Goal: Task Accomplishment & Management: Manage account settings

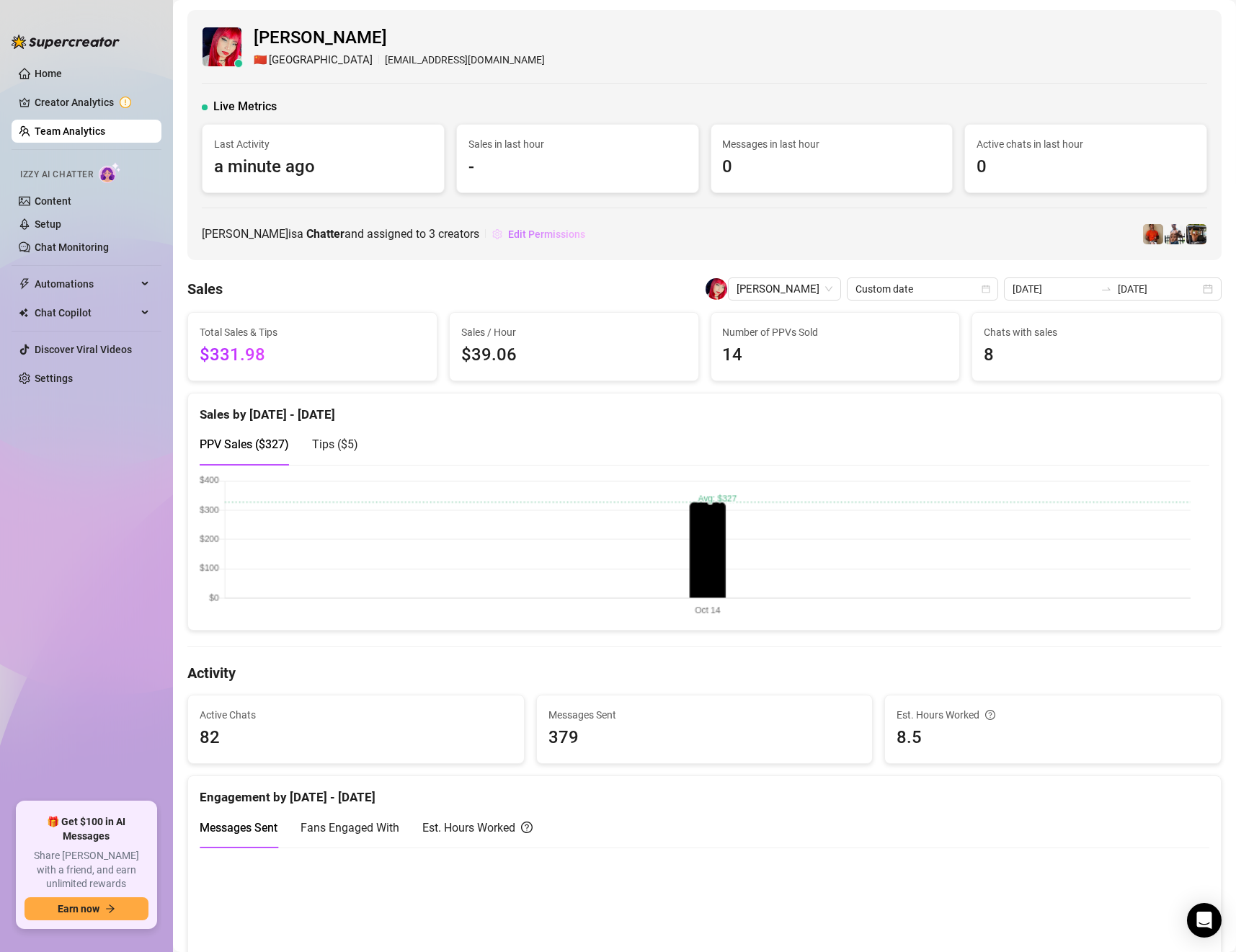
click at [584, 234] on span "Edit Permissions" at bounding box center [547, 234] width 77 height 12
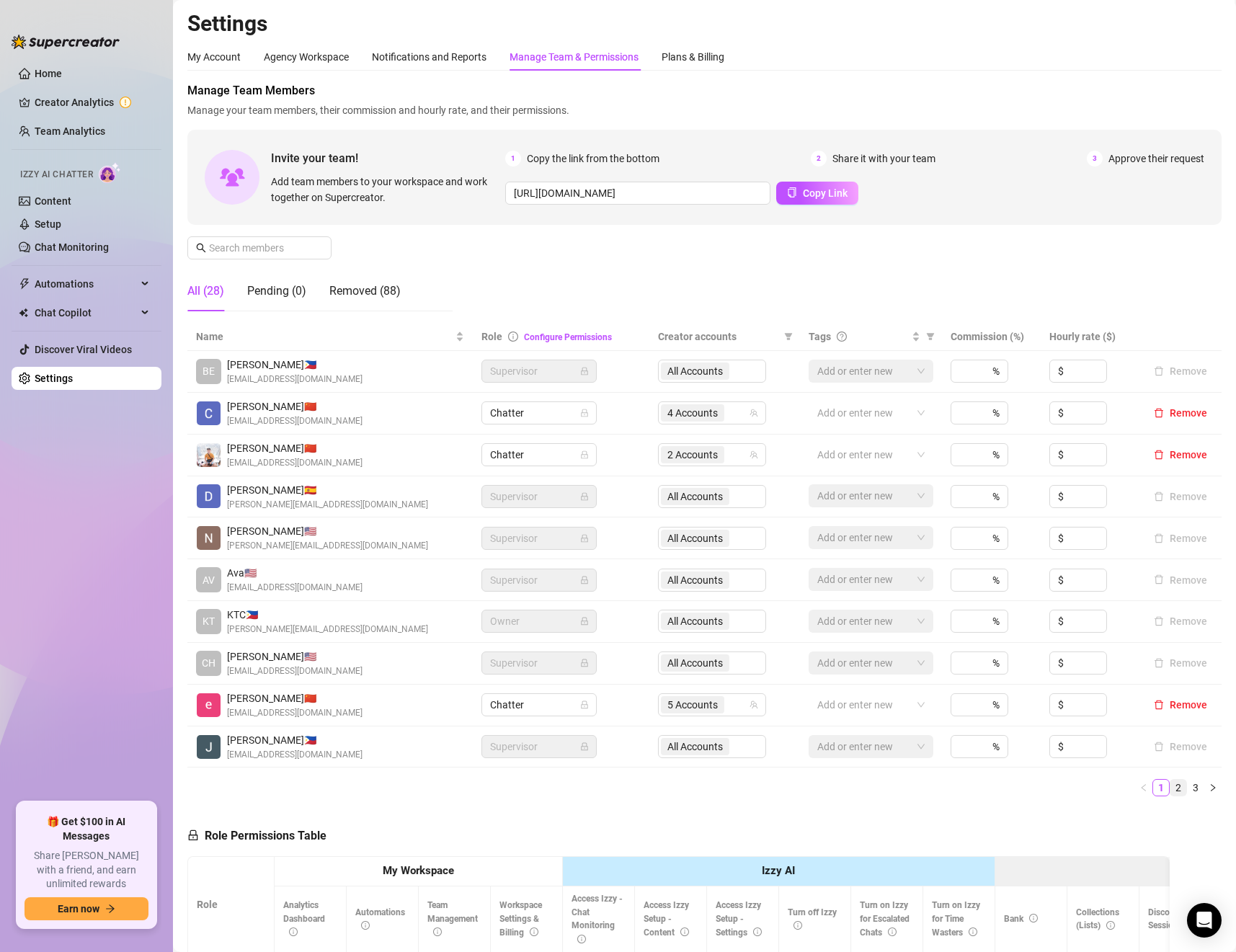
click at [1171, 789] on link "2" at bounding box center [1178, 787] width 16 height 16
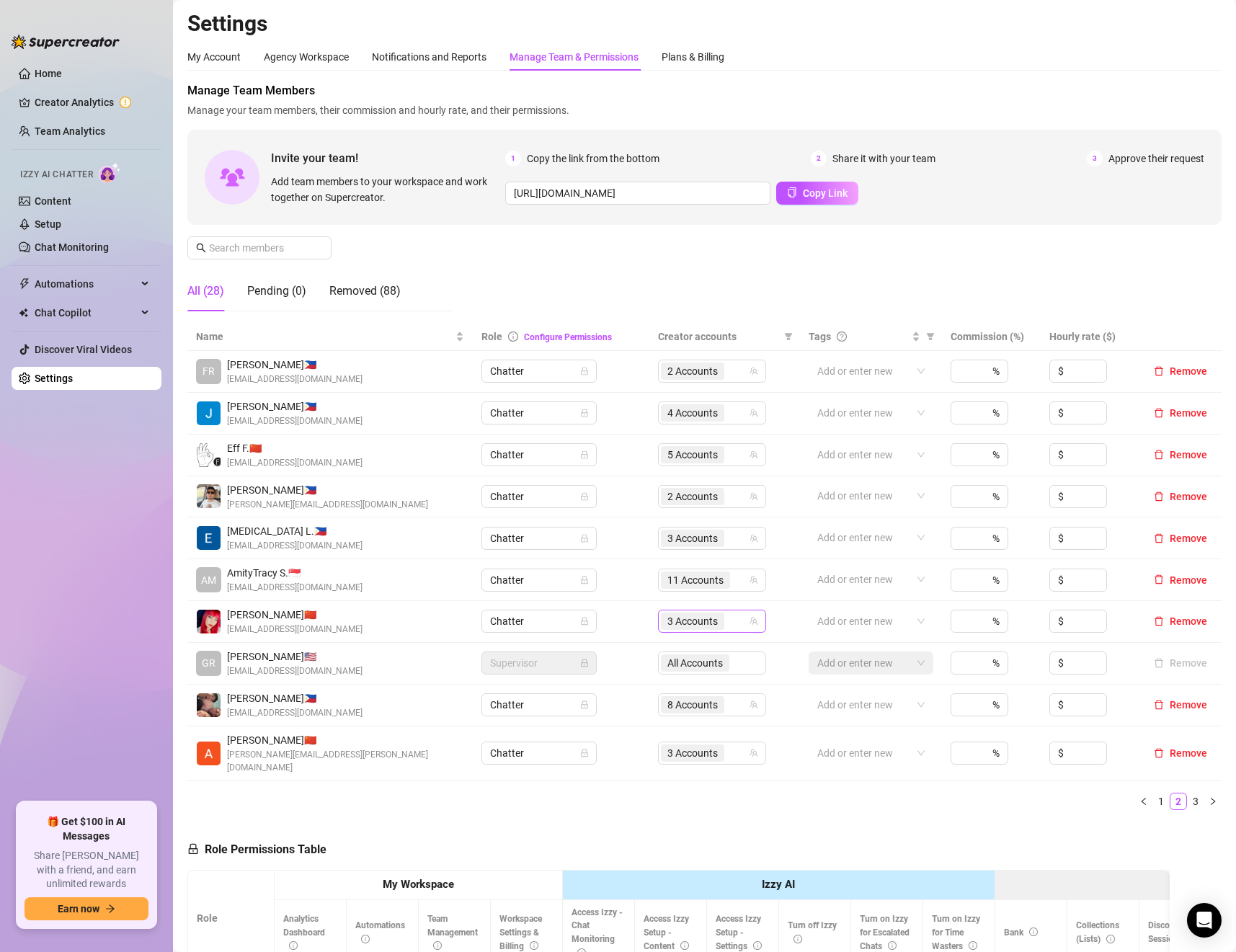
click at [690, 625] on span "3 Accounts" at bounding box center [693, 621] width 50 height 16
type input "mo"
click at [678, 691] on span "Select tree node" at bounding box center [679, 695] width 12 height 12
type input "t"
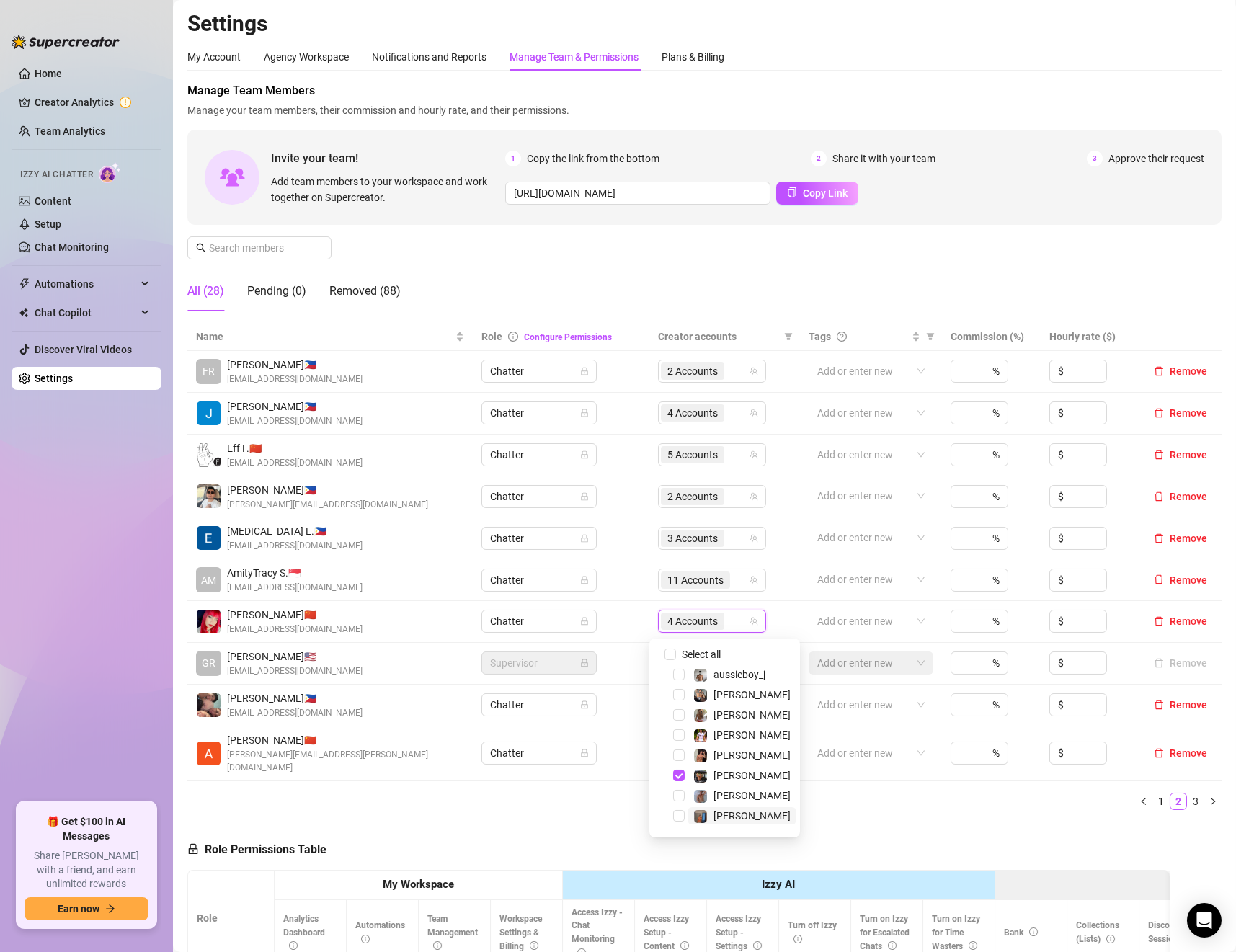
click at [728, 813] on span "[PERSON_NAME]" at bounding box center [752, 816] width 77 height 12
click at [907, 805] on div "Name Role Configure Permissions Creator accounts Tags Commission (%) Hourly rat…" at bounding box center [704, 573] width 1034 height 499
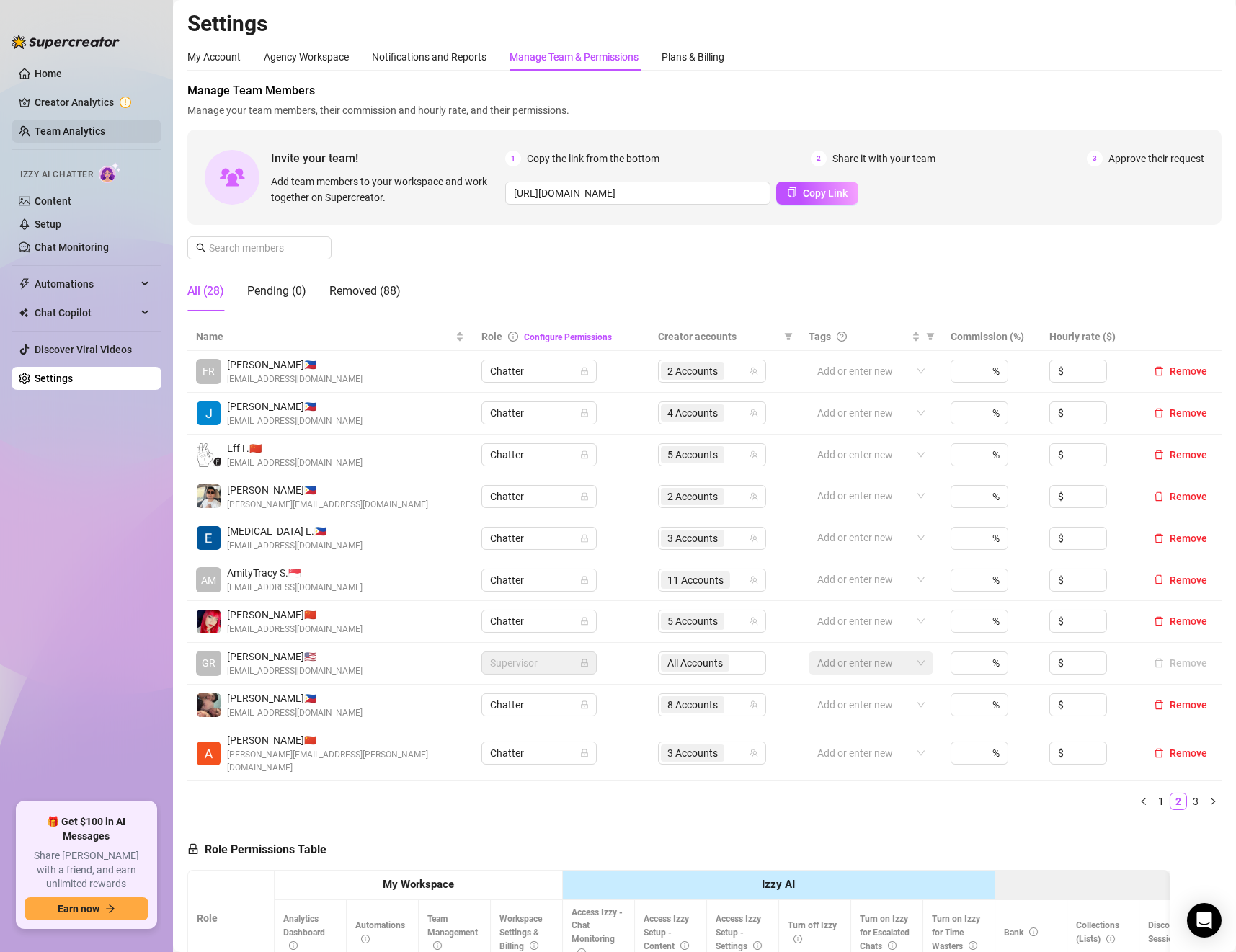
click at [60, 126] on link "Team Analytics" at bounding box center [70, 131] width 71 height 12
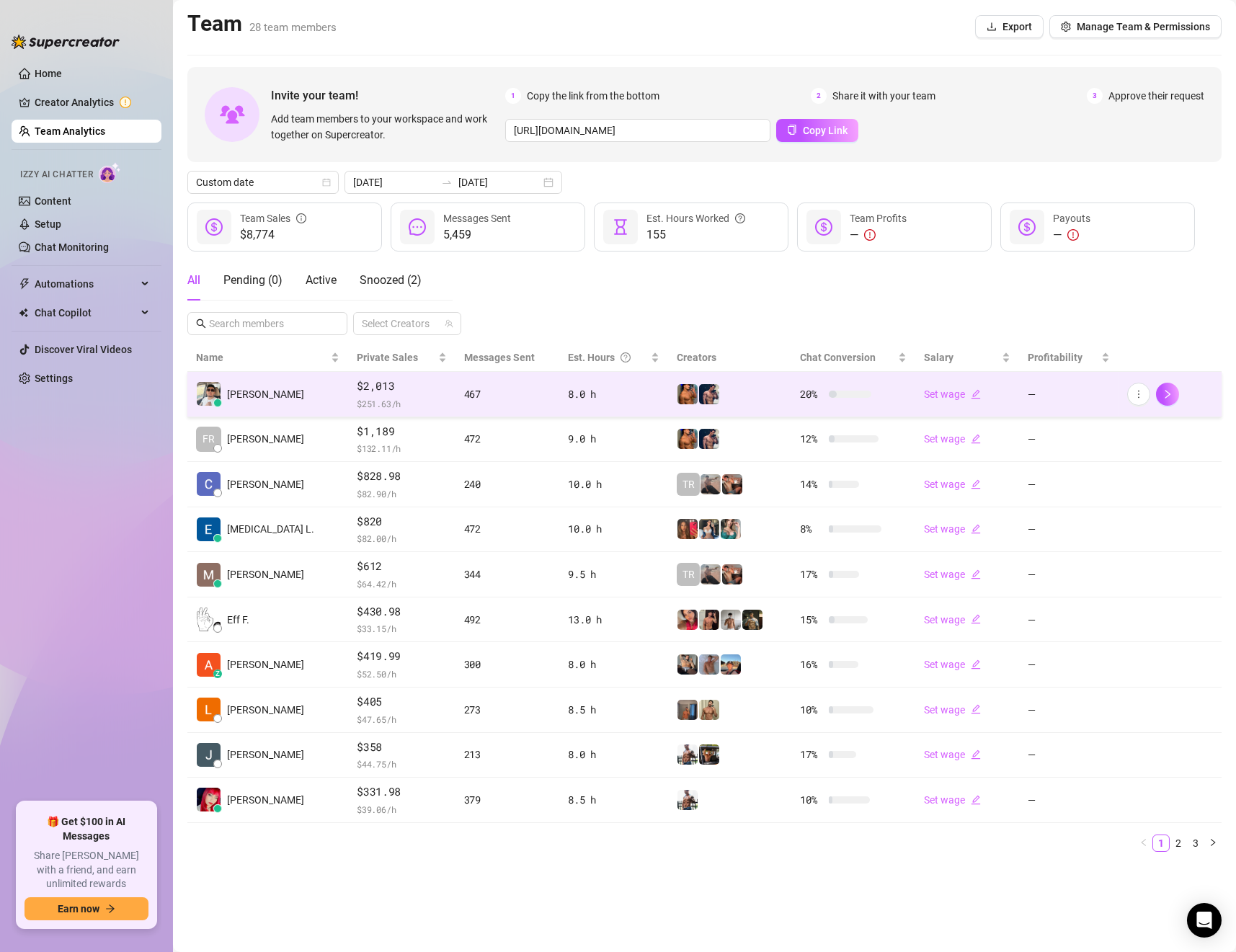
click at [283, 406] on td "[PERSON_NAME]" at bounding box center [267, 395] width 160 height 45
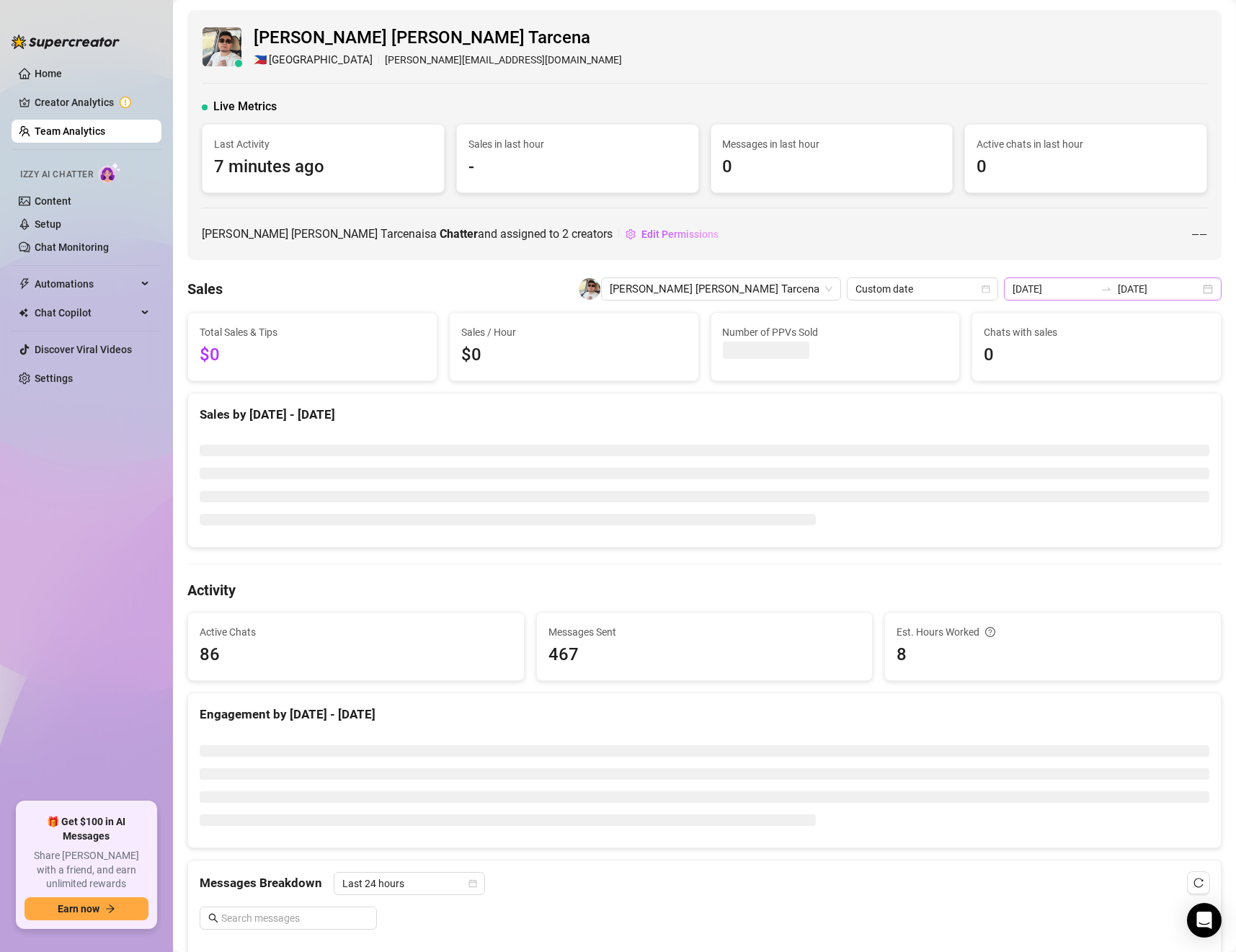
click at [1055, 298] on div "2025-10-14 2025-10-14" at bounding box center [1113, 289] width 217 height 23
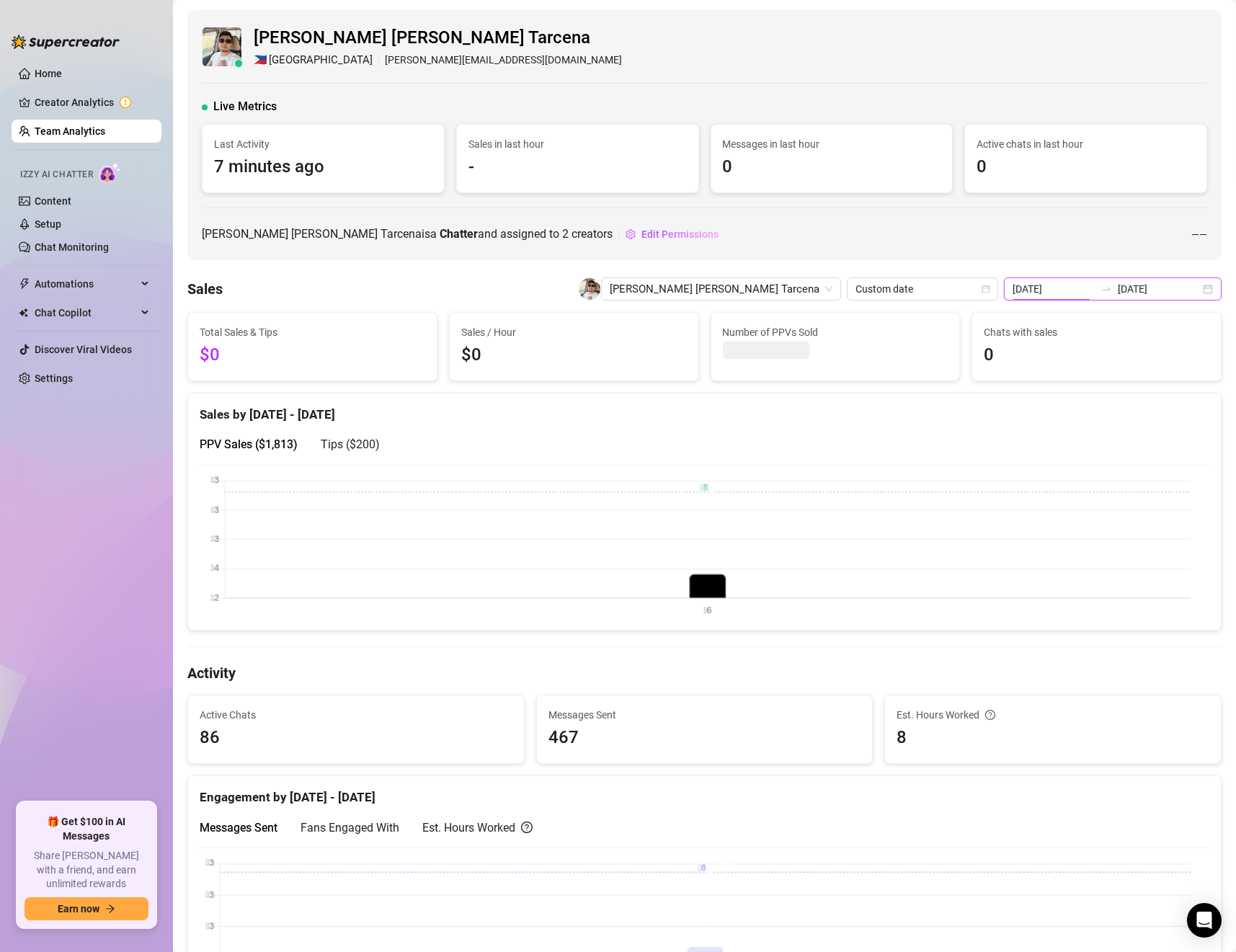
click at [1101, 290] on icon "swap-right" at bounding box center [1107, 289] width 12 height 12
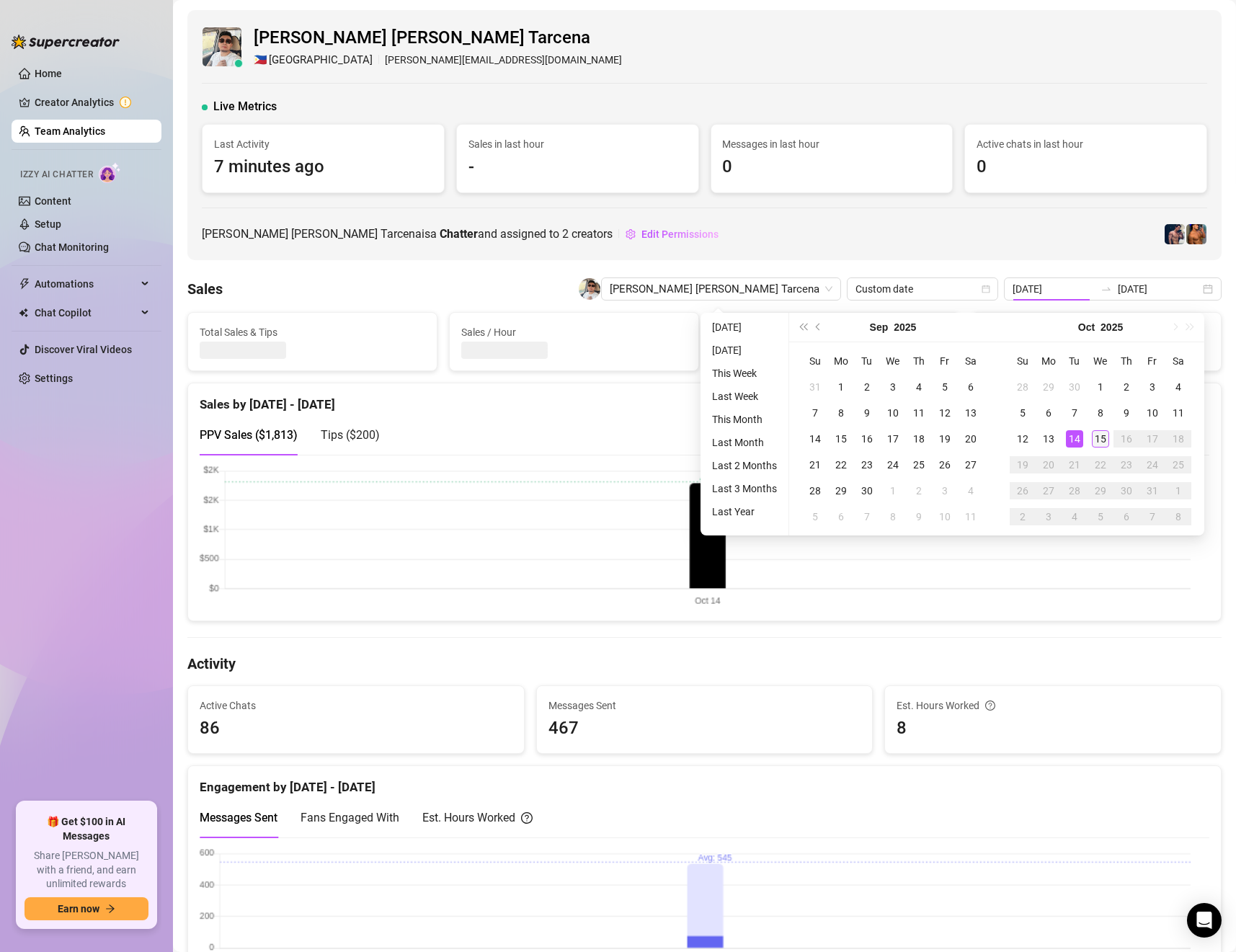
click at [1100, 439] on div "15" at bounding box center [1101, 439] width 18 height 18
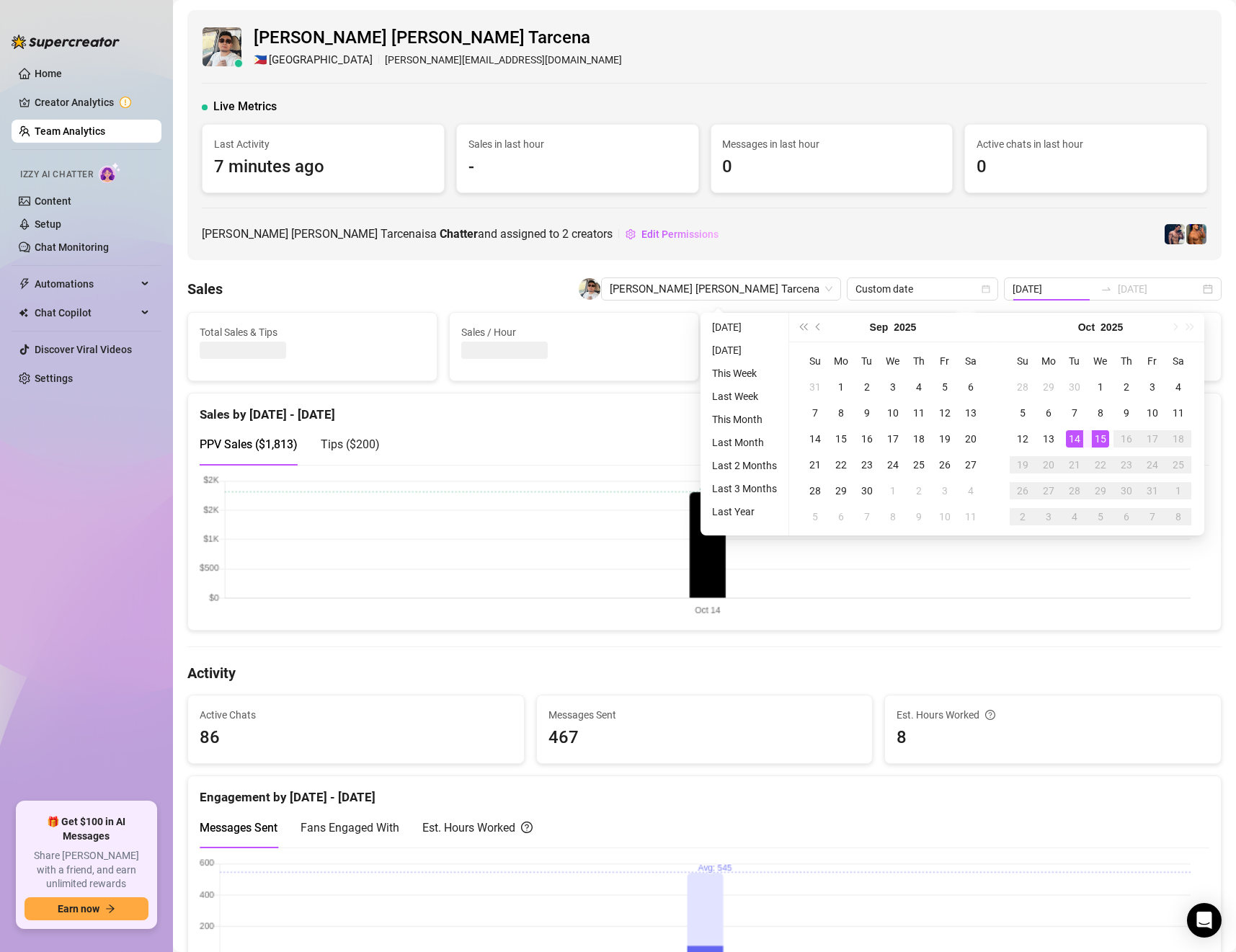
type input "[DATE]"
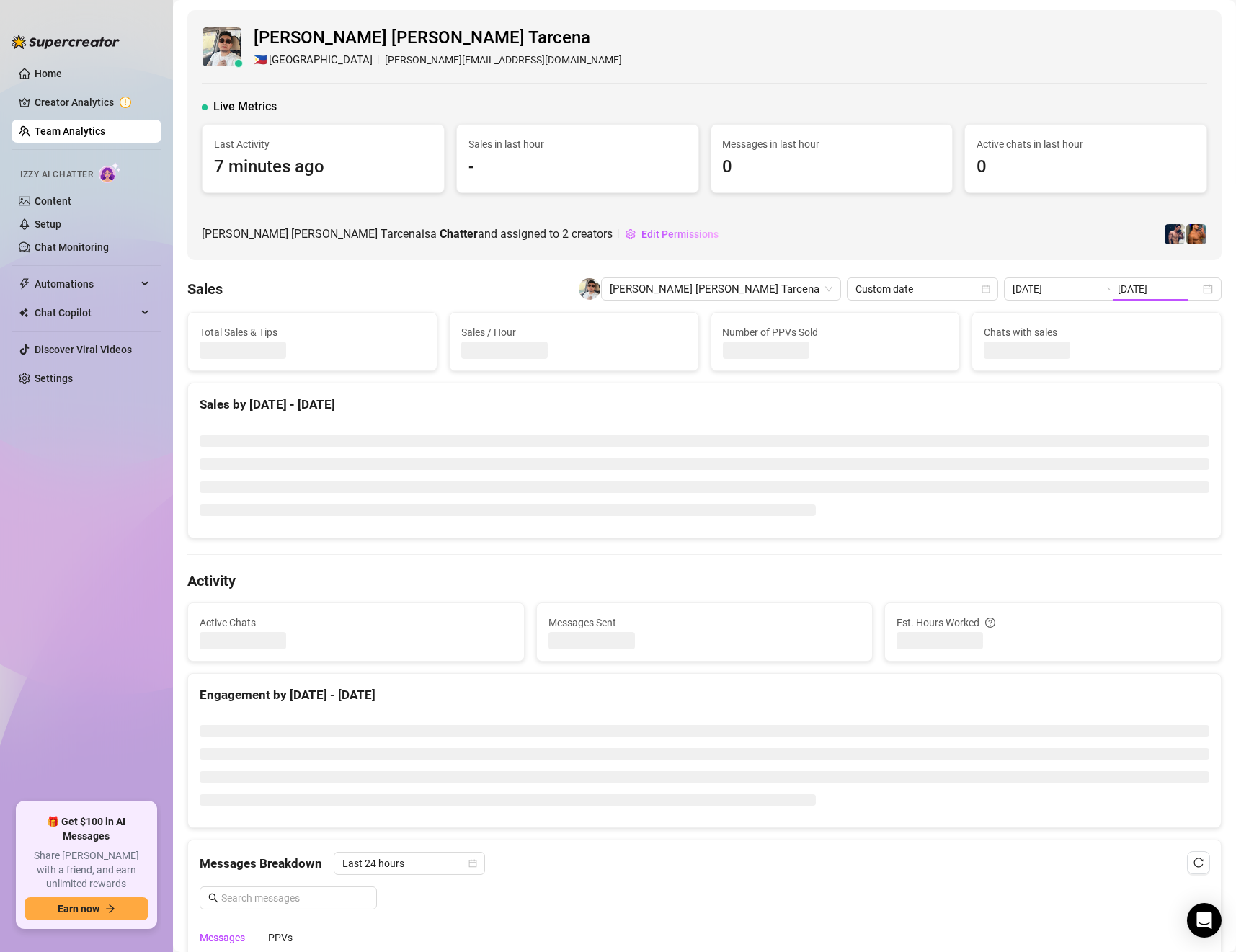
type input "[DATE]"
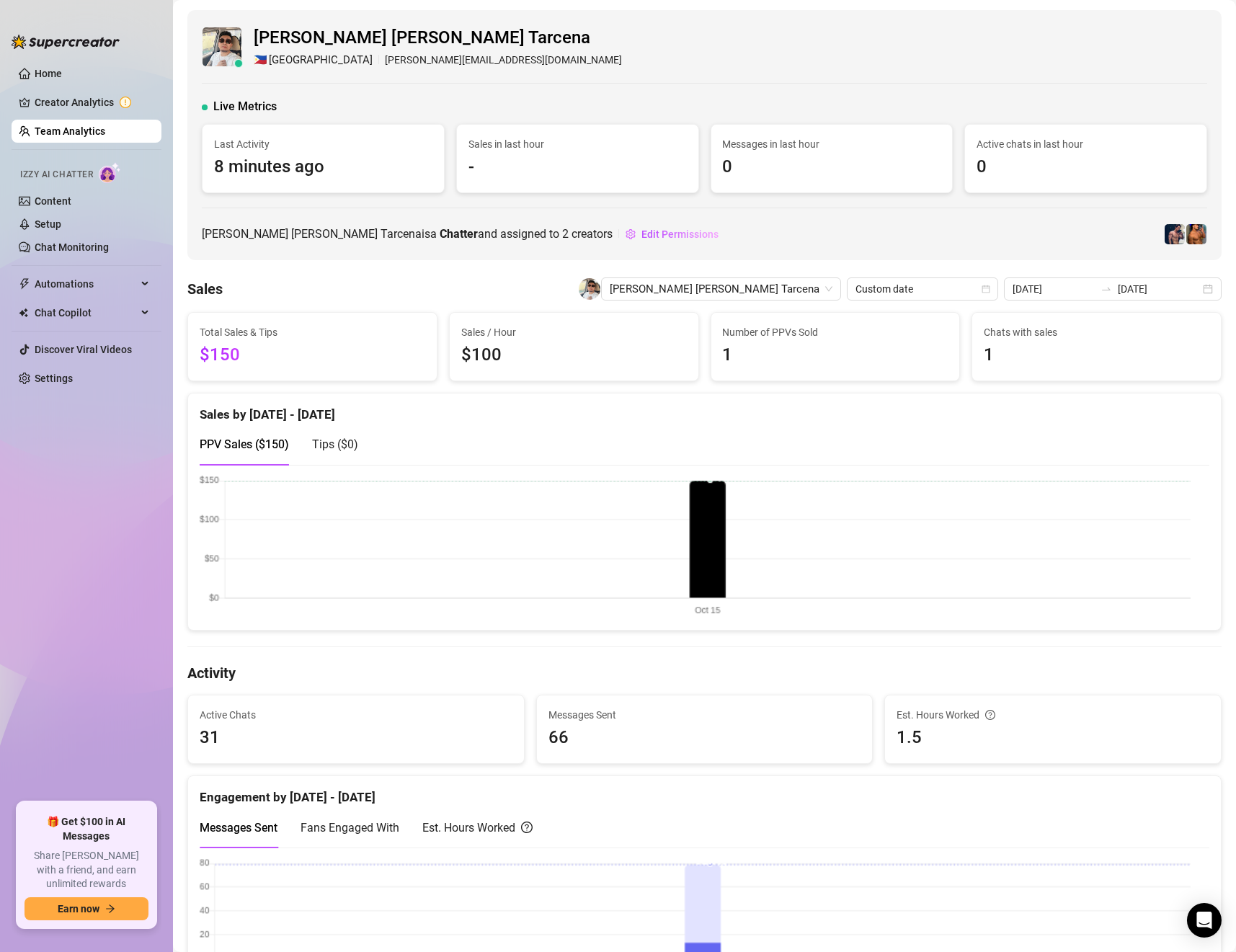
drag, startPoint x: 803, startPoint y: 293, endPoint x: 780, endPoint y: 355, distance: 66.1
click at [803, 293] on span "[PERSON_NAME] [PERSON_NAME] Tarcena" at bounding box center [720, 289] width 223 height 22
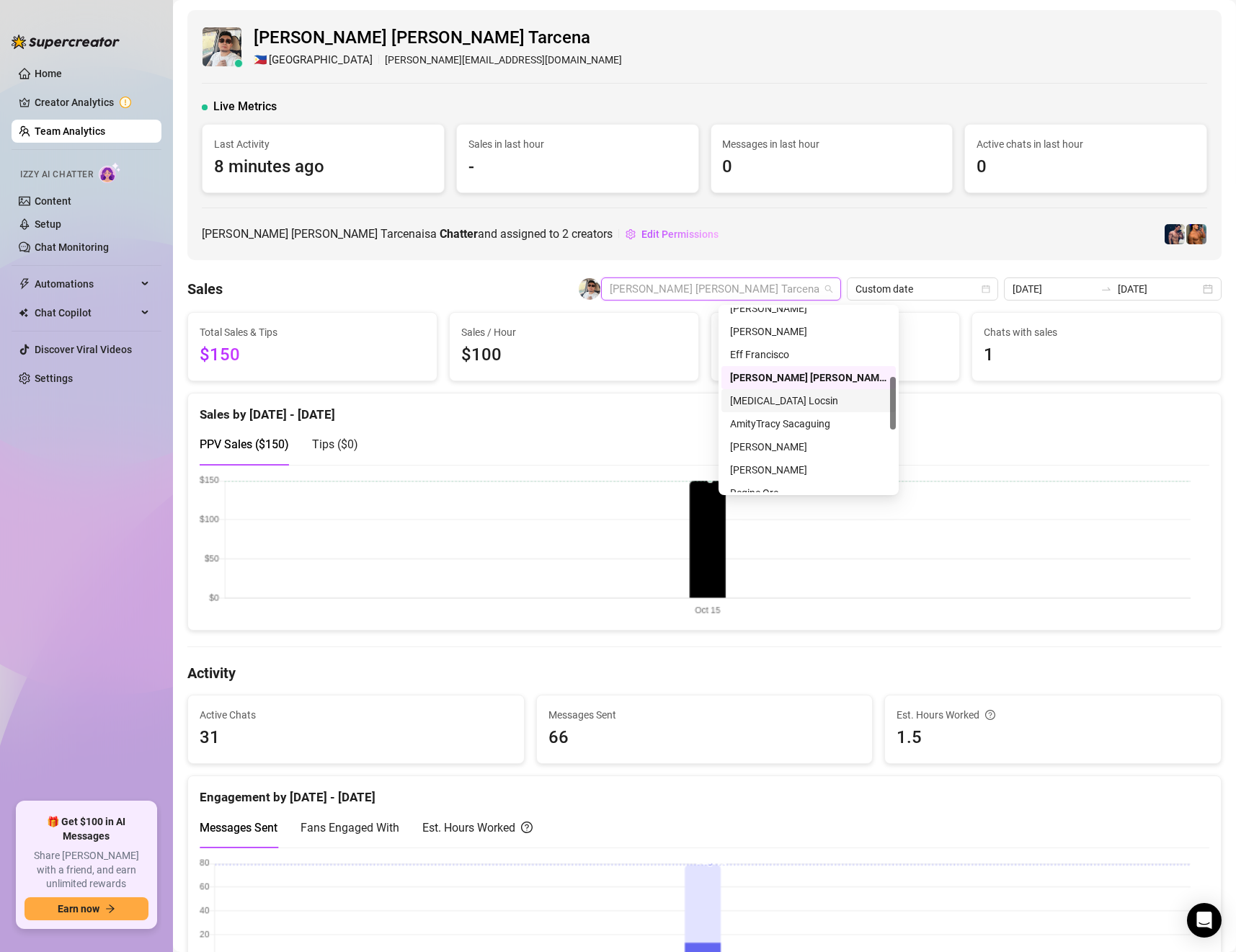
click at [770, 402] on div "[MEDICAL_DATA] Locsin" at bounding box center [809, 400] width 157 height 16
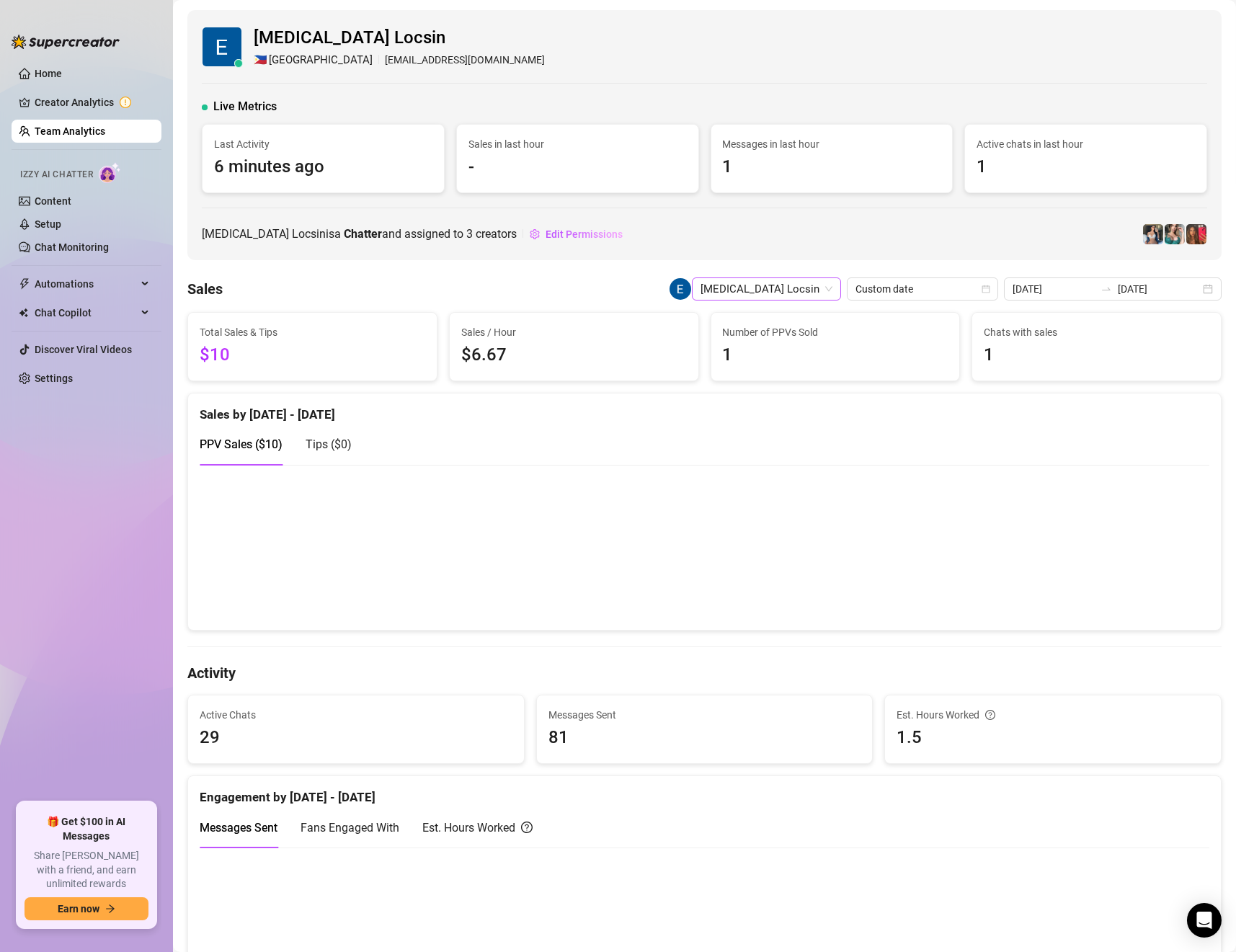
click at [823, 291] on span "[MEDICAL_DATA] Locsin" at bounding box center [766, 289] width 132 height 22
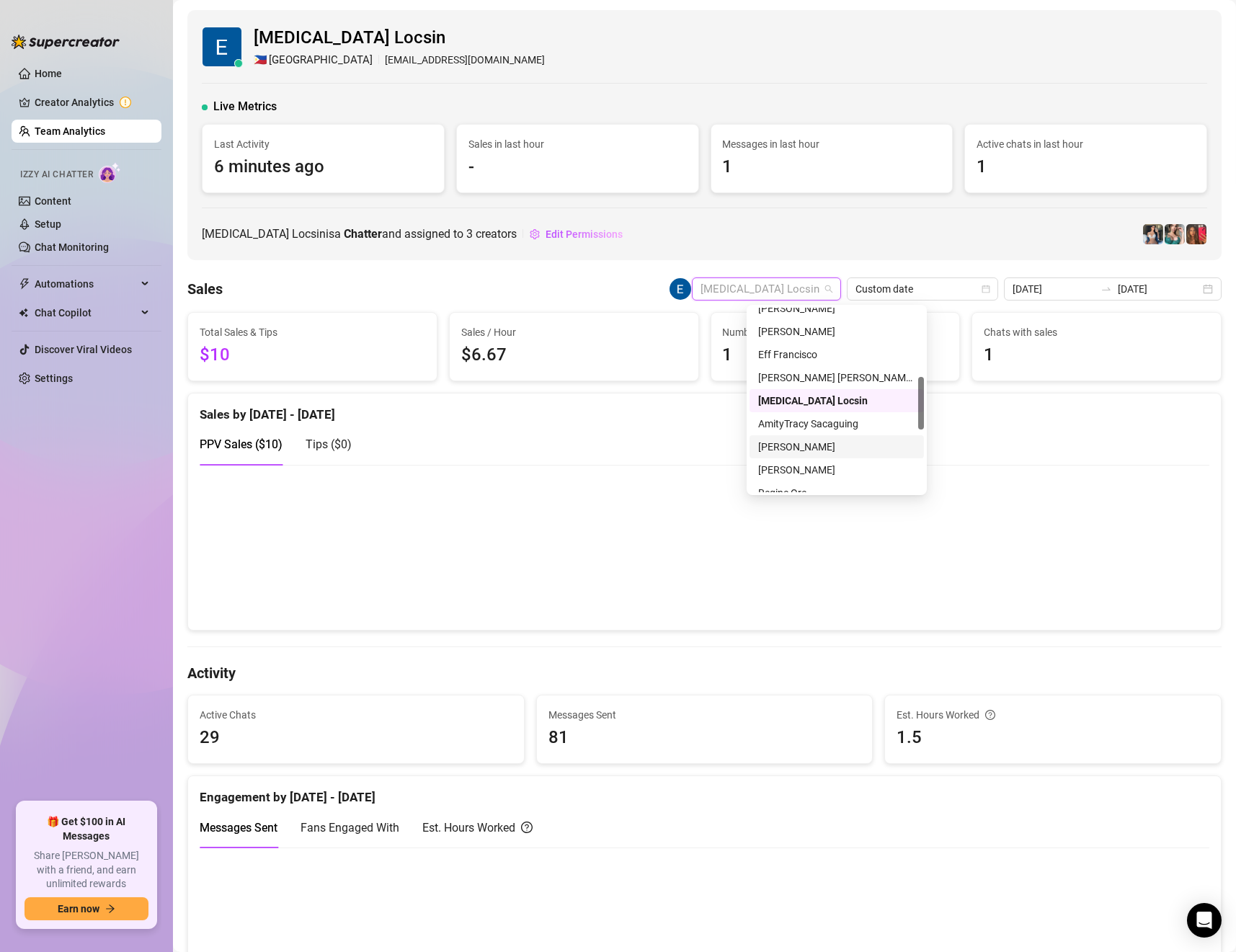
click at [833, 442] on div "[PERSON_NAME]" at bounding box center [836, 447] width 157 height 16
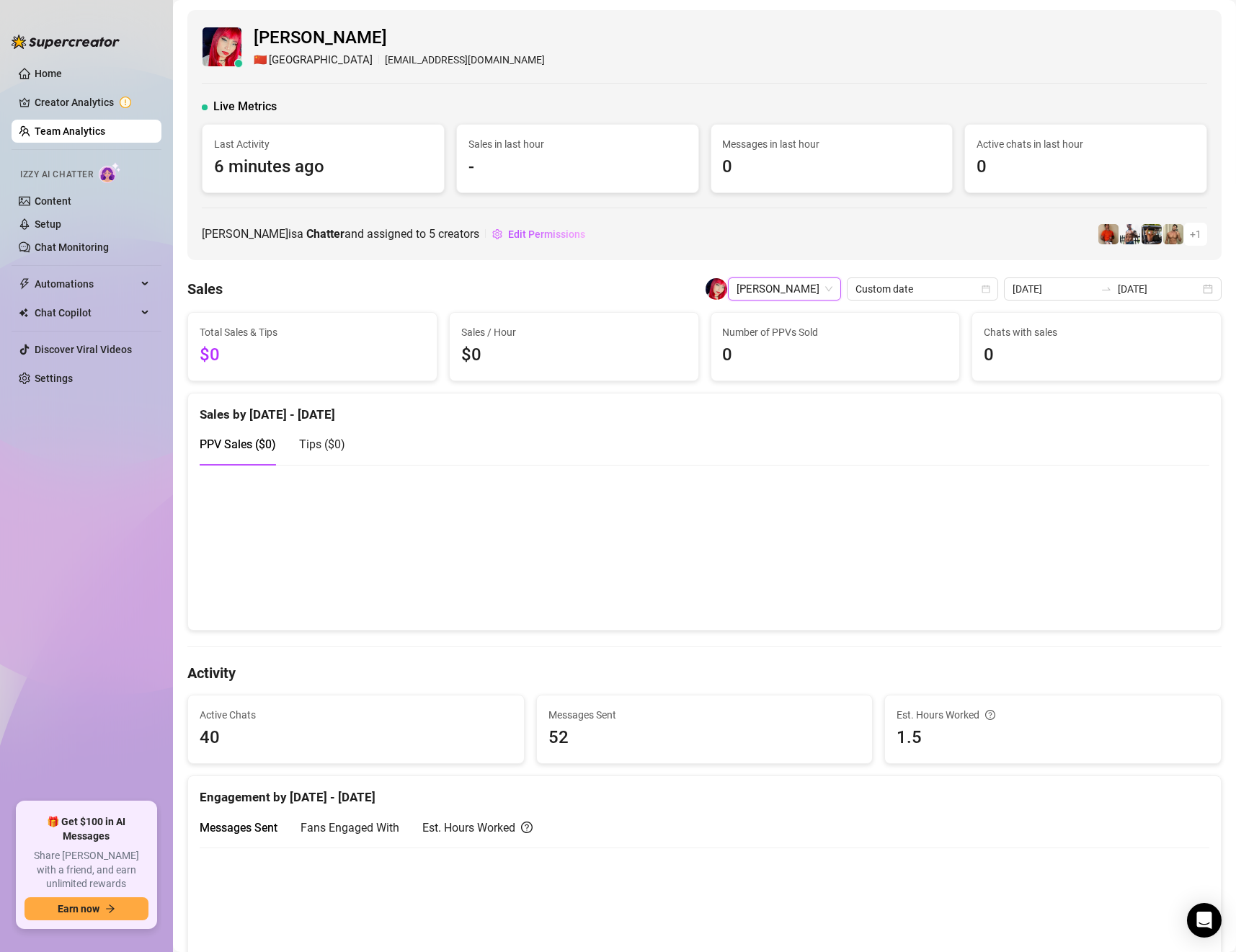
click at [806, 286] on span "[PERSON_NAME]" at bounding box center [784, 289] width 96 height 22
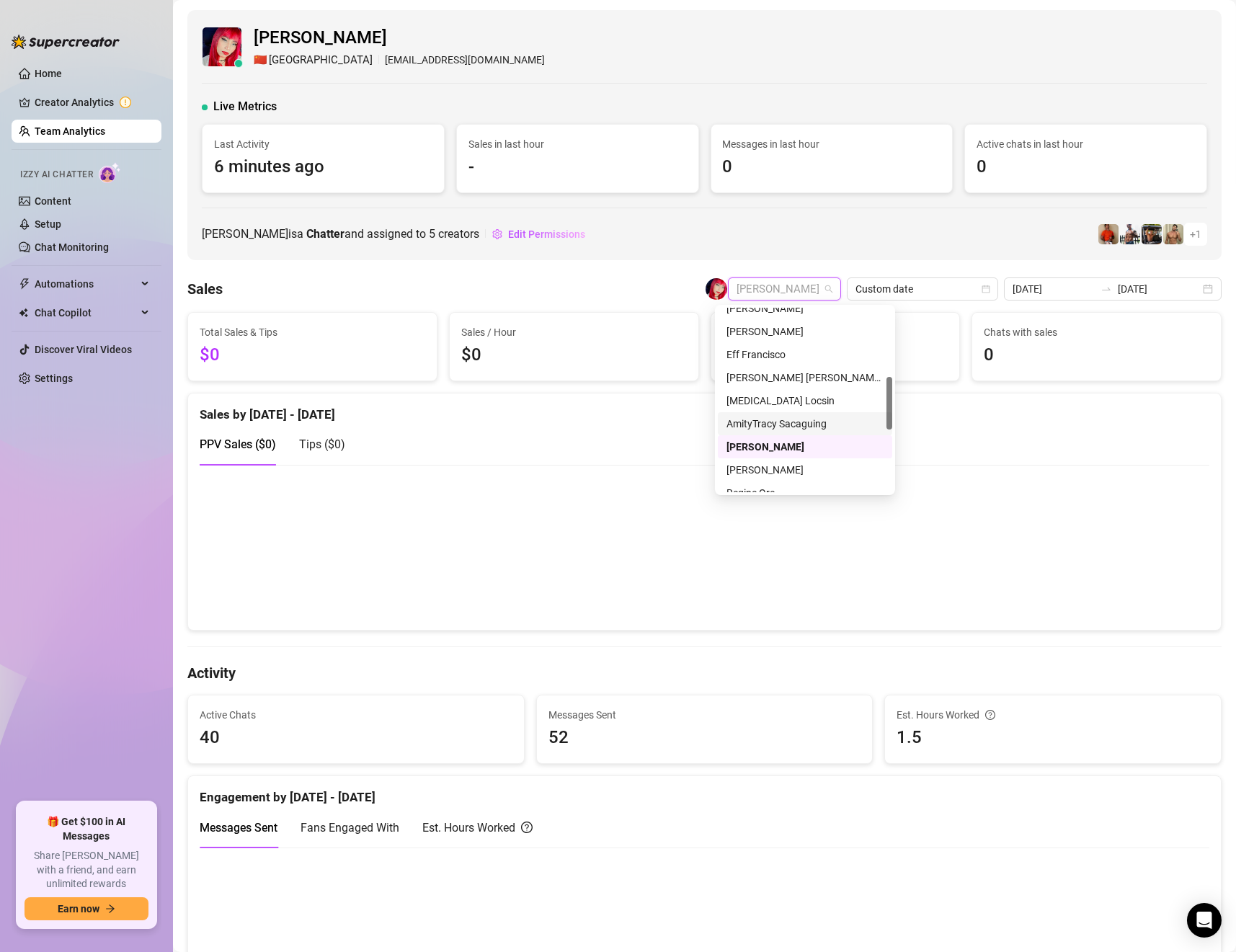
click at [767, 426] on div "AmityTracy Sacaguing" at bounding box center [804, 423] width 157 height 16
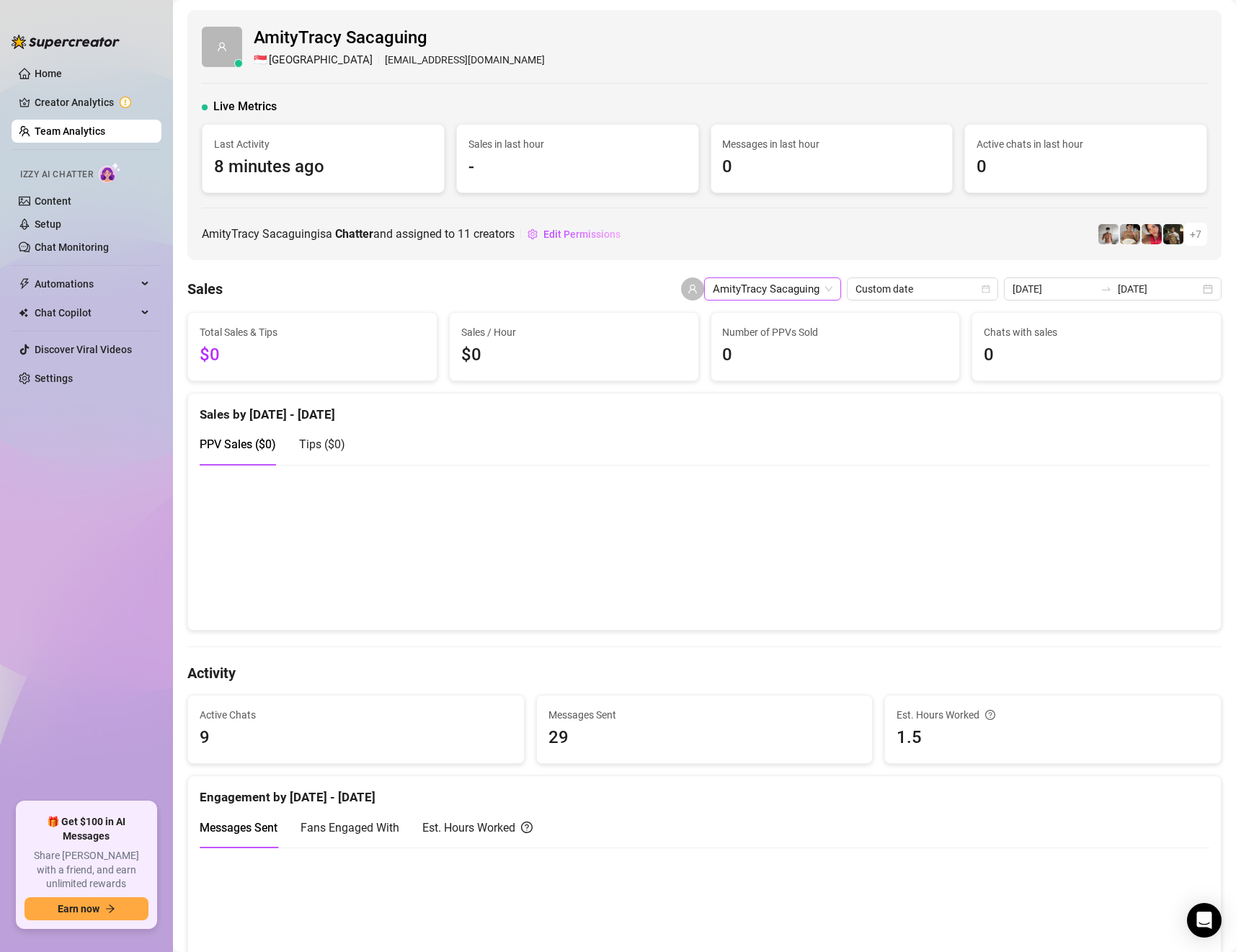
click at [822, 290] on span "AmityTracy Sacaguing" at bounding box center [772, 289] width 120 height 22
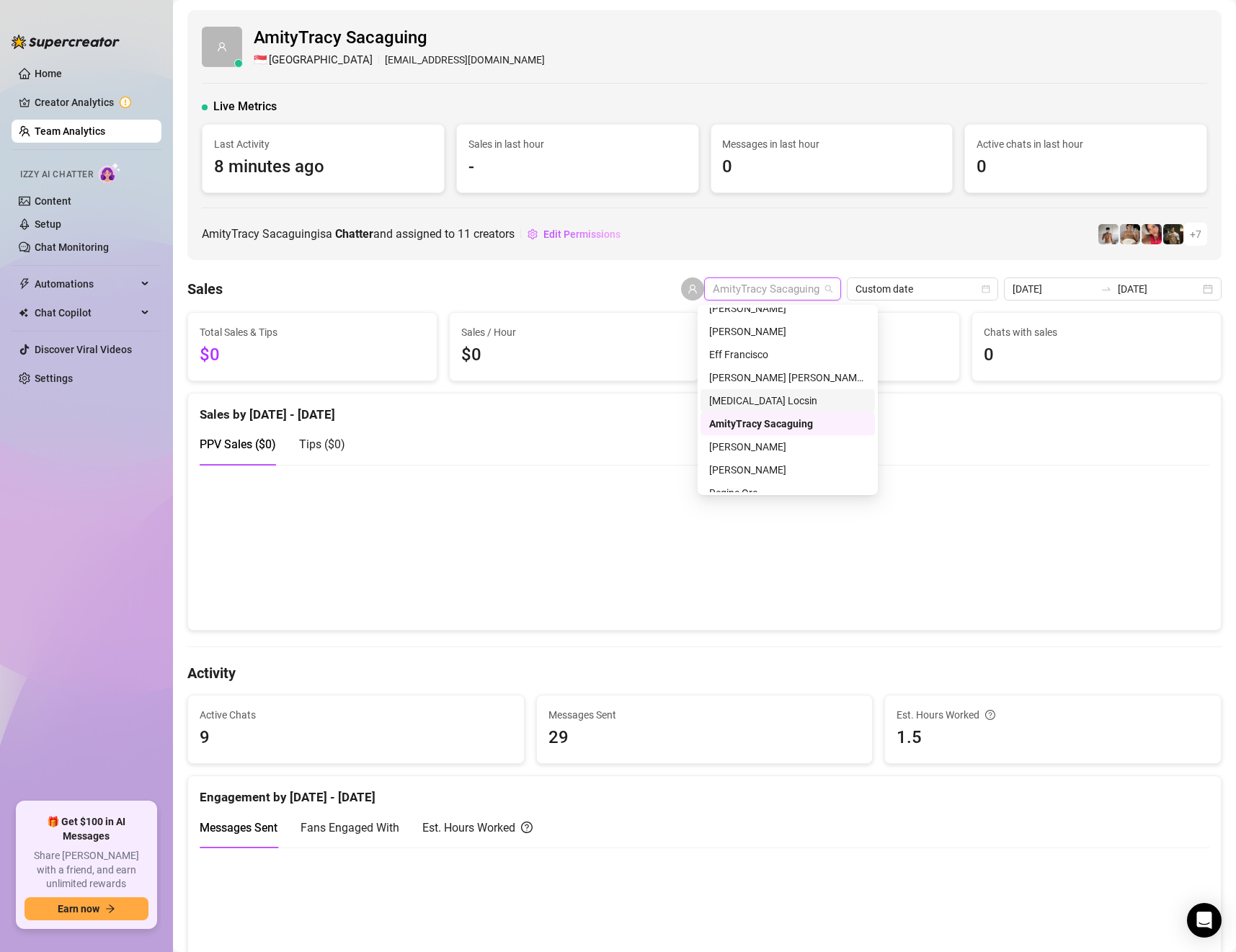
scroll to position [345, 0]
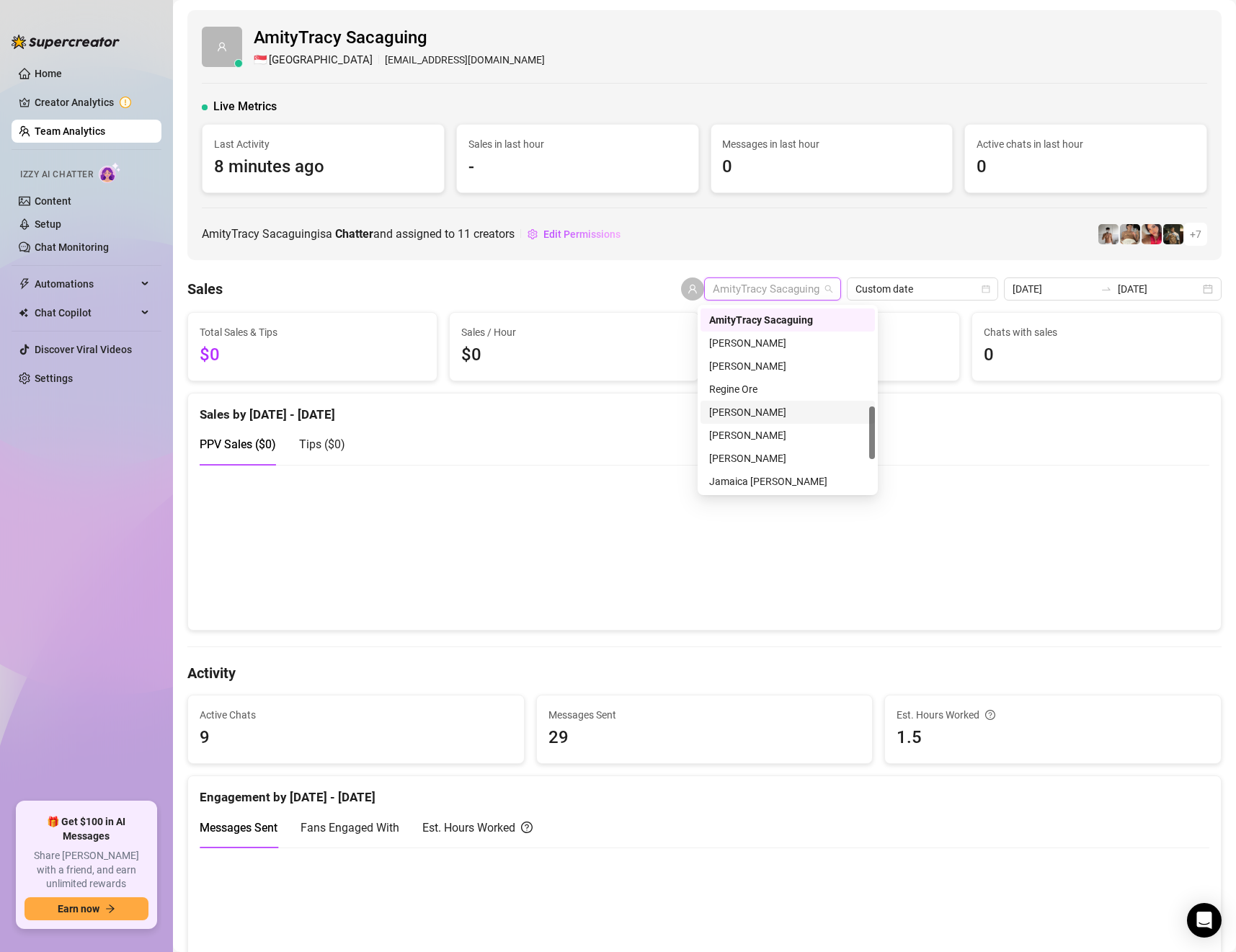
click at [762, 406] on div "[PERSON_NAME]" at bounding box center [788, 412] width 157 height 16
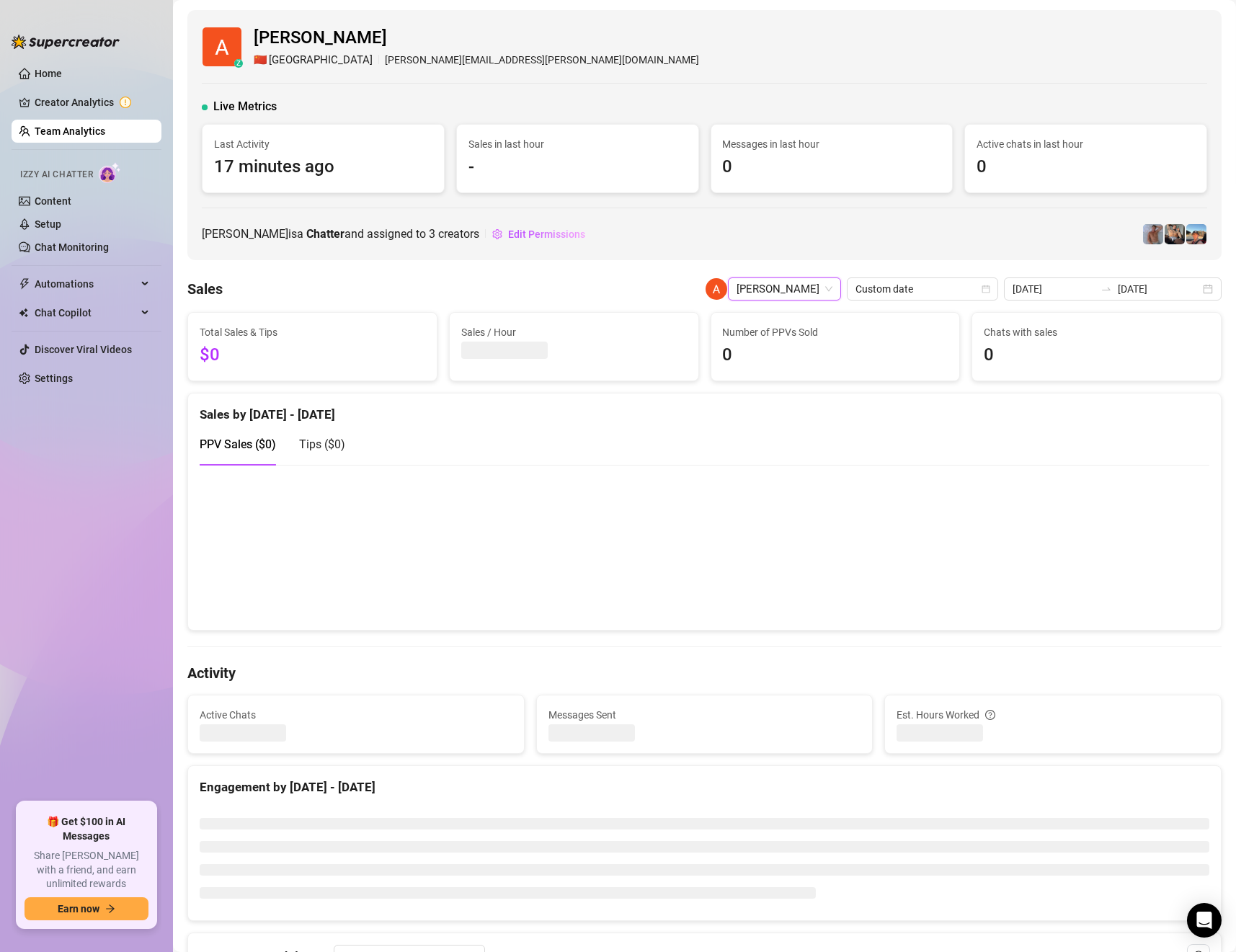
click at [814, 288] on span "[PERSON_NAME]" at bounding box center [784, 289] width 96 height 22
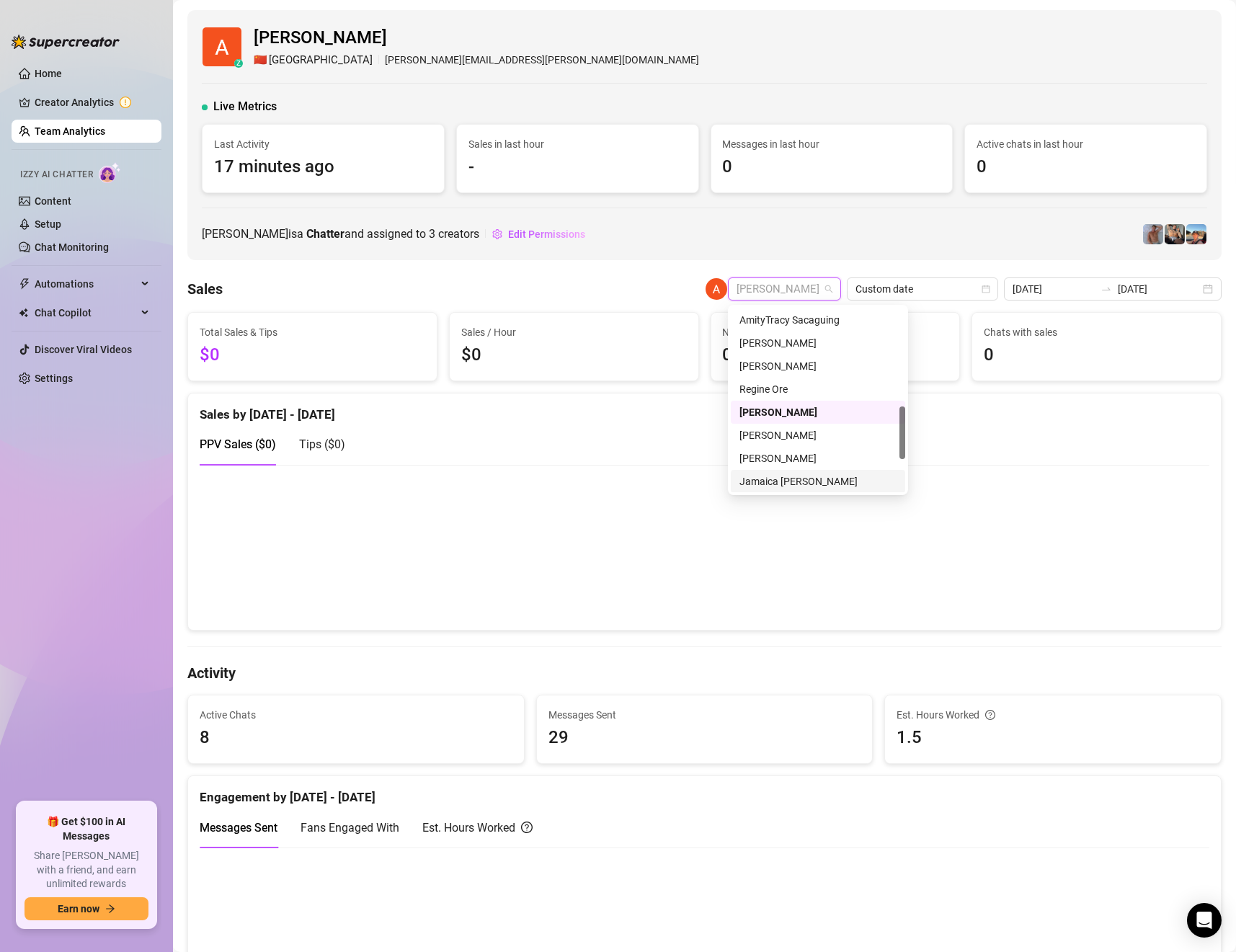
click at [800, 481] on div "Jamaica [PERSON_NAME]" at bounding box center [818, 481] width 157 height 16
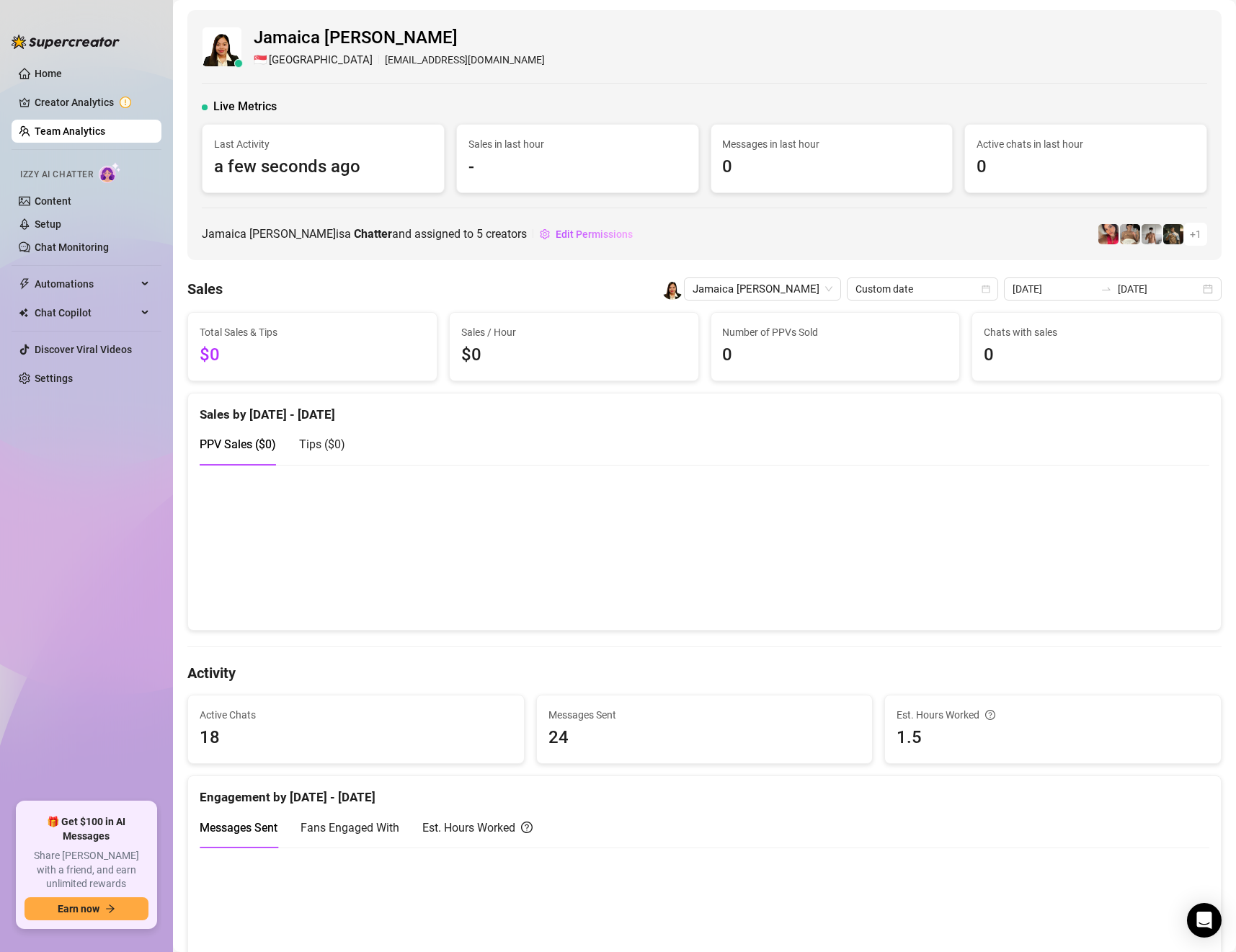
click at [1171, 527] on canvas at bounding box center [695, 547] width 991 height 144
click at [1129, 287] on span "Last 7 days" at bounding box center [1146, 289] width 134 height 22
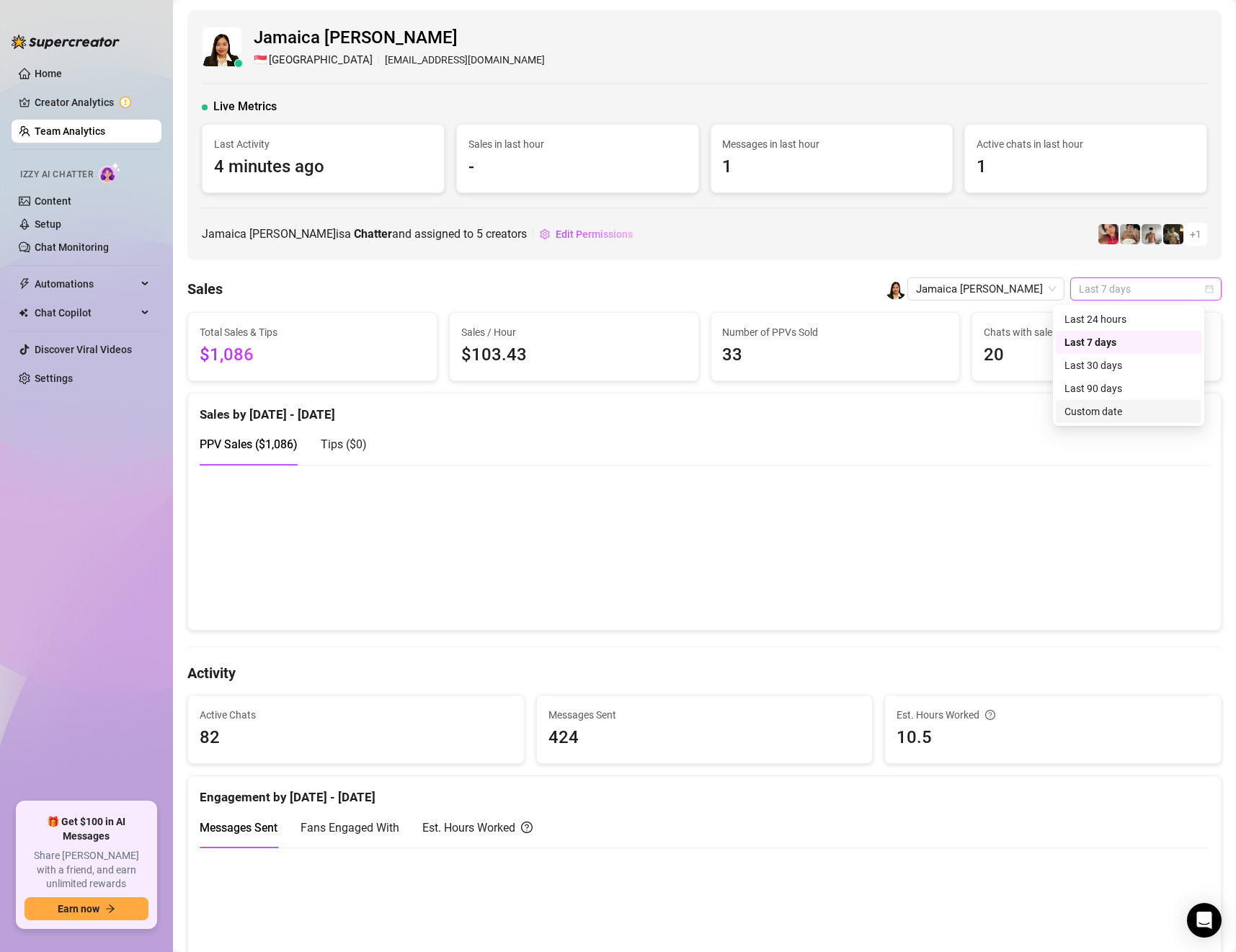
click at [1098, 416] on div "Custom date" at bounding box center [1129, 411] width 128 height 16
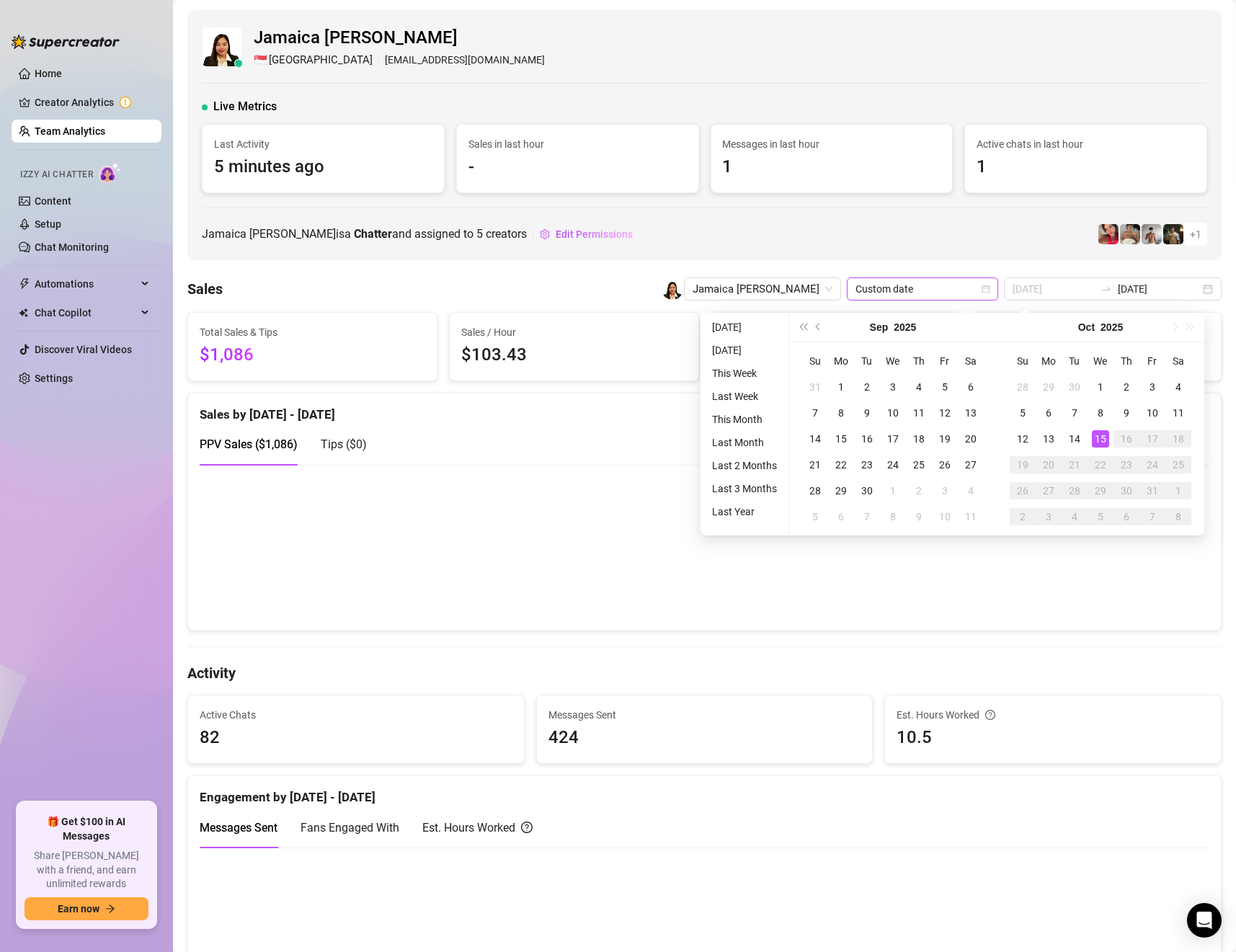
type input "[DATE]"
click at [1104, 439] on div "15" at bounding box center [1101, 439] width 18 height 18
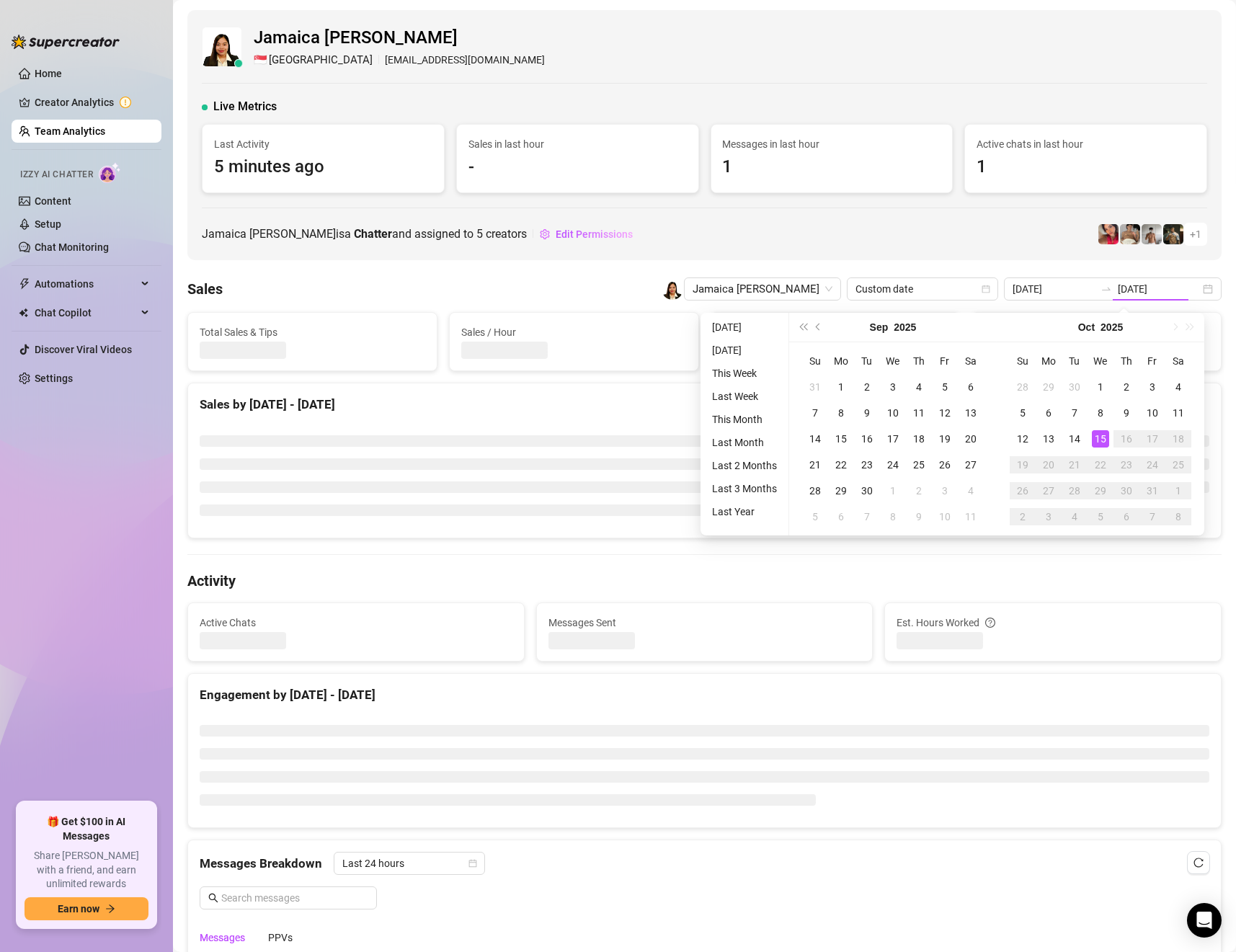
type input "[DATE]"
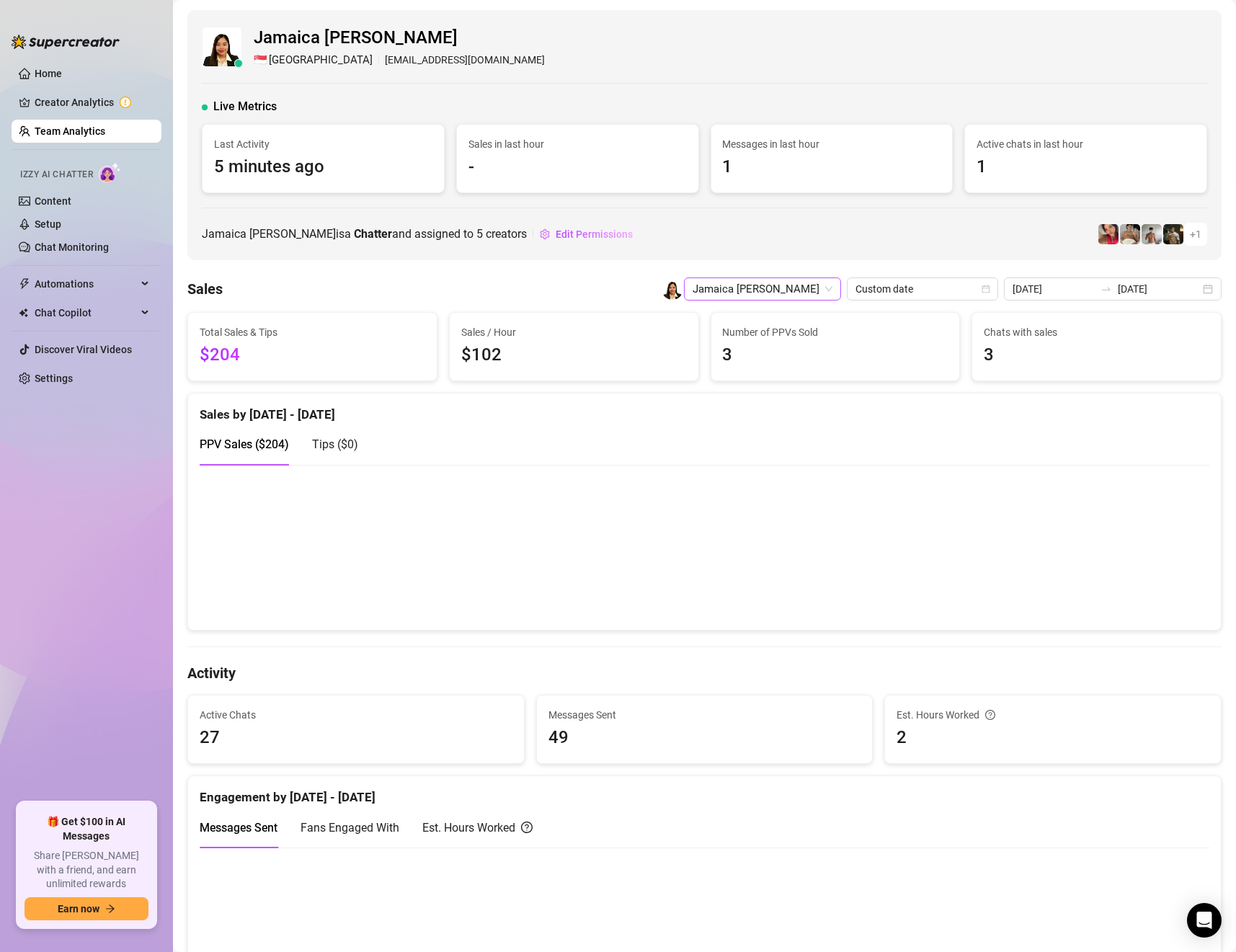
click at [819, 287] on span "Jamaica [PERSON_NAME]" at bounding box center [762, 289] width 140 height 22
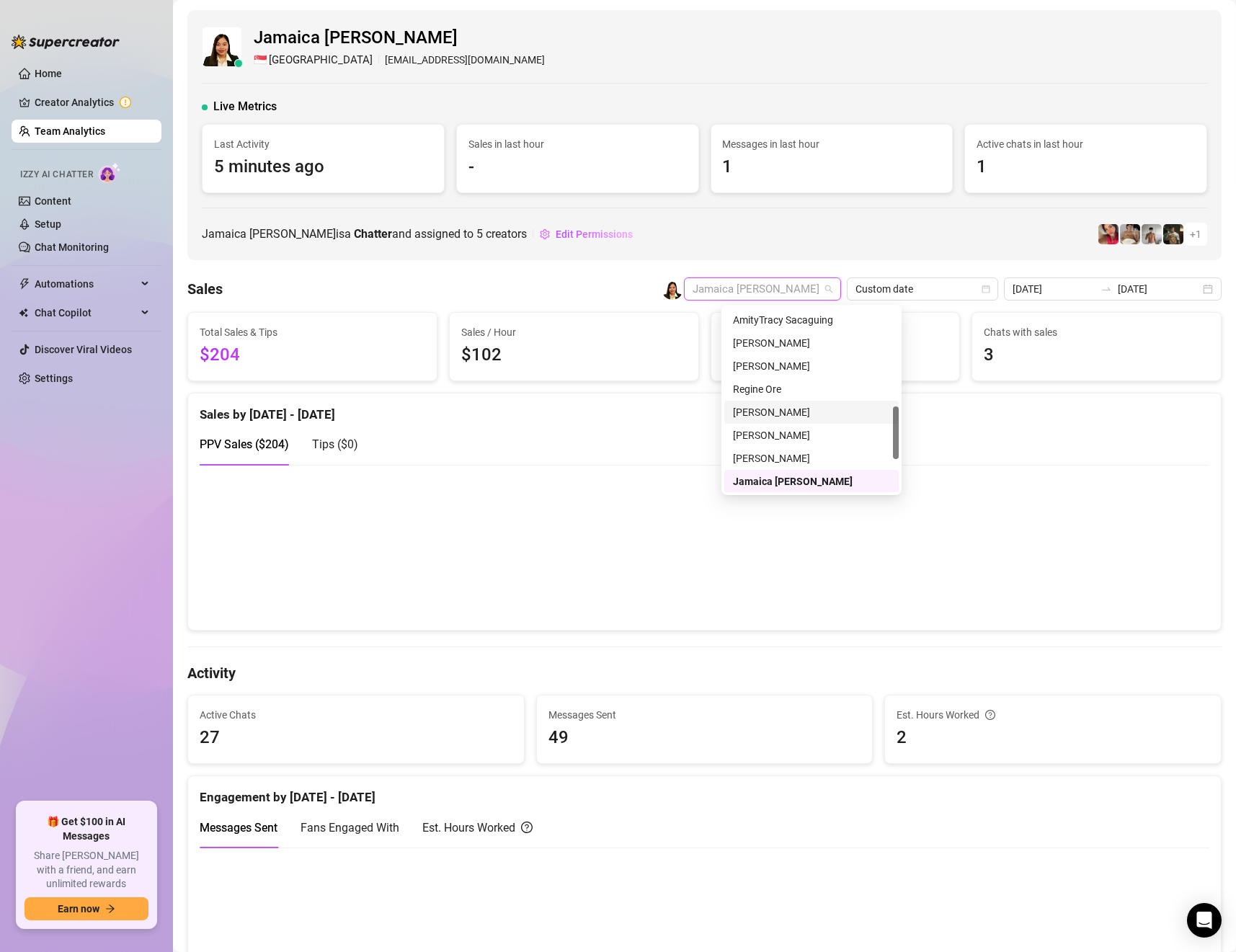
click at [789, 407] on div "[PERSON_NAME]" at bounding box center [811, 412] width 157 height 16
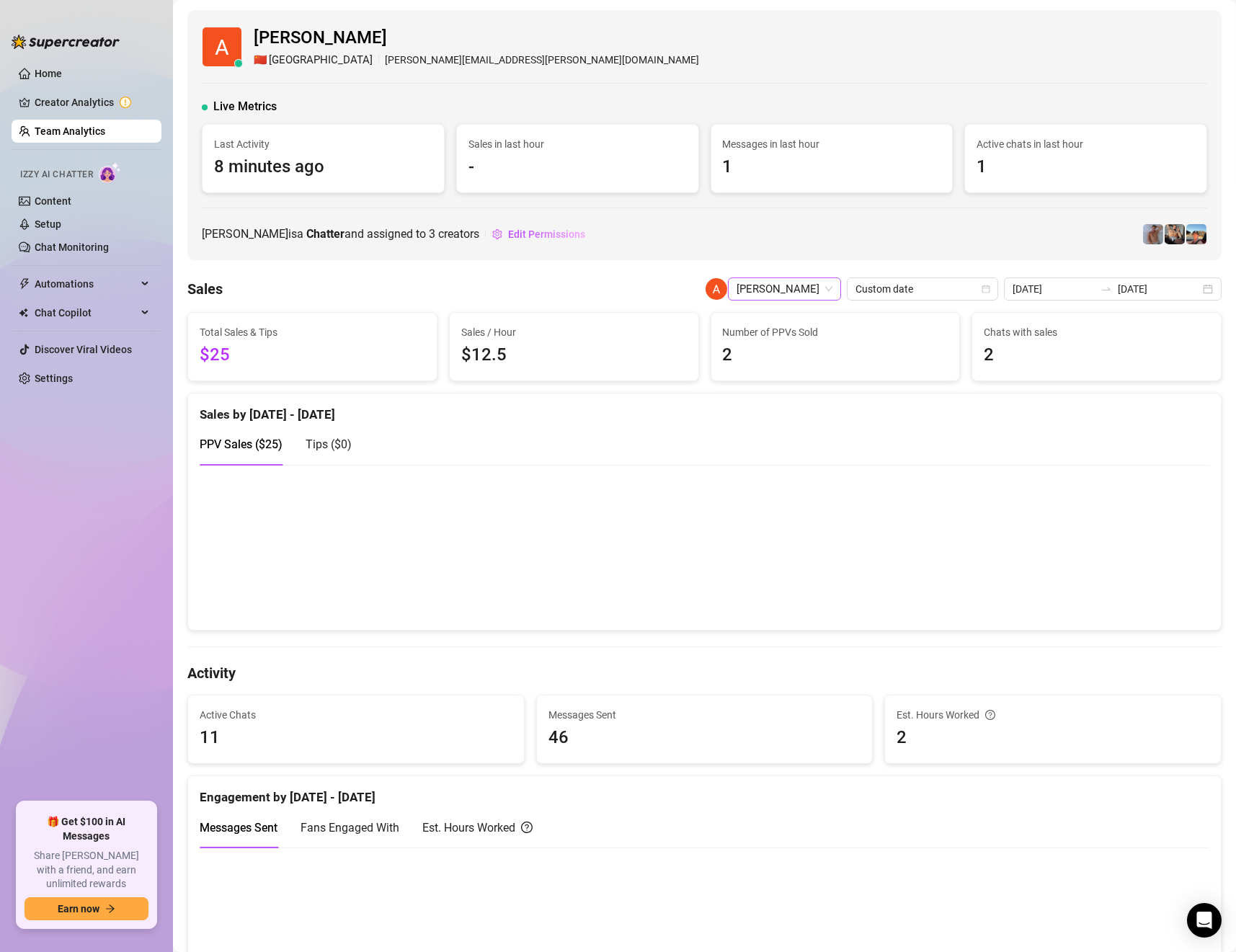
click at [810, 283] on span "[PERSON_NAME]" at bounding box center [784, 289] width 96 height 22
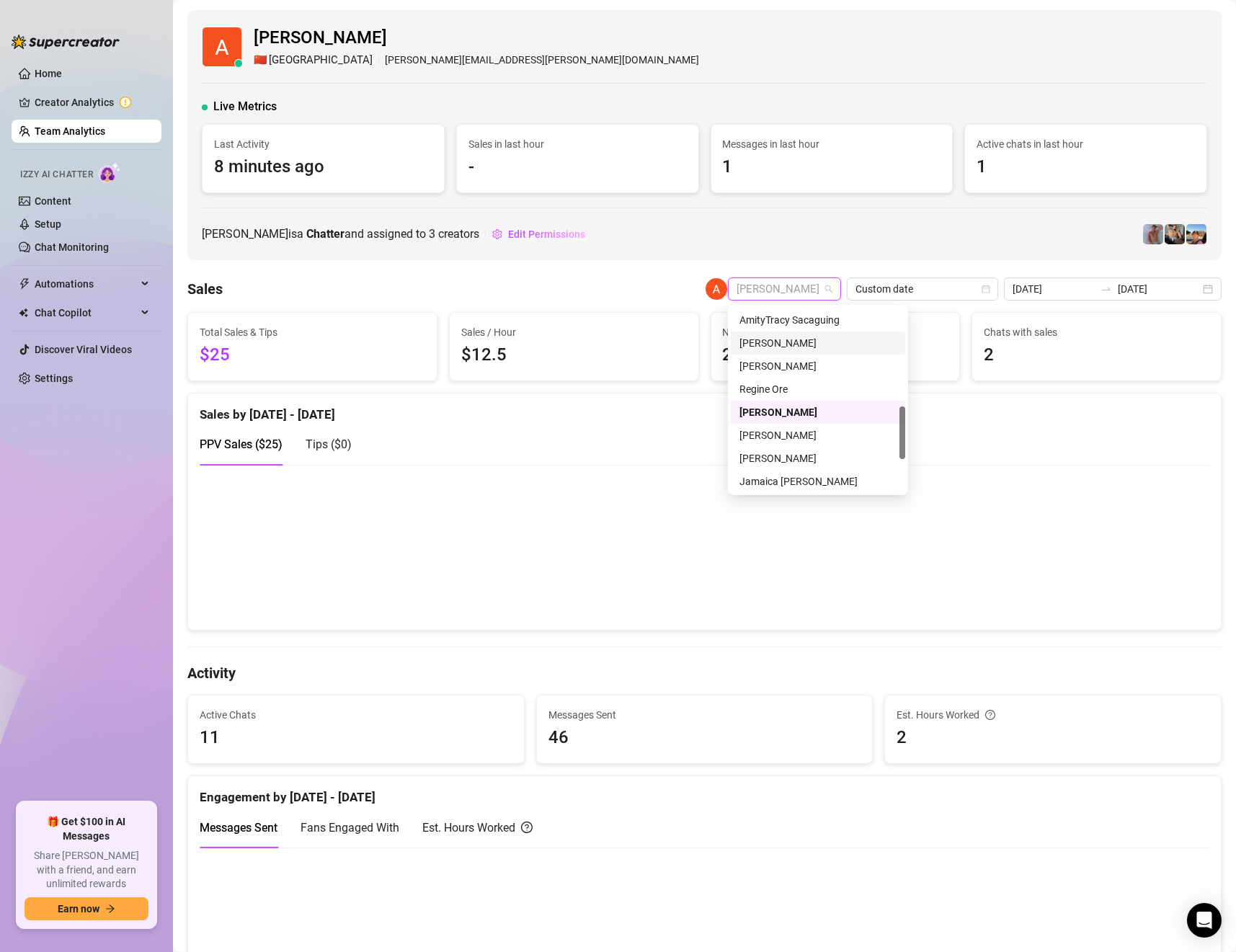
click at [829, 338] on div "[PERSON_NAME]" at bounding box center [818, 343] width 157 height 16
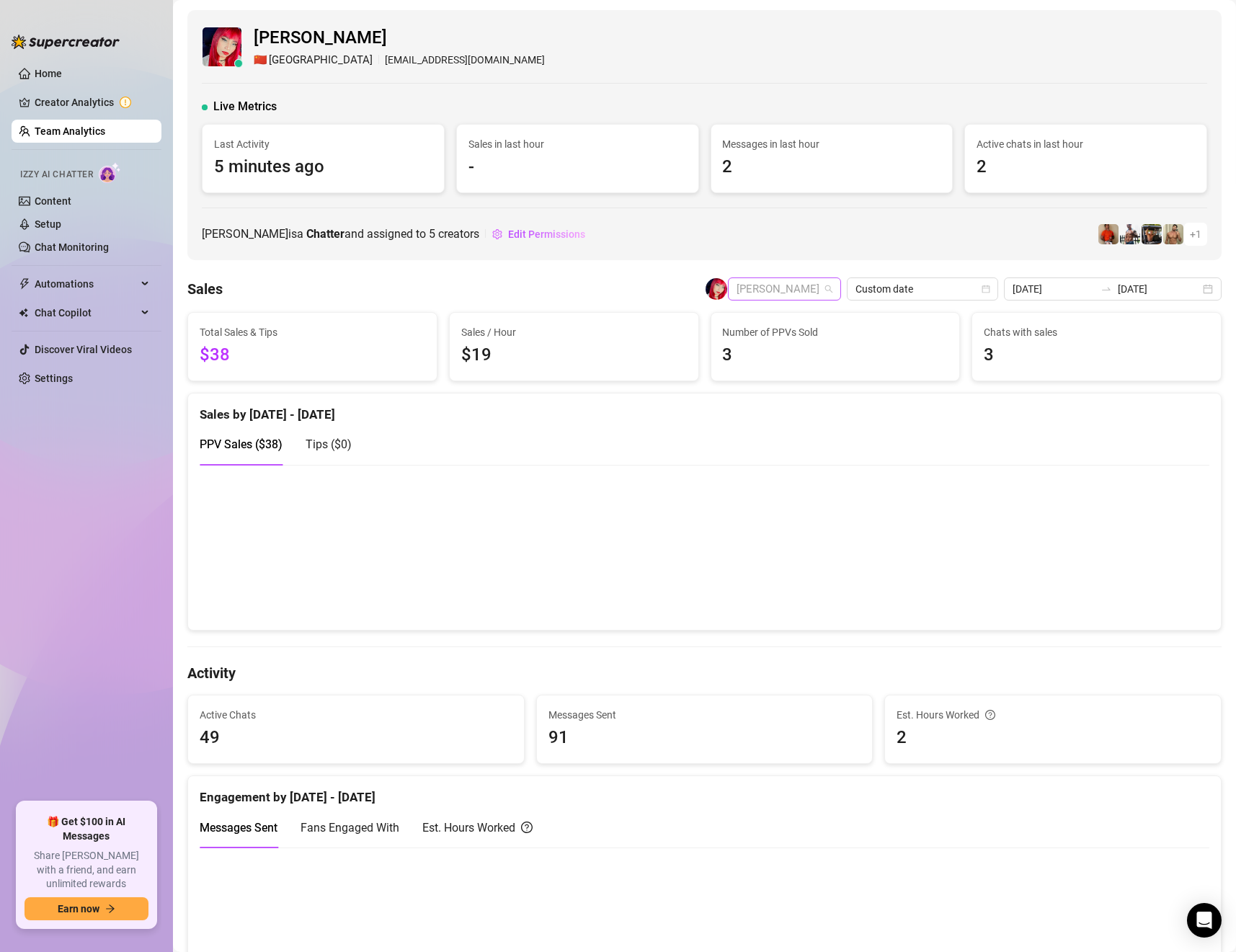
drag, startPoint x: 803, startPoint y: 293, endPoint x: 799, endPoint y: 284, distance: 9.8
click at [800, 293] on span "[PERSON_NAME]" at bounding box center [784, 289] width 96 height 22
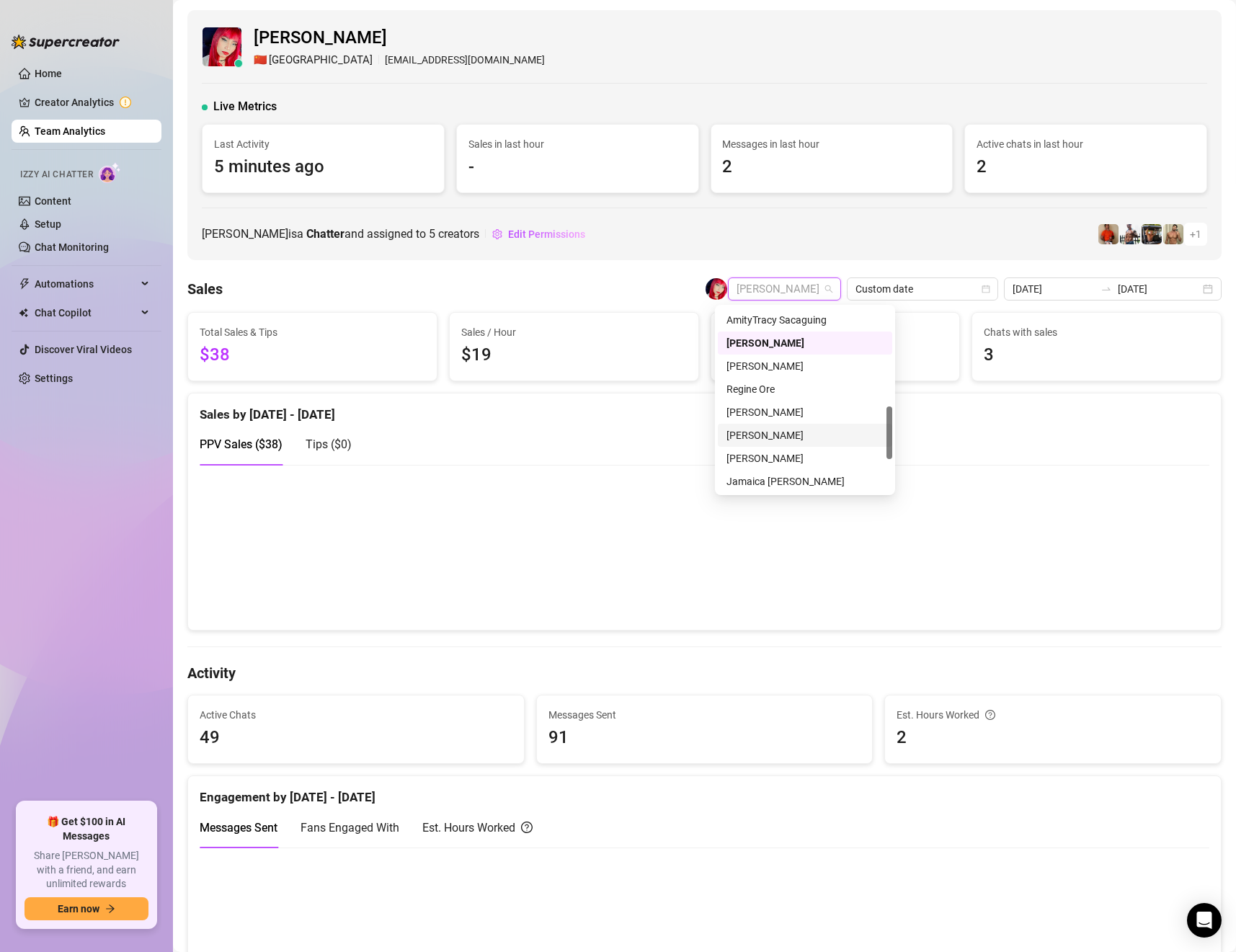
scroll to position [242, 0]
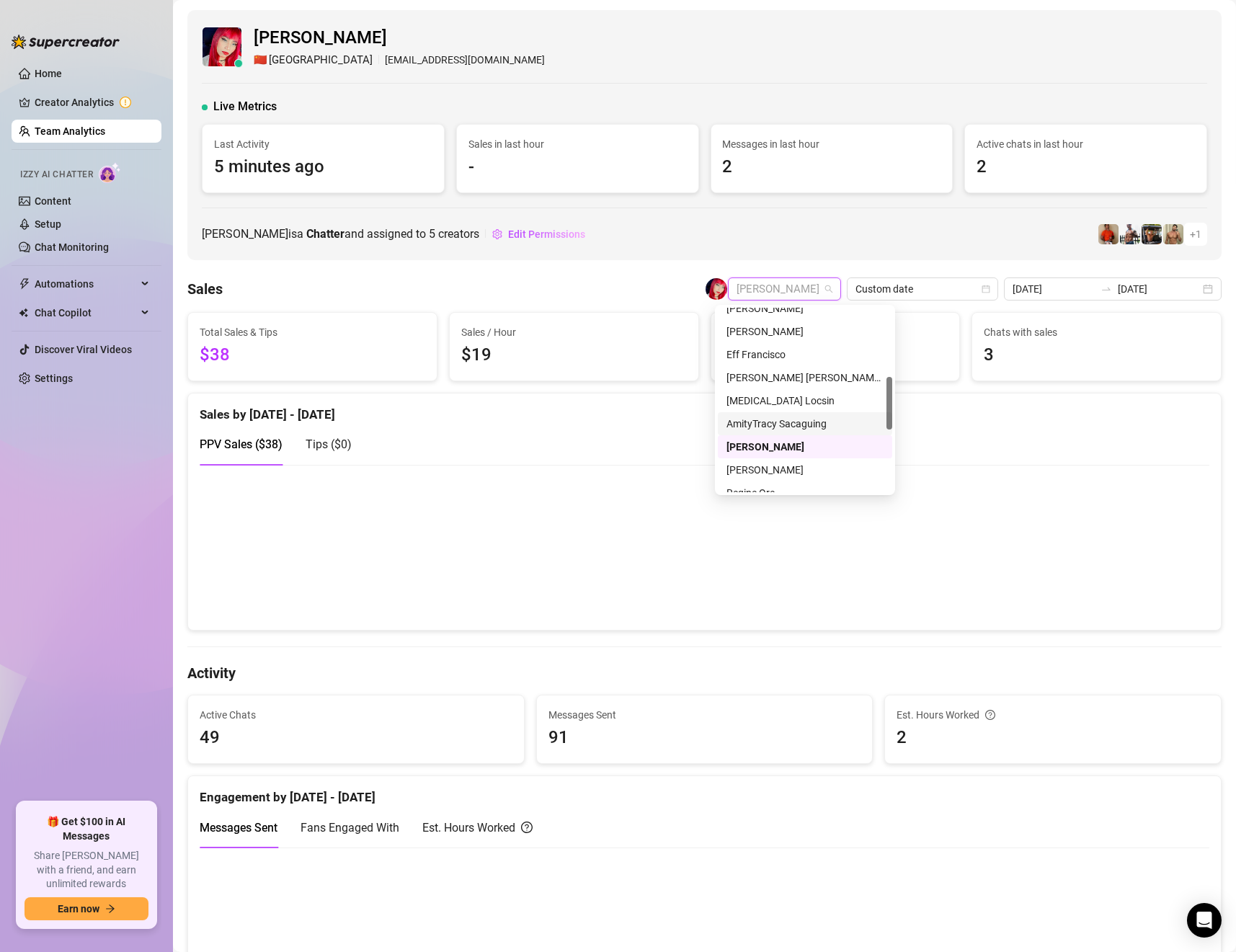
click at [791, 421] on div "AmityTracy Sacaguing" at bounding box center [804, 423] width 157 height 16
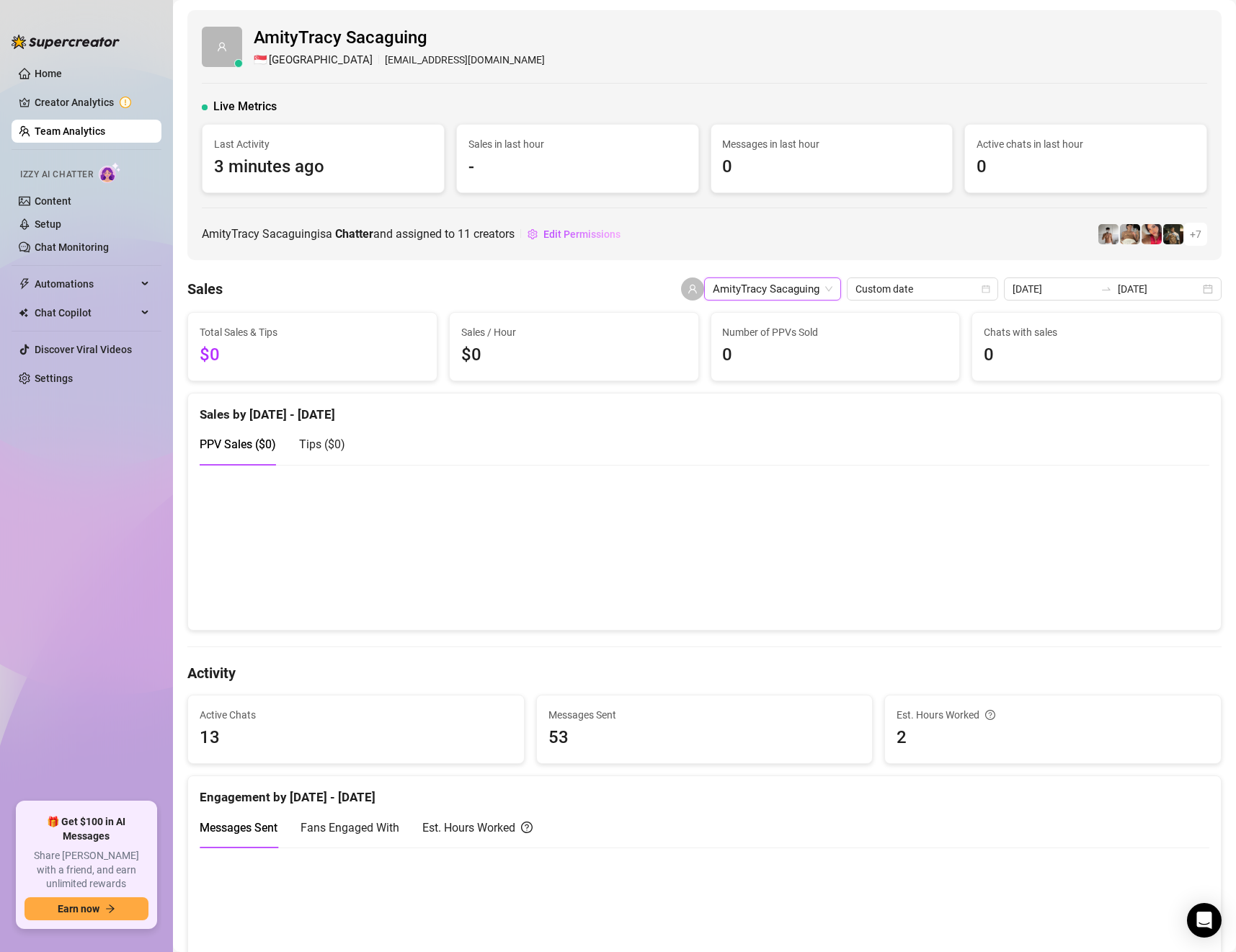
click at [821, 291] on span "AmityTracy Sacaguing" at bounding box center [772, 289] width 120 height 22
click at [800, 289] on span "AmityTracy Sacaguing" at bounding box center [772, 289] width 120 height 22
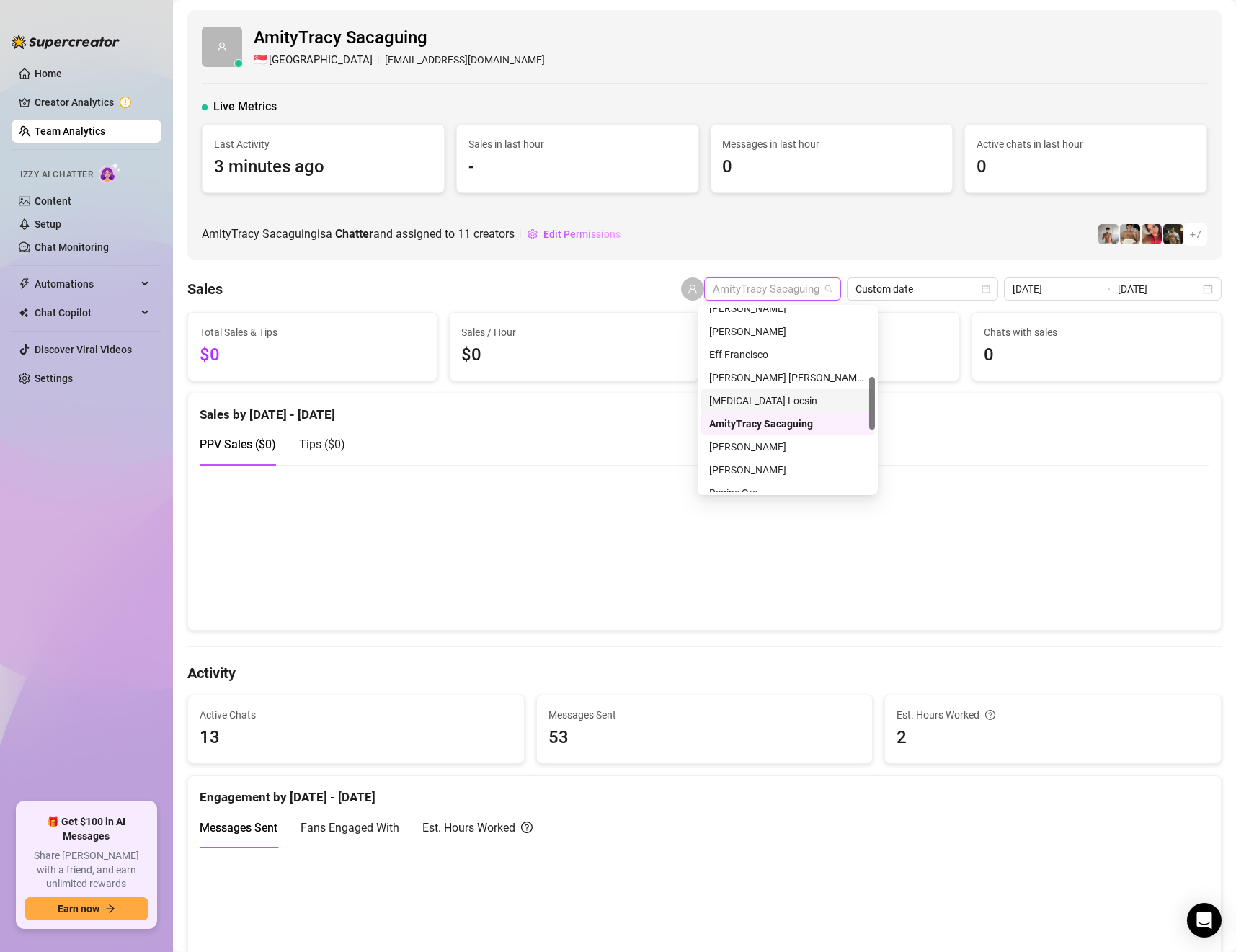
click at [767, 395] on div "[MEDICAL_DATA] Locsin" at bounding box center [788, 400] width 157 height 16
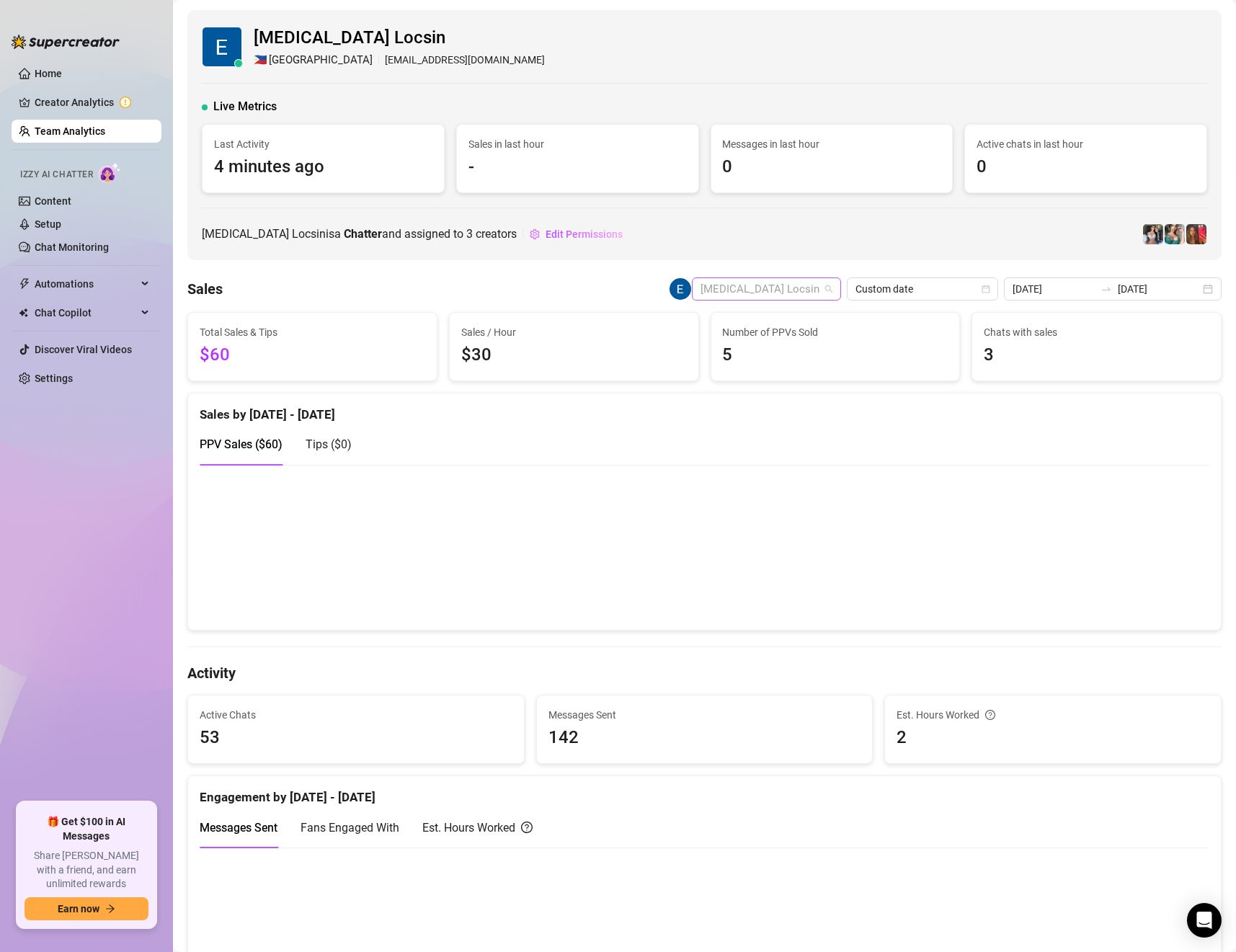
click at [813, 294] on span "[MEDICAL_DATA] Locsin" at bounding box center [766, 289] width 132 height 22
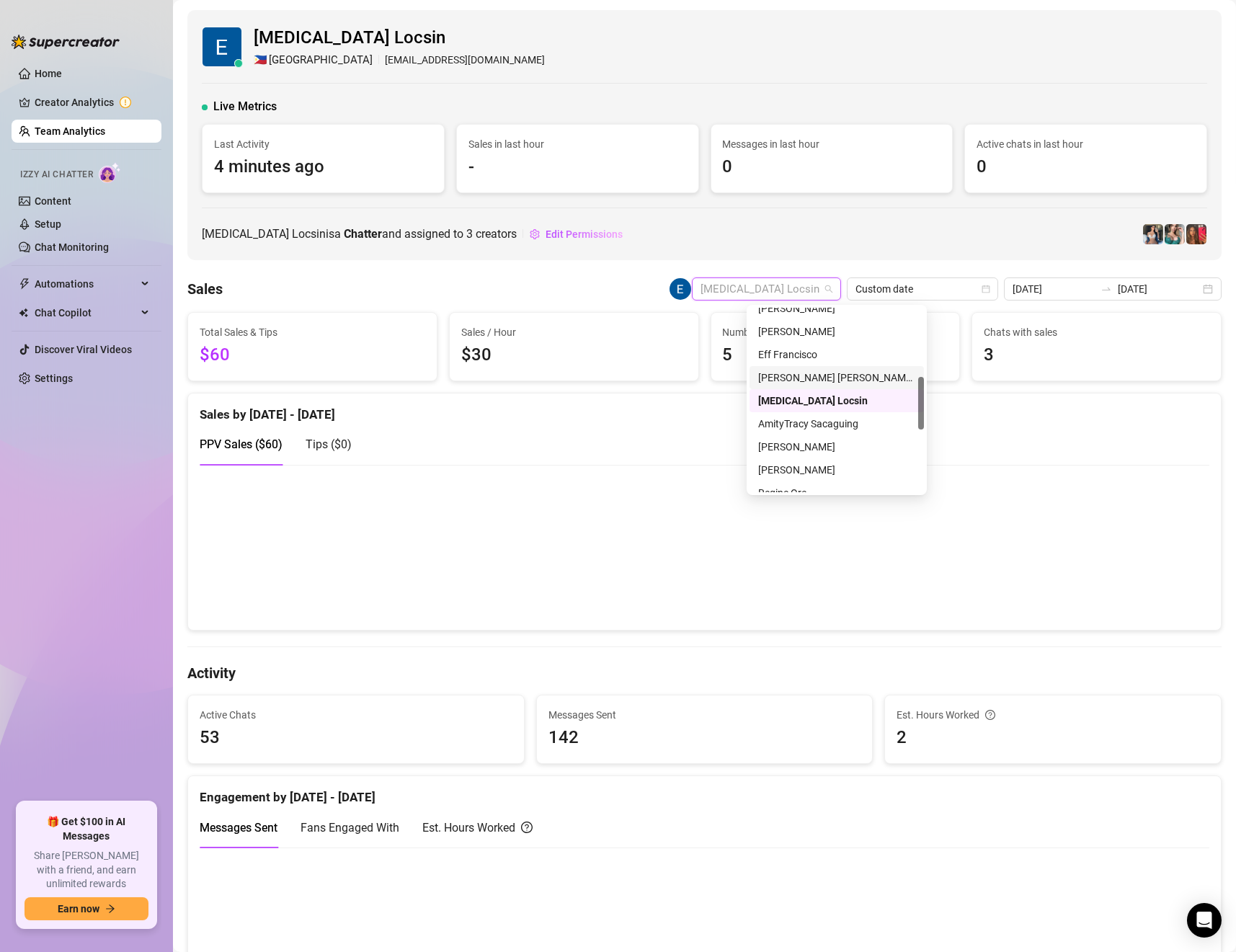
click at [826, 374] on div "[PERSON_NAME] [PERSON_NAME] Tarcena" at bounding box center [836, 377] width 157 height 16
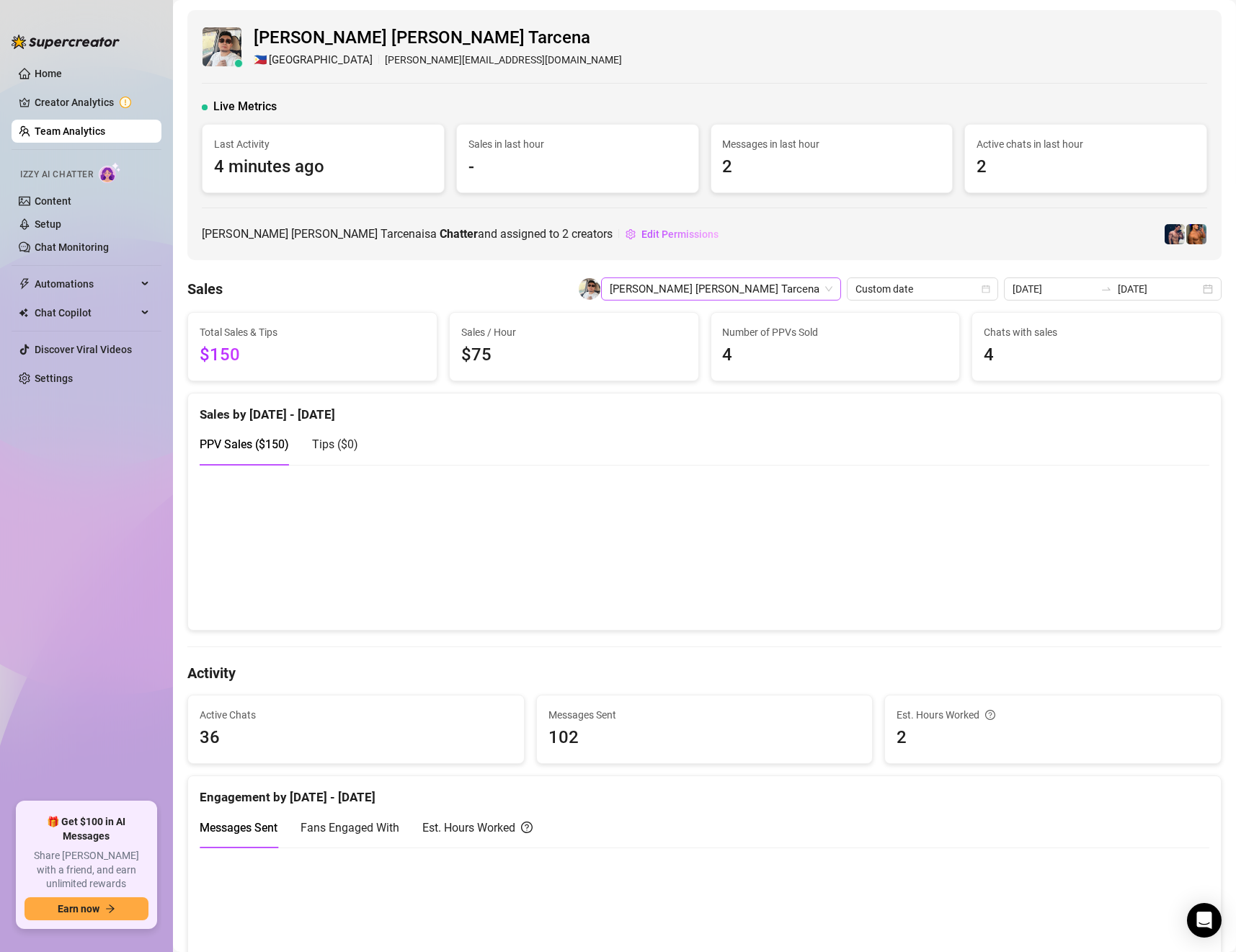
click at [813, 293] on span "[PERSON_NAME] [PERSON_NAME] Tarcena" at bounding box center [720, 289] width 223 height 22
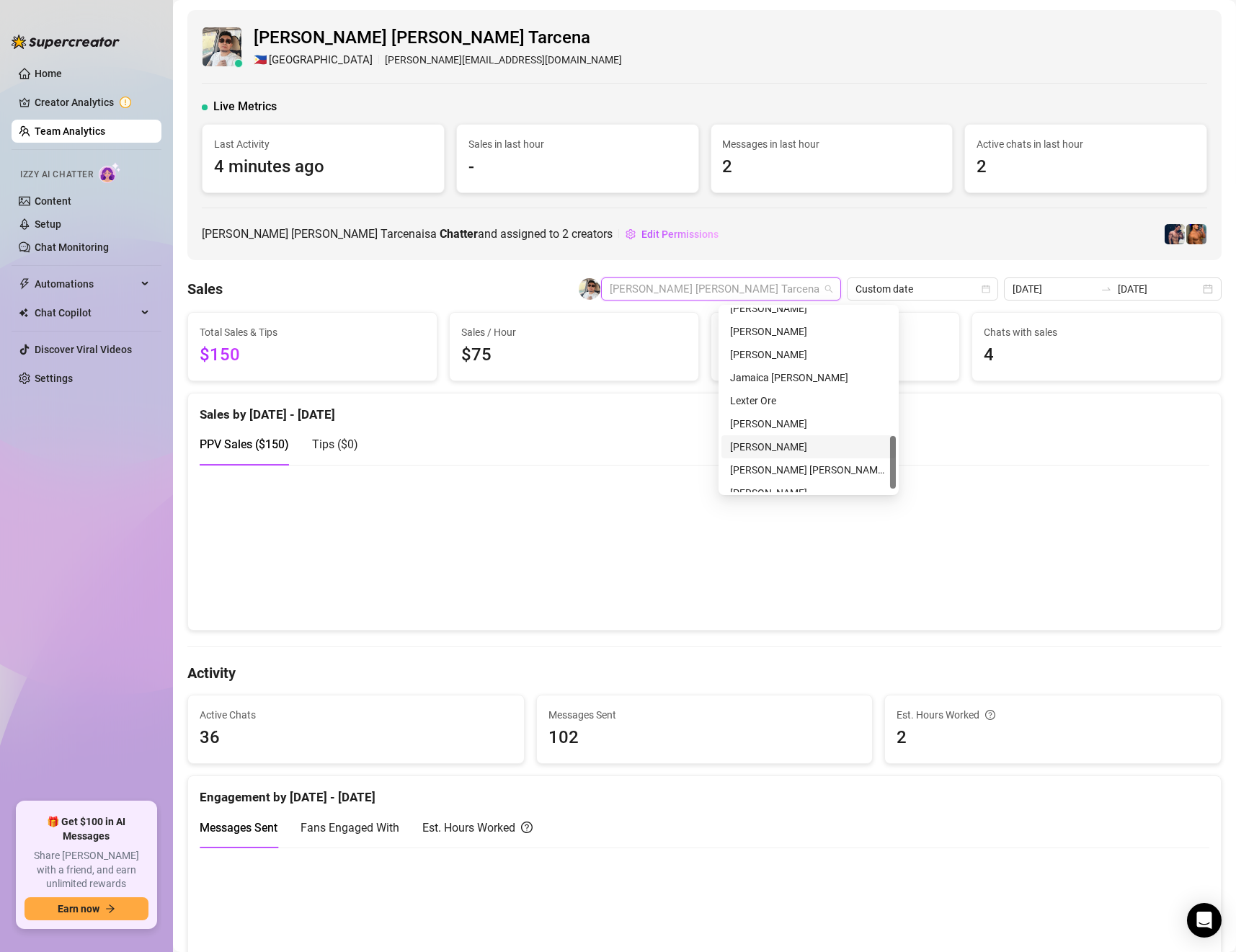
scroll to position [461, 0]
click at [783, 407] on div "[PERSON_NAME]" at bounding box center [809, 412] width 157 height 16
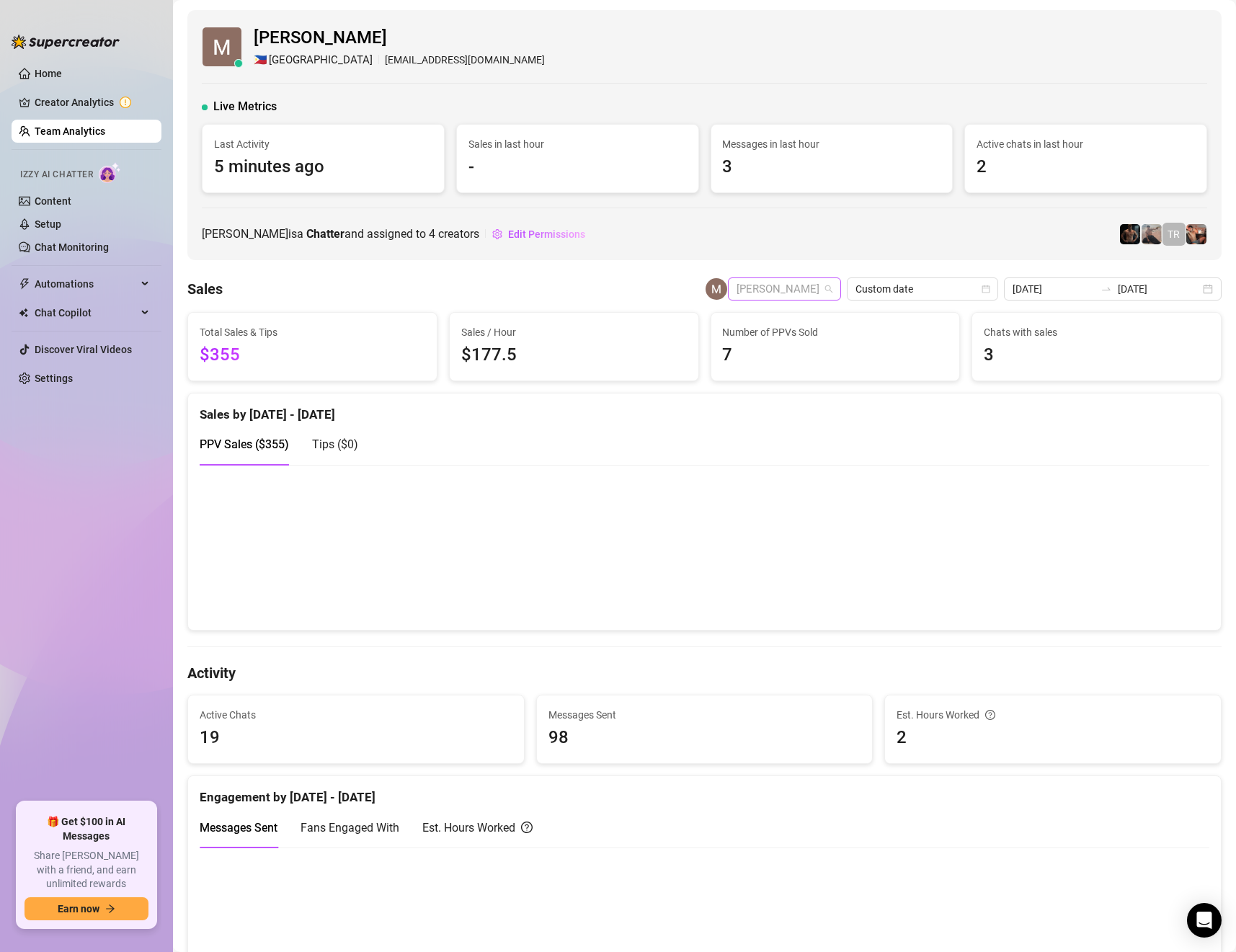
drag, startPoint x: 789, startPoint y: 291, endPoint x: 784, endPoint y: 451, distance: 160.1
click at [789, 291] on span "[PERSON_NAME]" at bounding box center [784, 289] width 96 height 22
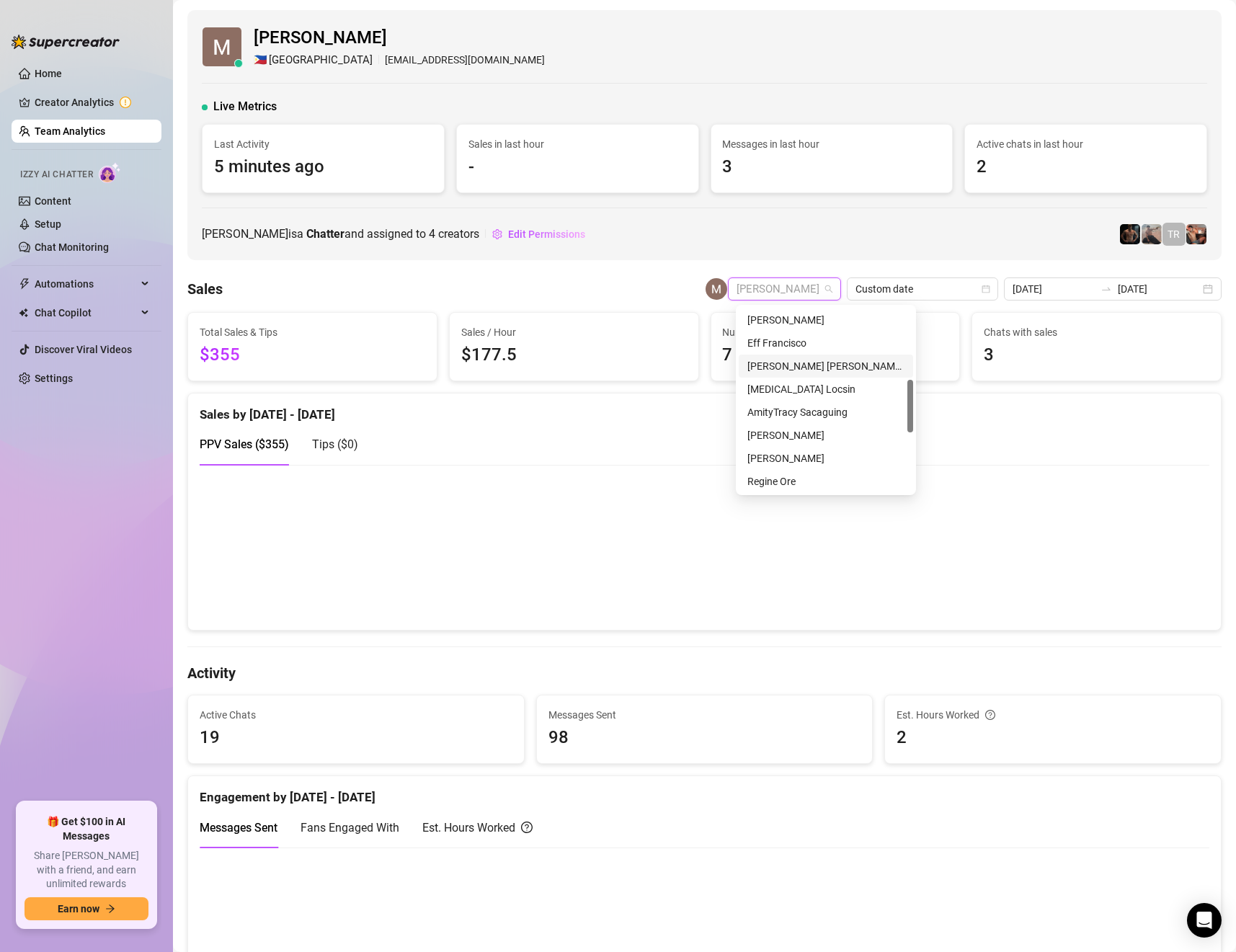
click at [791, 367] on div "[PERSON_NAME] [PERSON_NAME] Tarcena" at bounding box center [825, 366] width 157 height 16
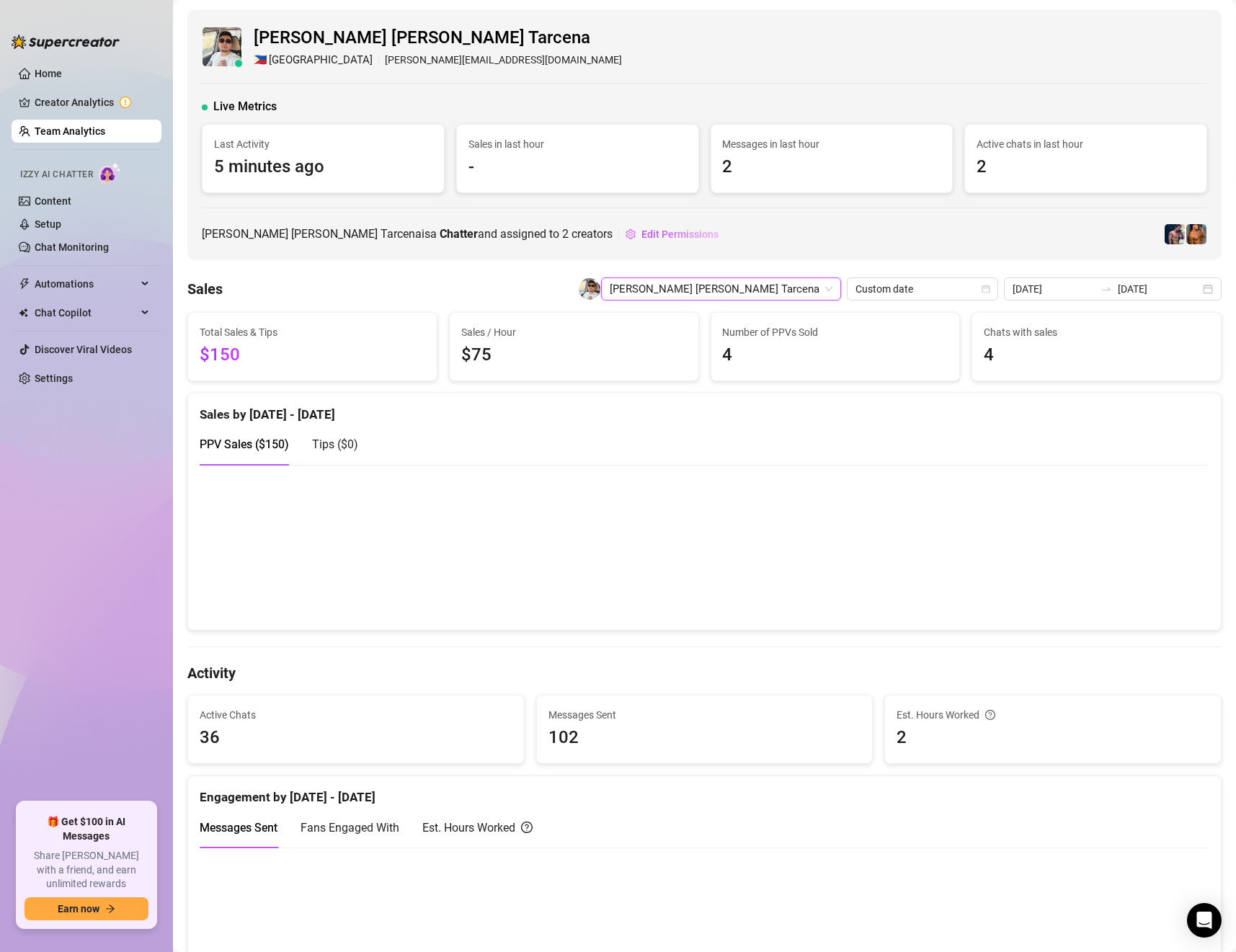
drag, startPoint x: 817, startPoint y: 288, endPoint x: 808, endPoint y: 302, distance: 16.6
click at [817, 288] on span "[PERSON_NAME] [PERSON_NAME] Tarcena" at bounding box center [720, 289] width 223 height 22
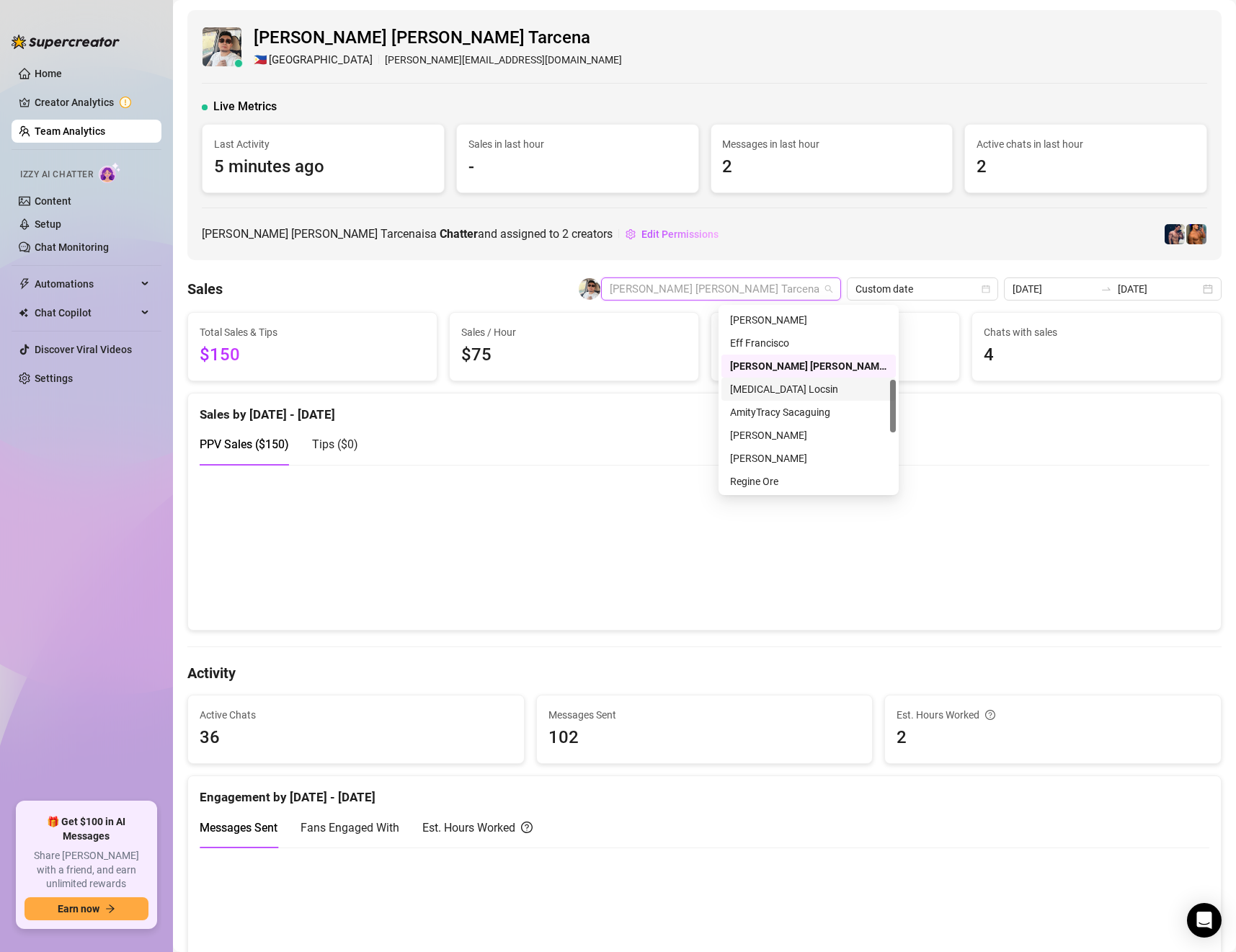
click at [780, 384] on div "[MEDICAL_DATA] Locsin" at bounding box center [809, 389] width 157 height 16
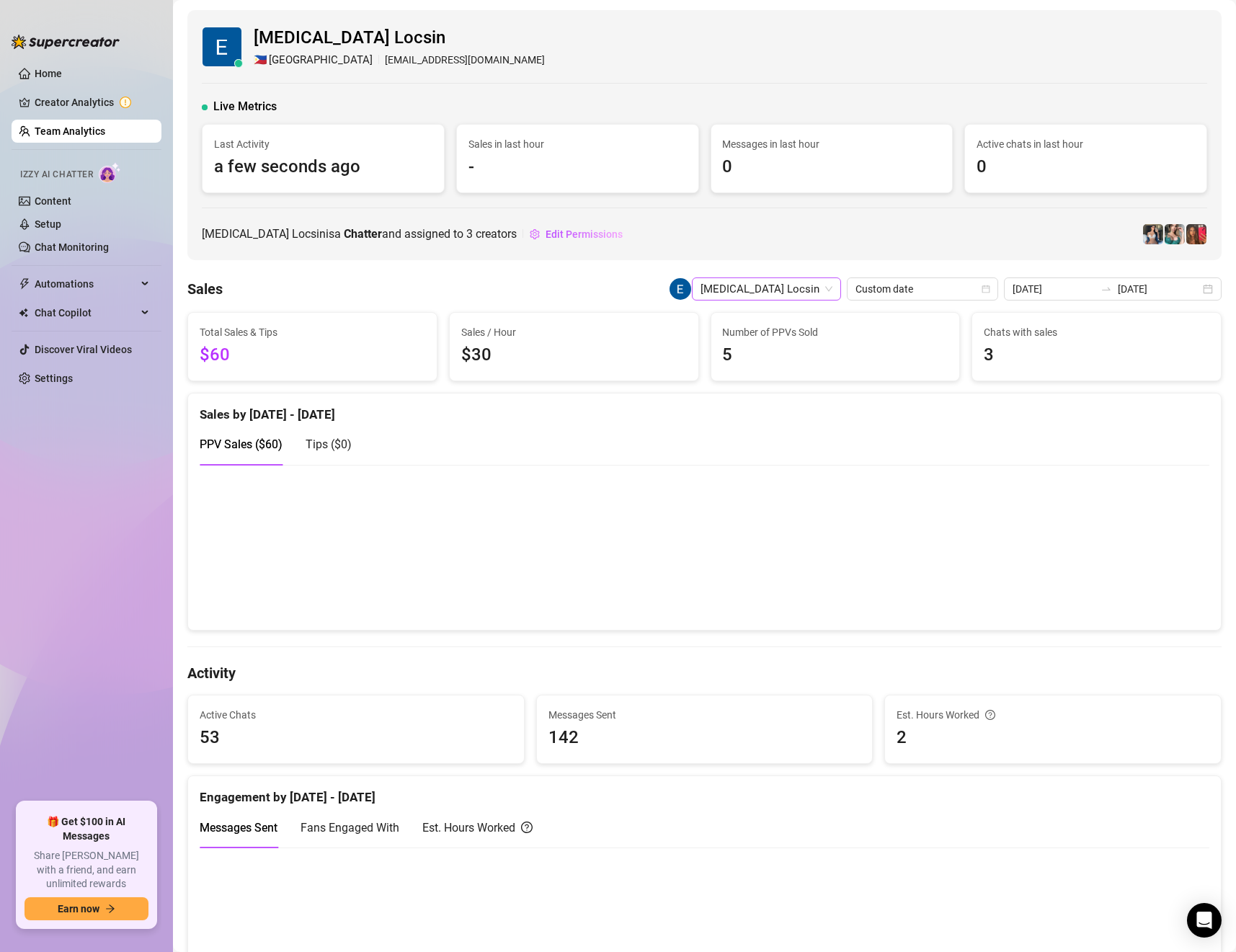
click at [821, 291] on span "[MEDICAL_DATA] Locsin" at bounding box center [766, 289] width 132 height 22
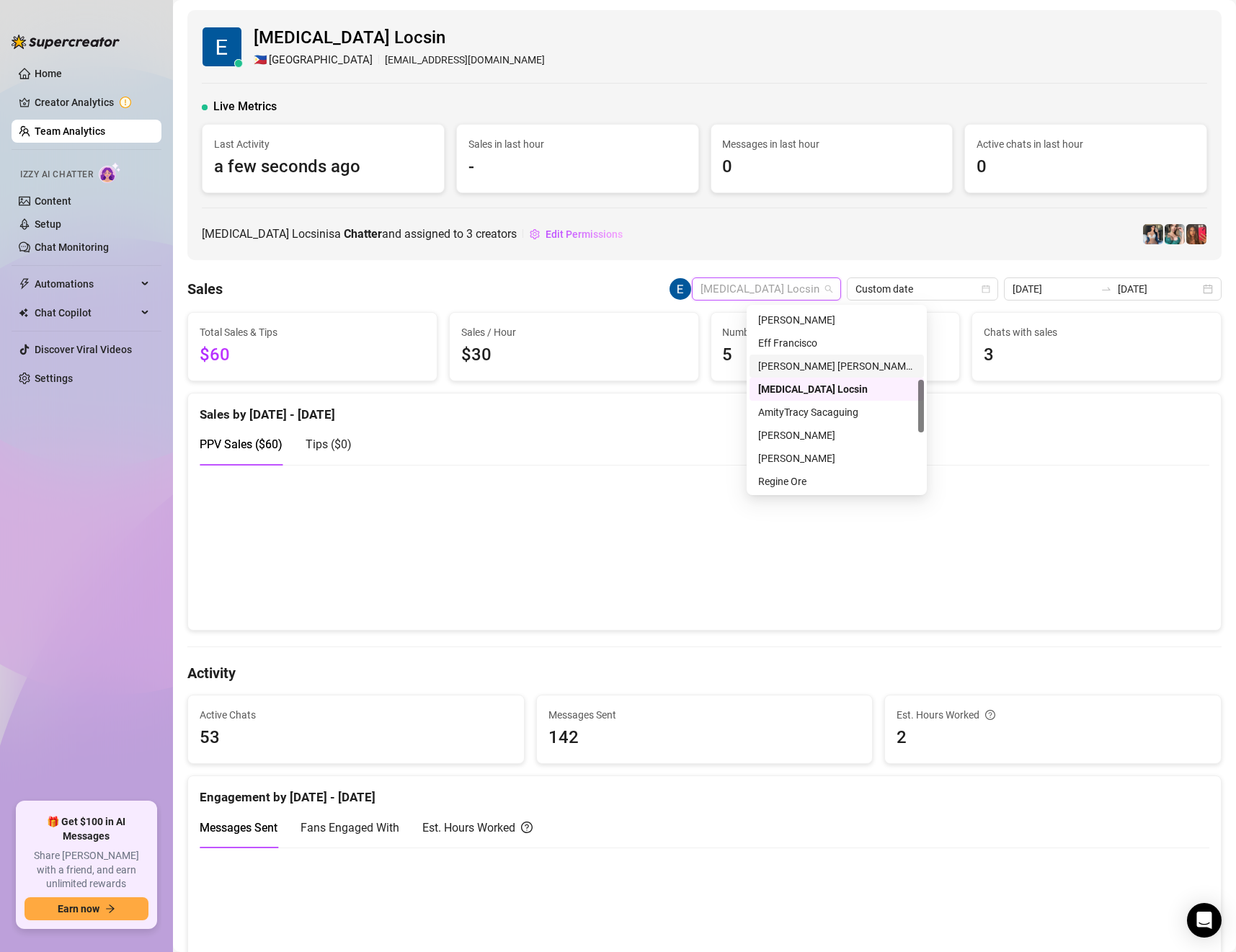
click at [795, 364] on div "[PERSON_NAME] [PERSON_NAME] Tarcena" at bounding box center [836, 366] width 157 height 16
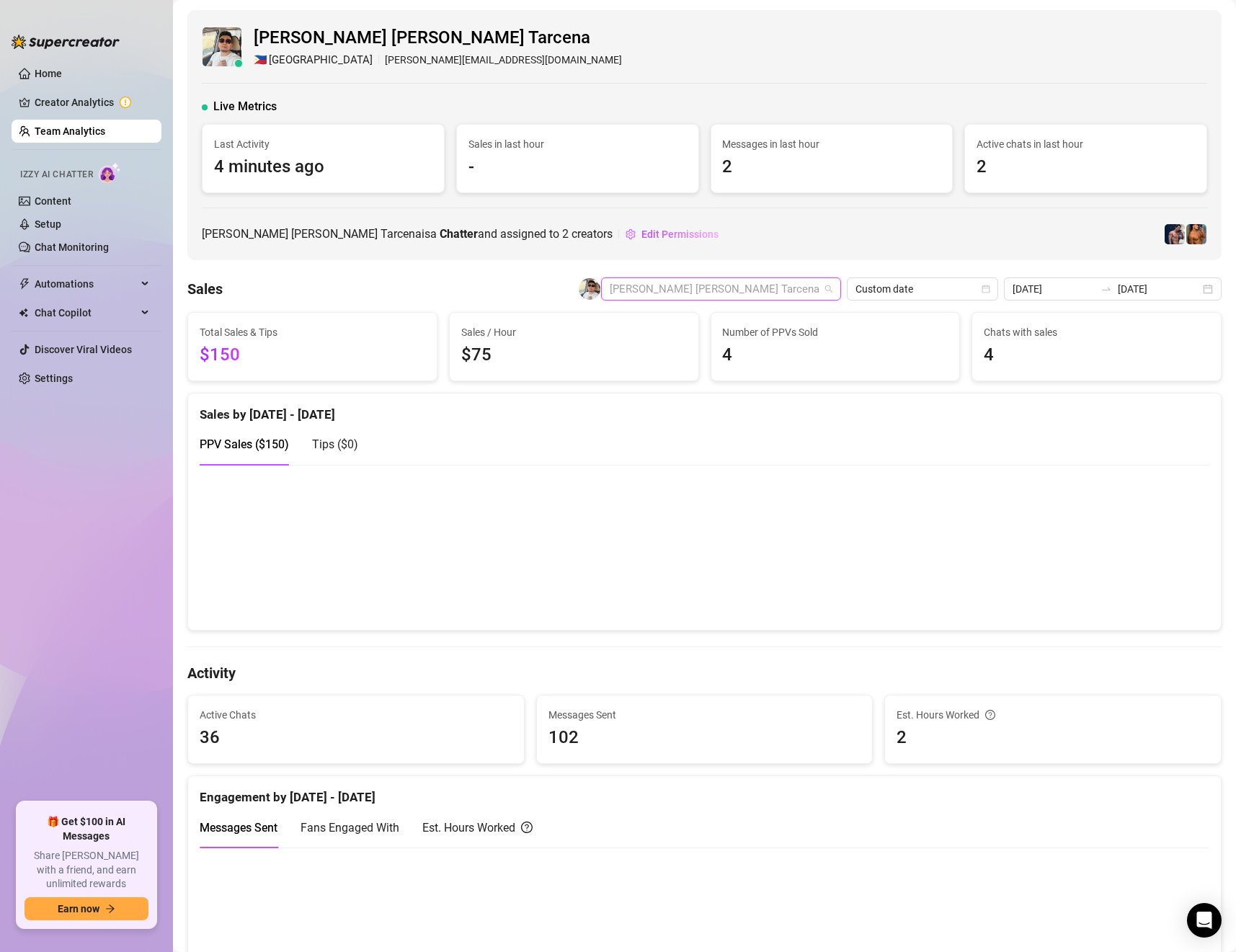
click at [819, 288] on span "[PERSON_NAME] [PERSON_NAME] Tarcena" at bounding box center [720, 289] width 223 height 22
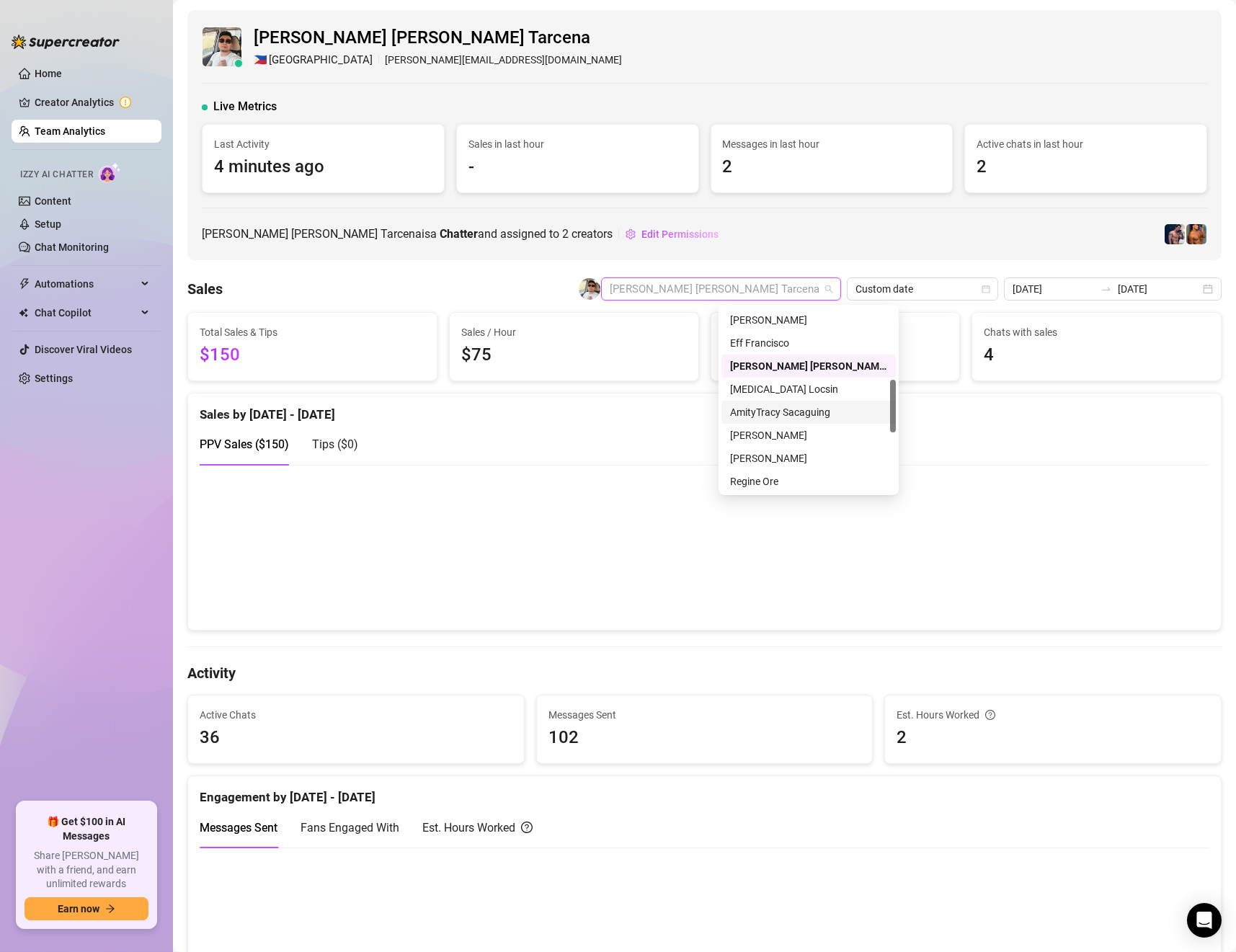
click at [782, 413] on div "AmityTracy Sacaguing" at bounding box center [809, 412] width 157 height 16
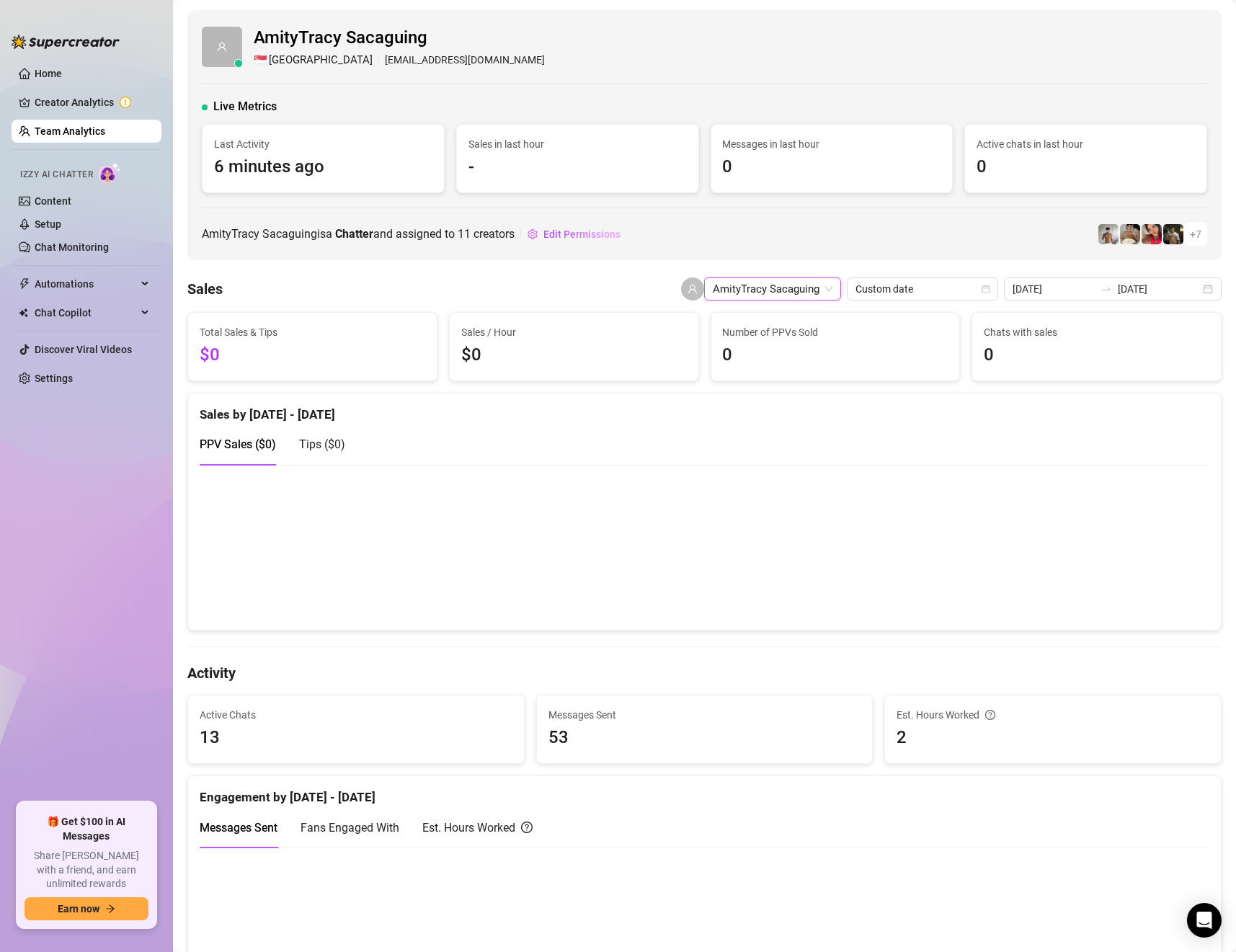
click at [803, 289] on span "AmityTracy Sacaguing" at bounding box center [772, 289] width 120 height 22
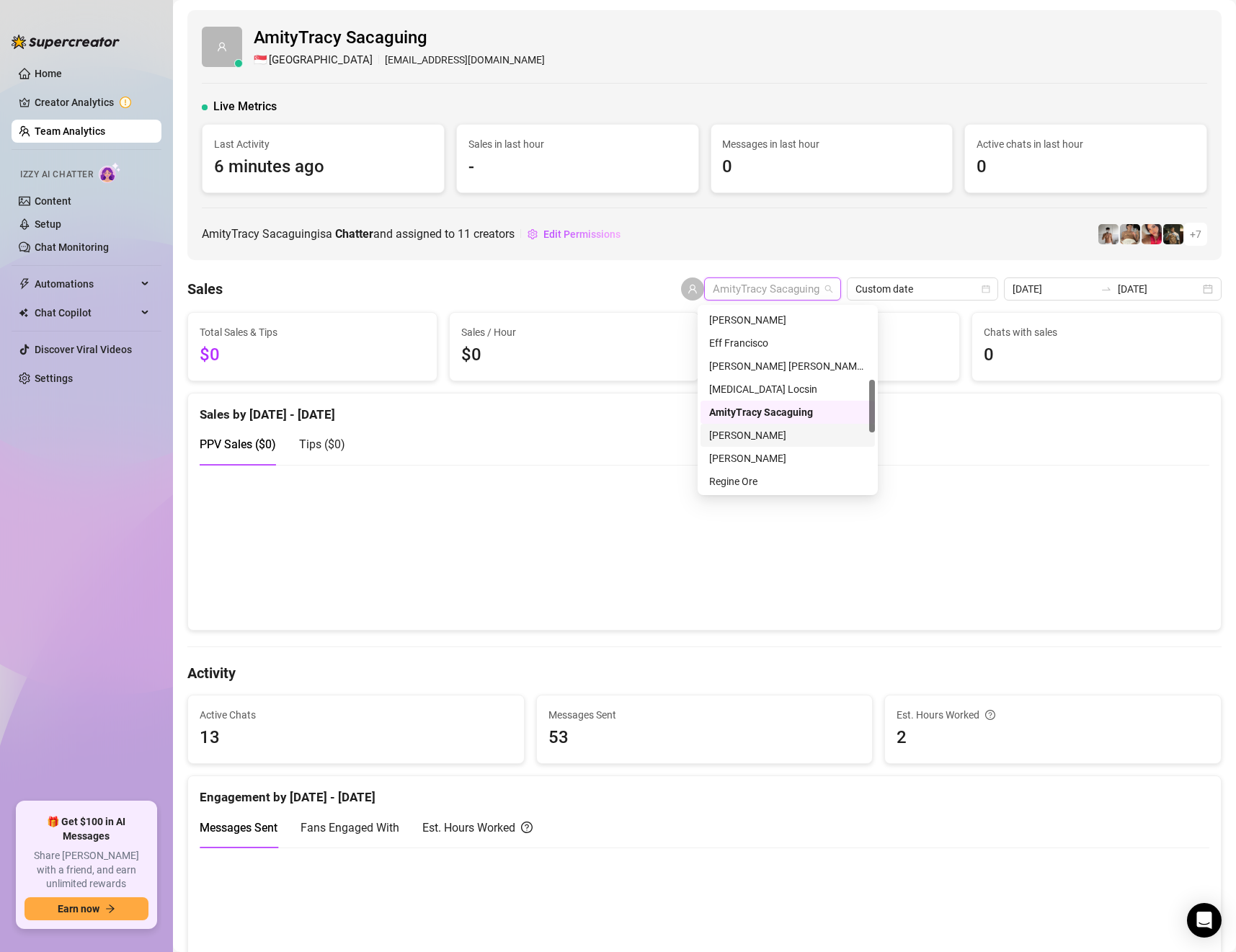
click at [779, 431] on div "[PERSON_NAME]" at bounding box center [788, 435] width 157 height 16
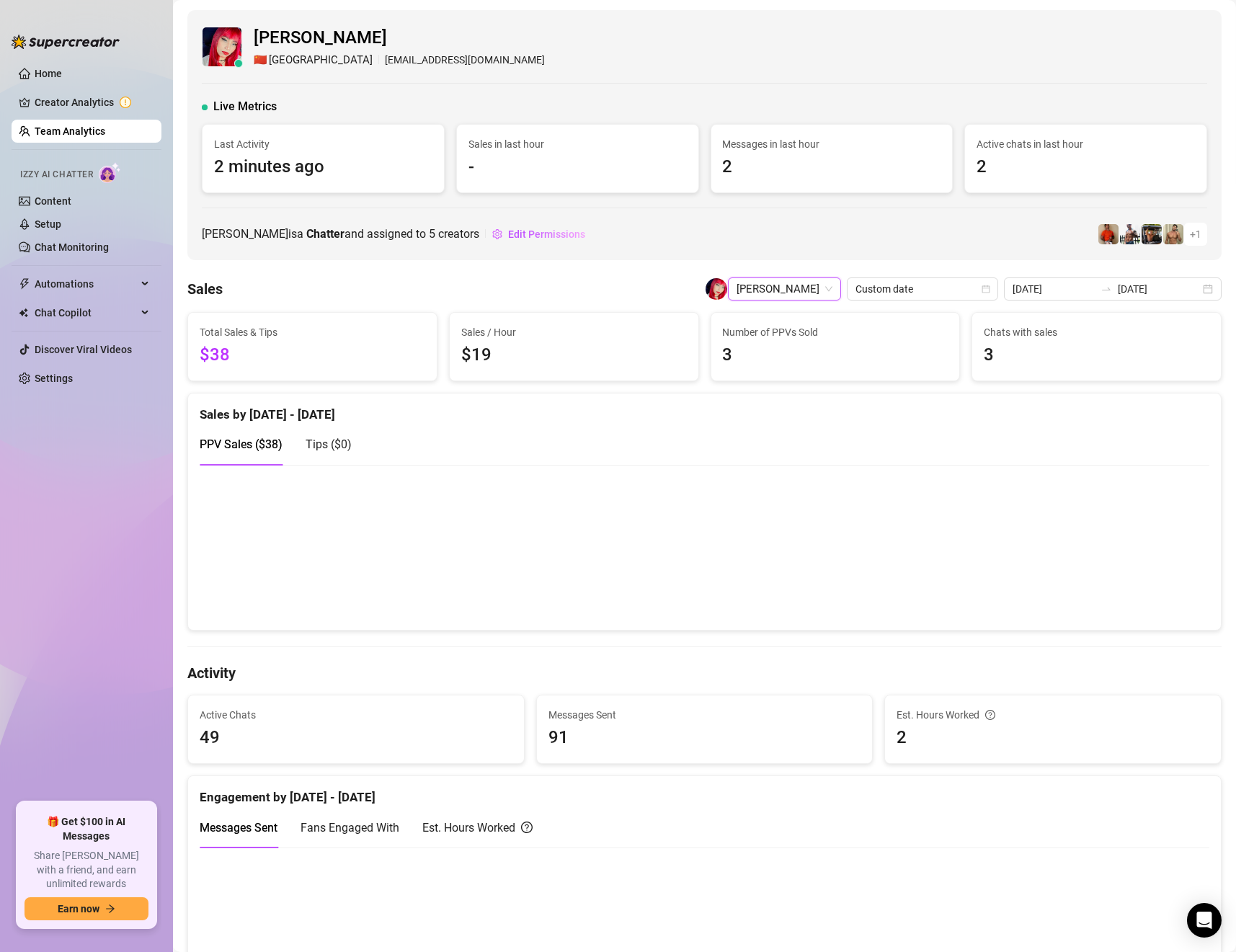
click at [779, 289] on span "[PERSON_NAME]" at bounding box center [784, 289] width 96 height 22
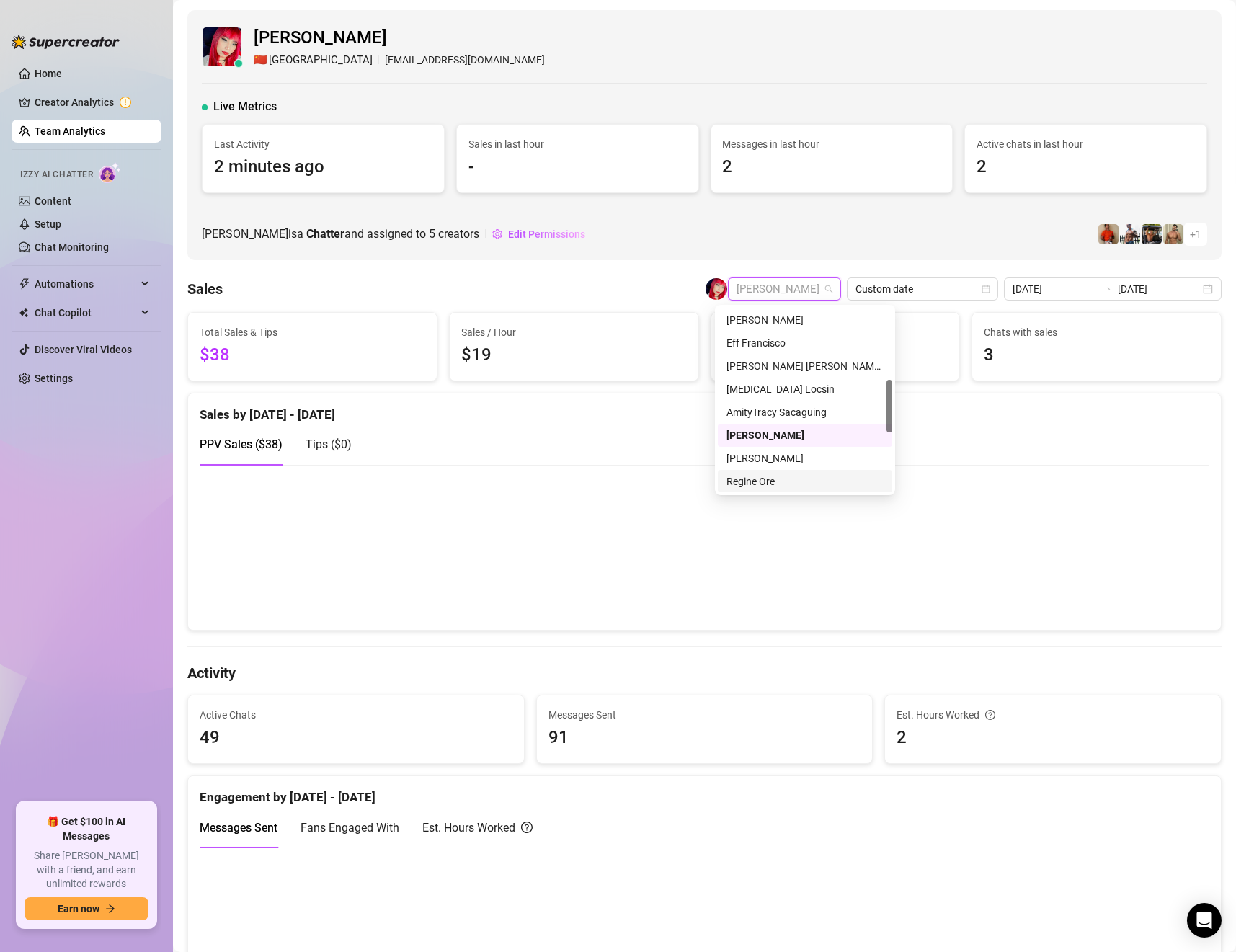
scroll to position [461, 0]
click at [757, 411] on div "[PERSON_NAME]" at bounding box center [804, 412] width 157 height 16
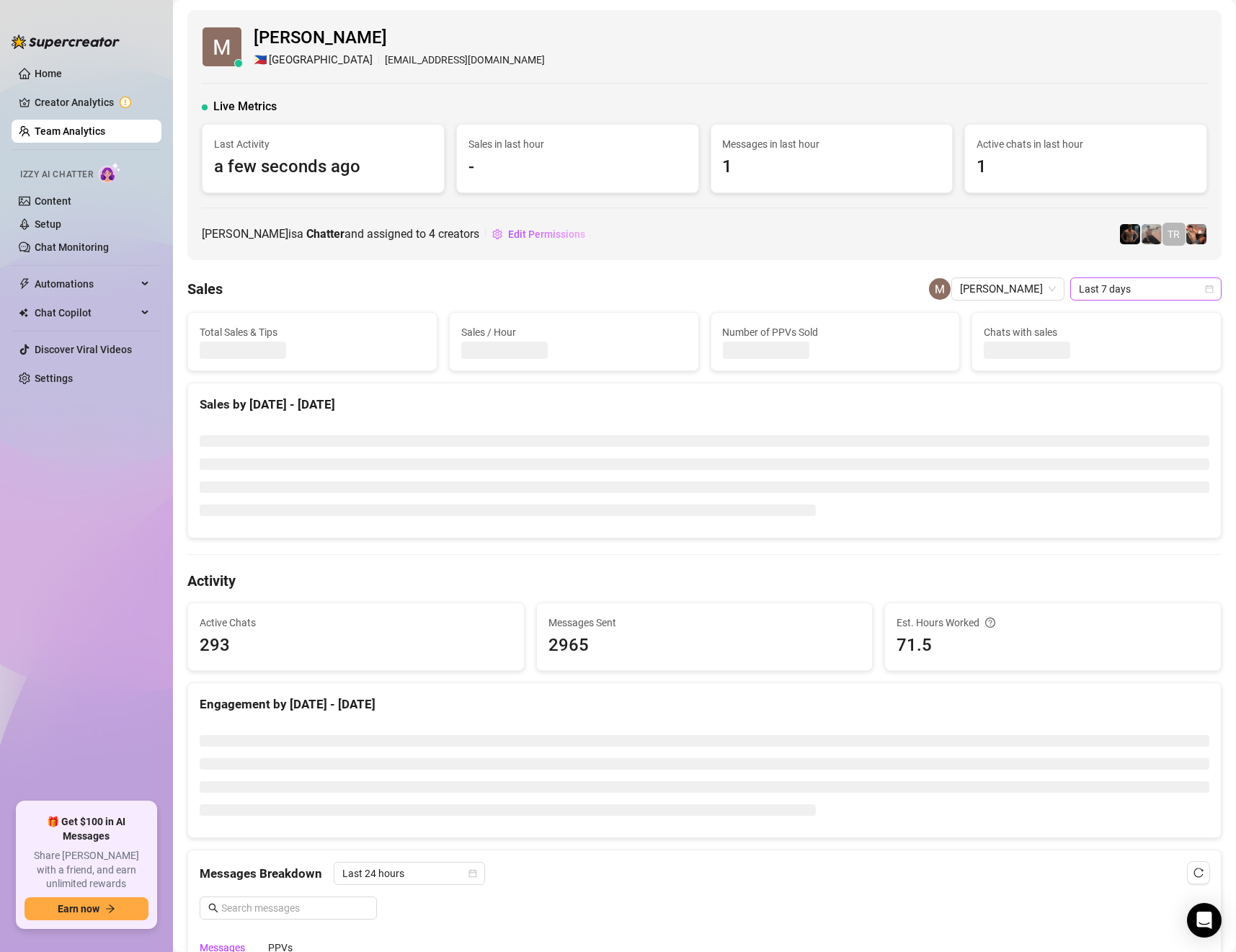
click at [1108, 288] on span "Last 7 days" at bounding box center [1146, 289] width 134 height 22
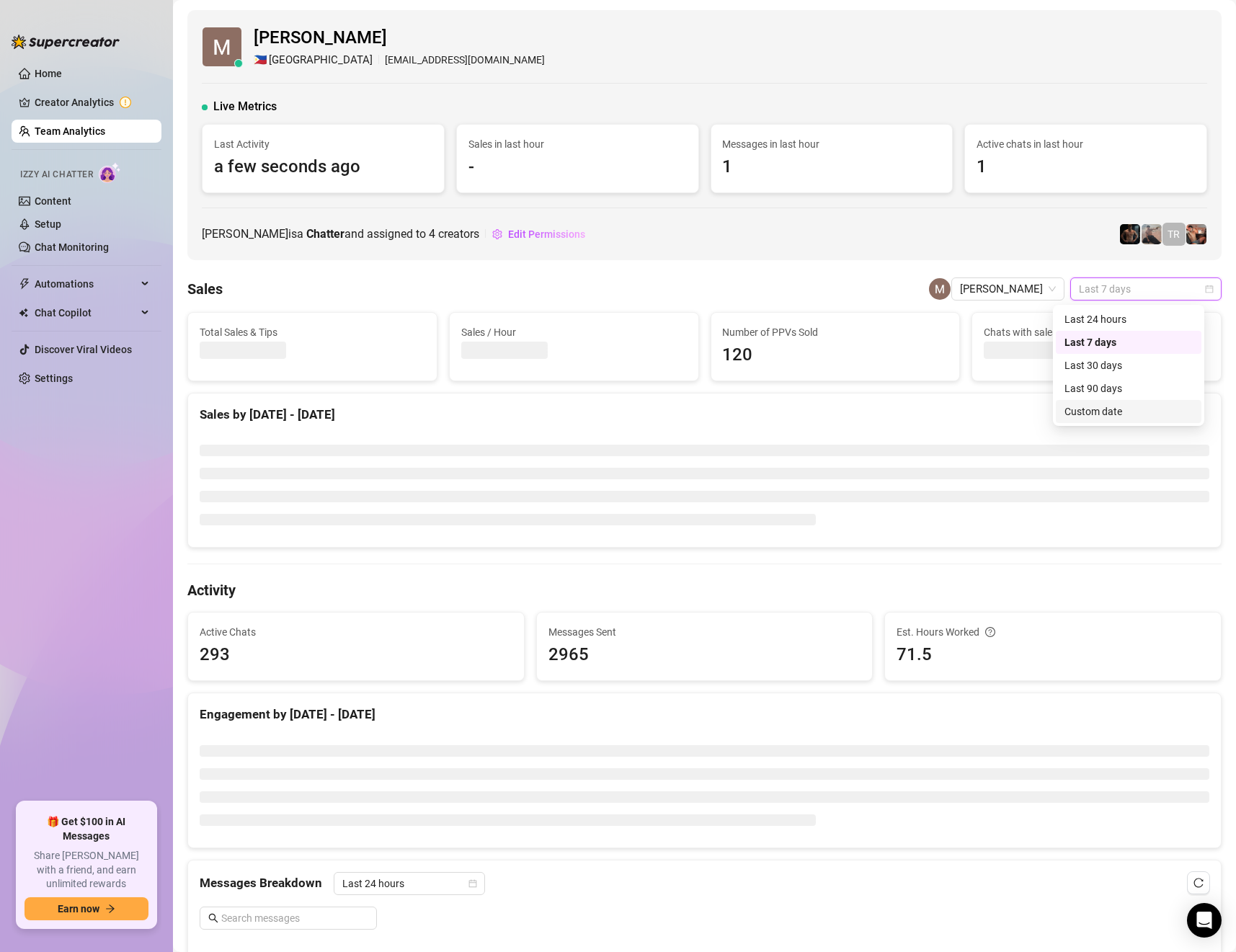
click at [1101, 406] on div "Custom date" at bounding box center [1129, 411] width 128 height 16
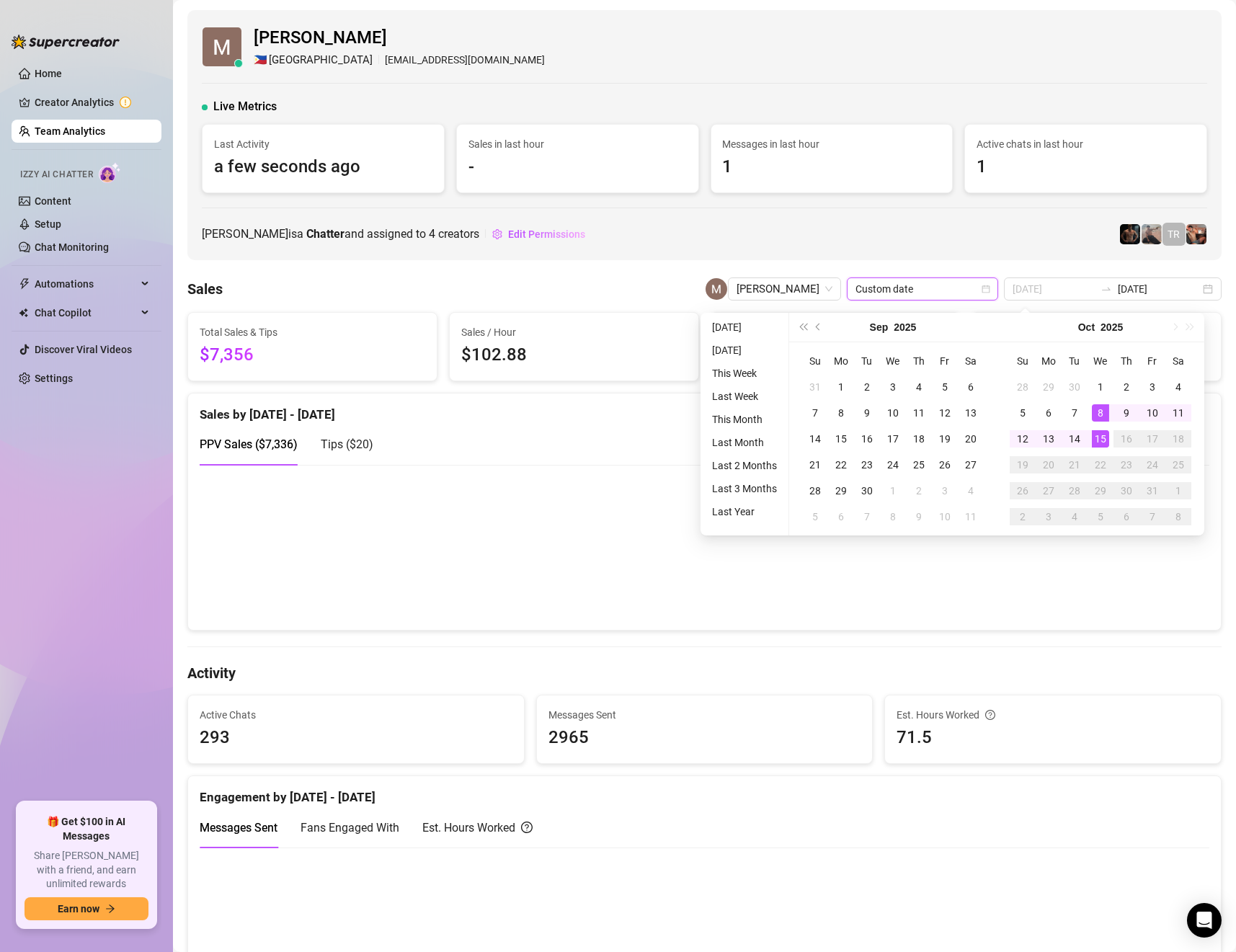
type input "[DATE]"
click at [1101, 435] on div "15" at bounding box center [1101, 439] width 18 height 18
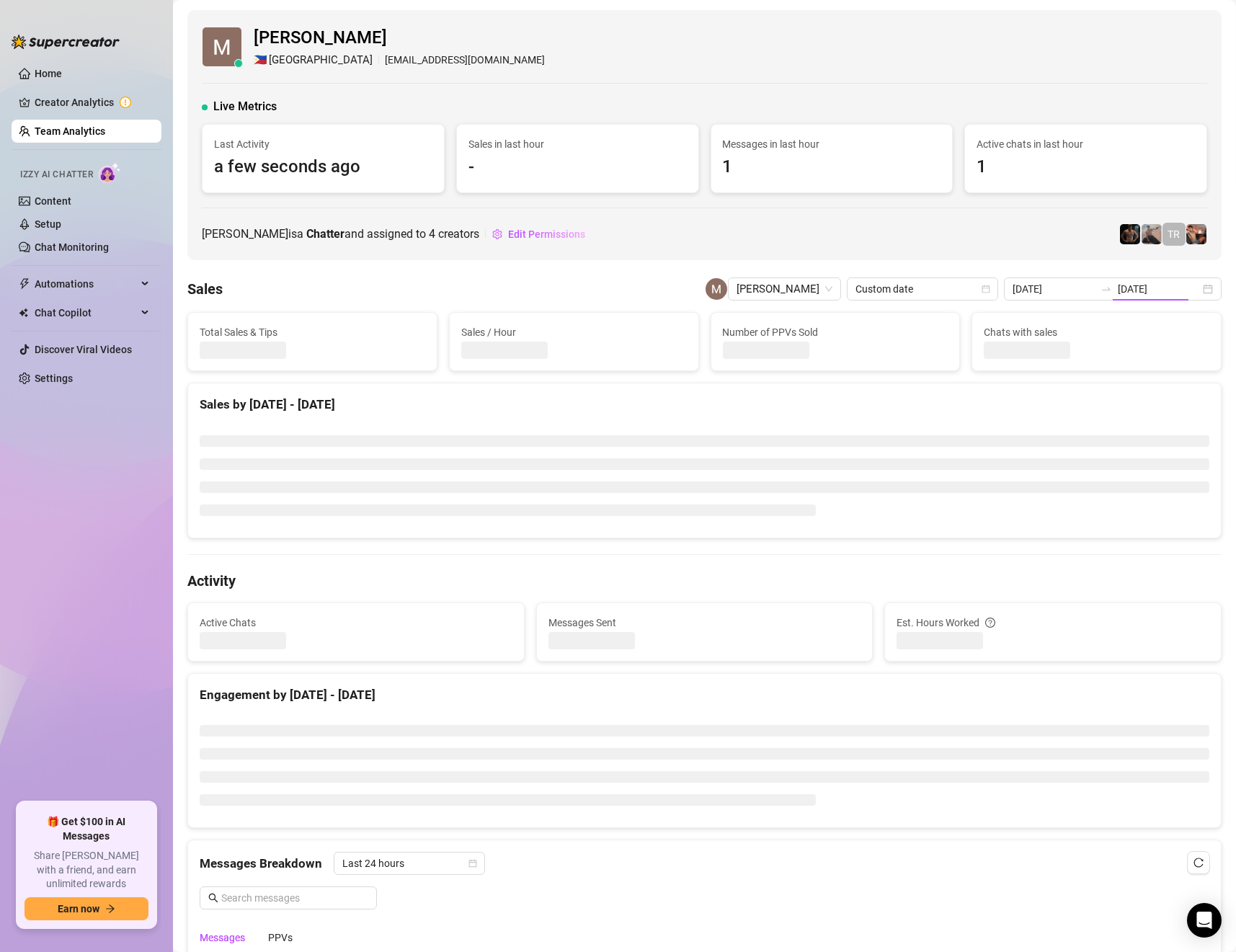
type input "[DATE]"
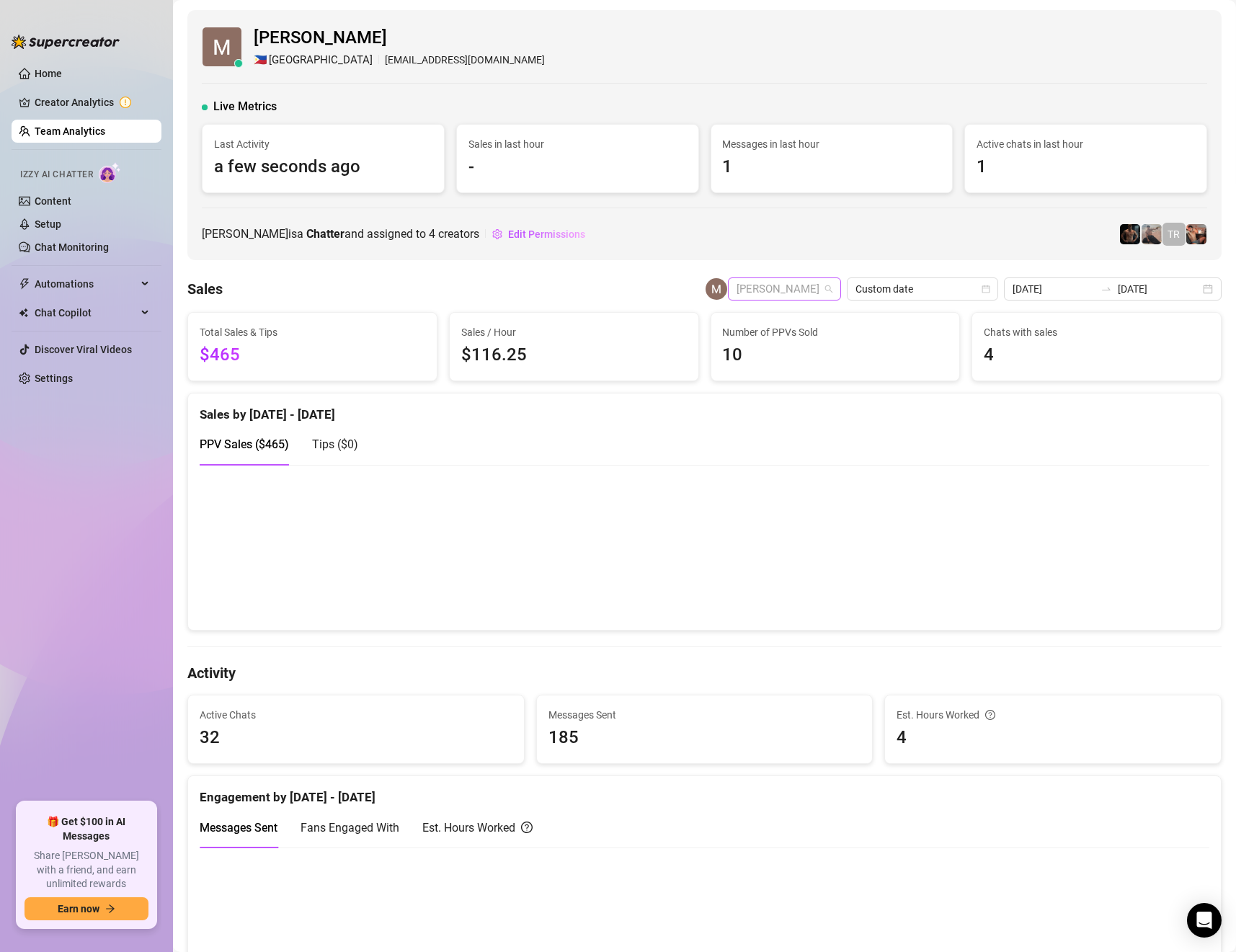
click at [786, 289] on span "[PERSON_NAME]" at bounding box center [784, 289] width 96 height 22
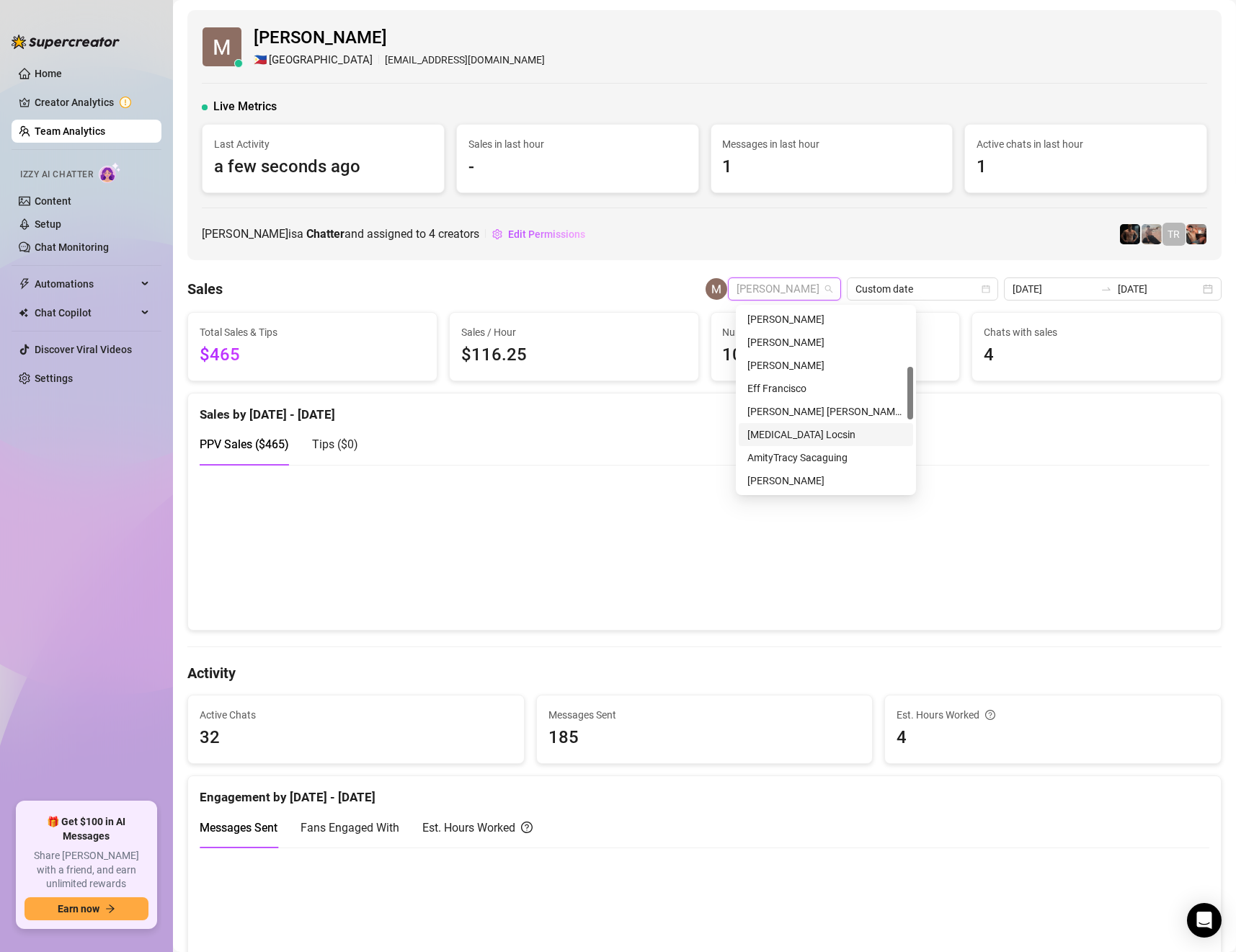
click at [788, 435] on div "[MEDICAL_DATA] Locsin" at bounding box center [825, 434] width 157 height 16
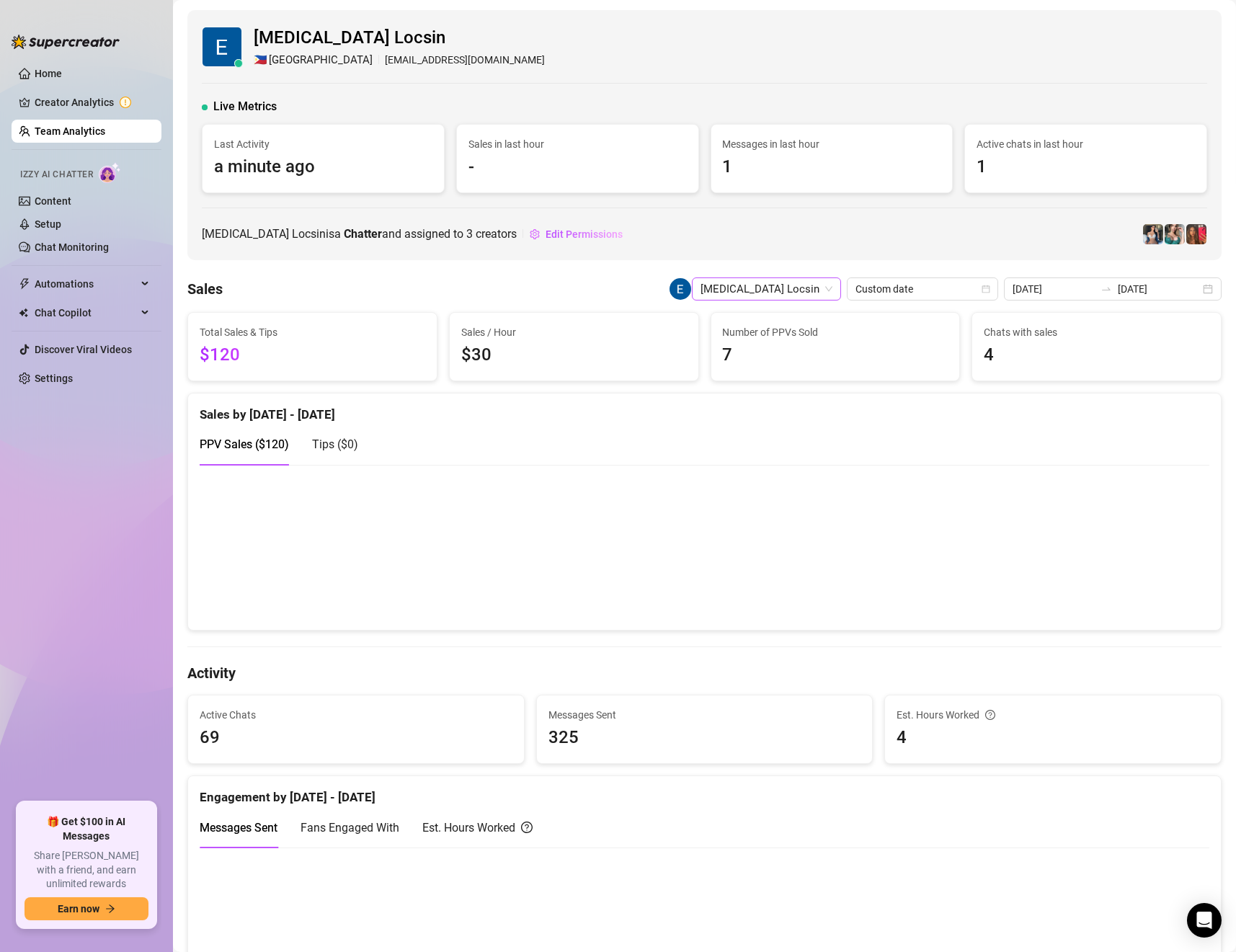
click at [813, 296] on span "[MEDICAL_DATA] Locsin" at bounding box center [766, 289] width 132 height 22
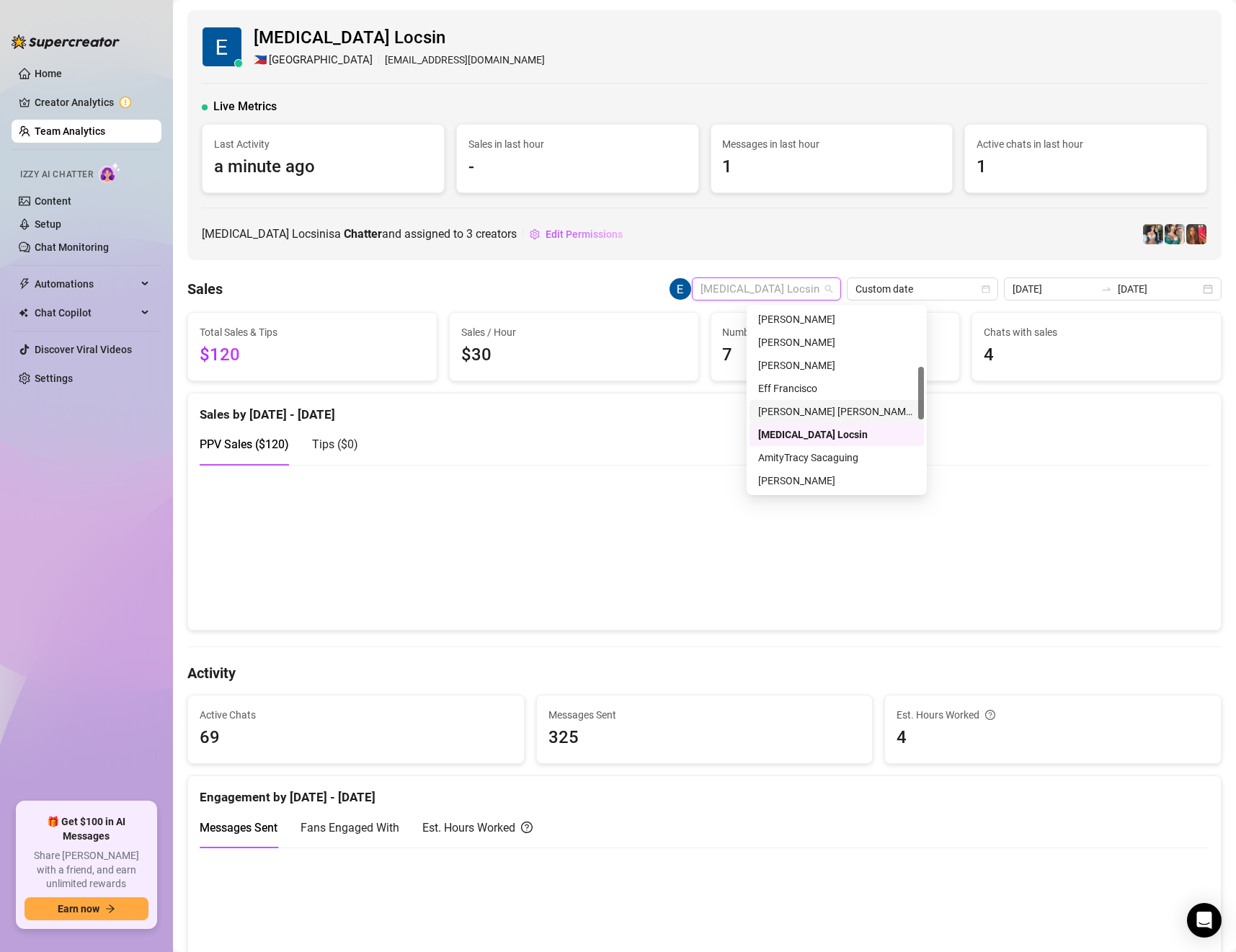
click at [789, 416] on div "[PERSON_NAME] [PERSON_NAME] Tarcena" at bounding box center [836, 411] width 157 height 16
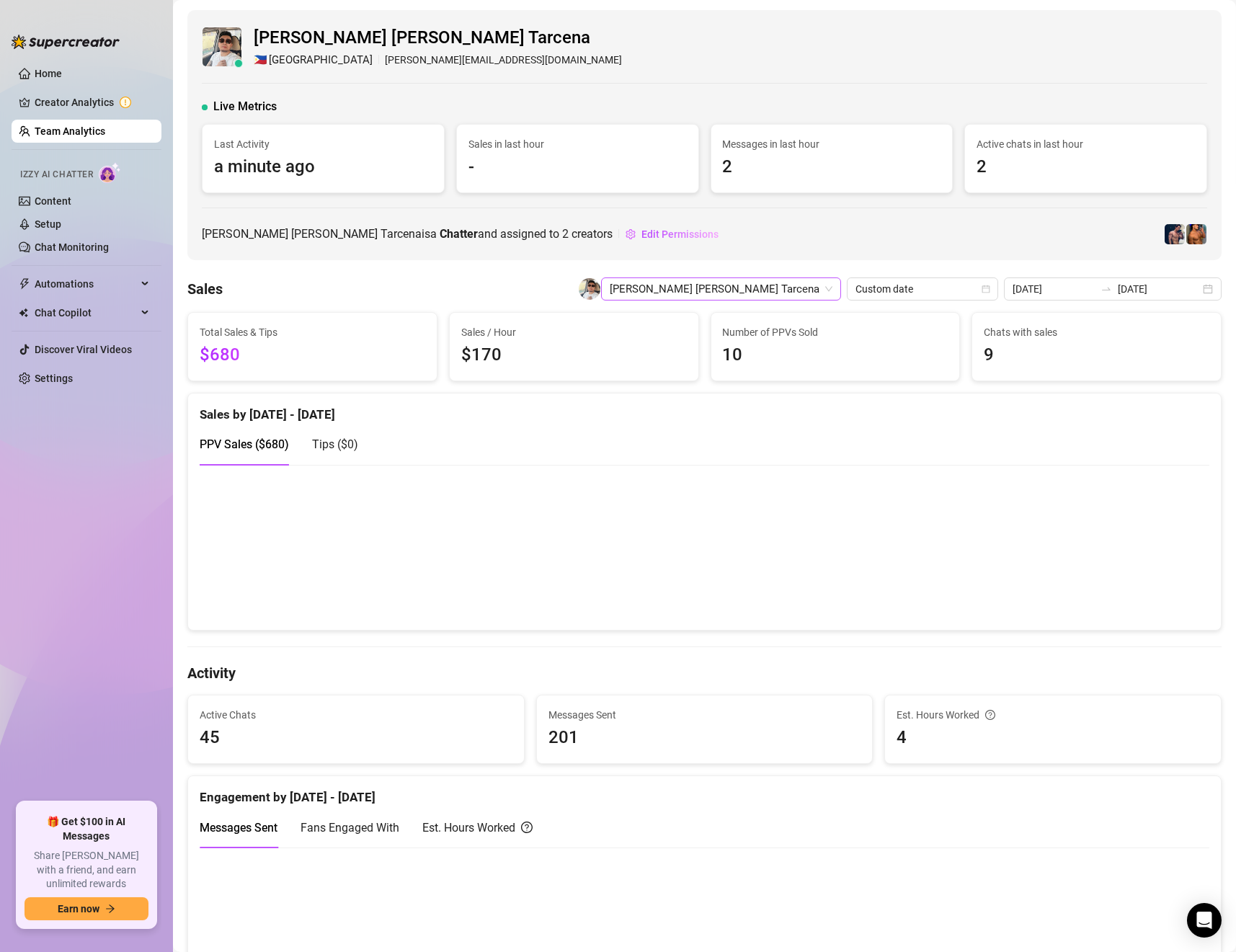
click at [762, 283] on span "[PERSON_NAME] [PERSON_NAME] Tarcena" at bounding box center [720, 289] width 223 height 22
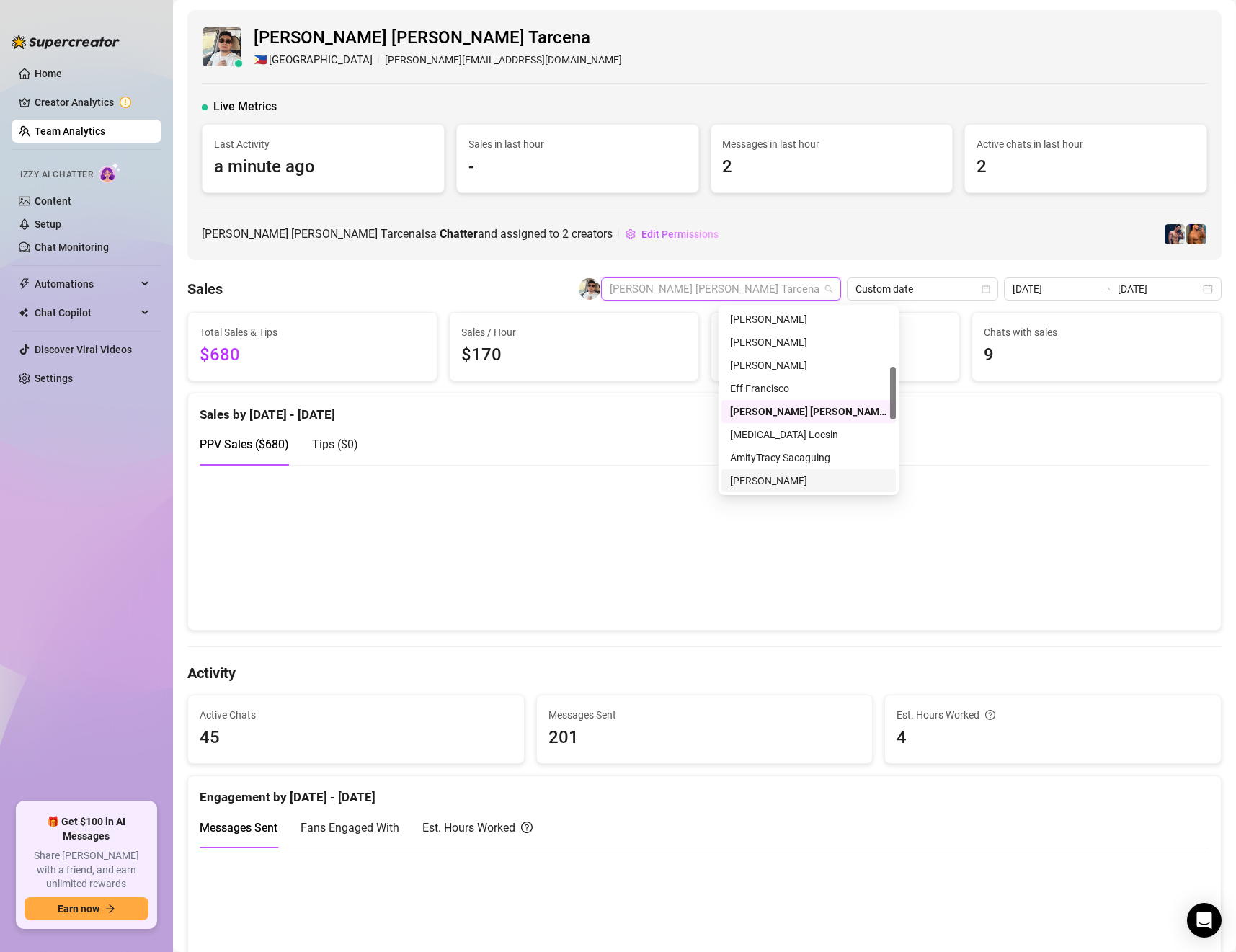
click at [772, 478] on div "[PERSON_NAME]" at bounding box center [809, 480] width 157 height 16
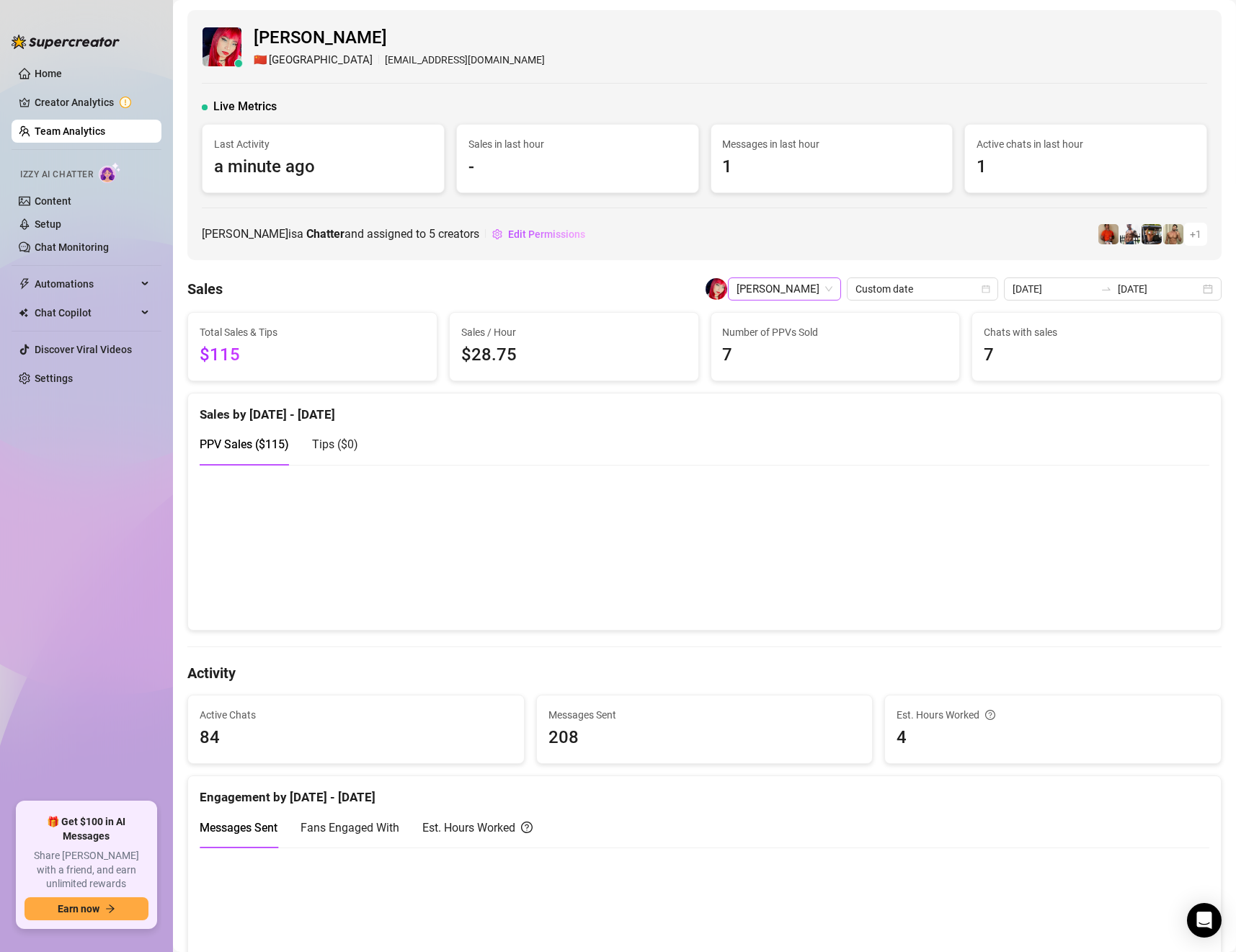
click at [803, 288] on span "[PERSON_NAME]" at bounding box center [784, 289] width 96 height 22
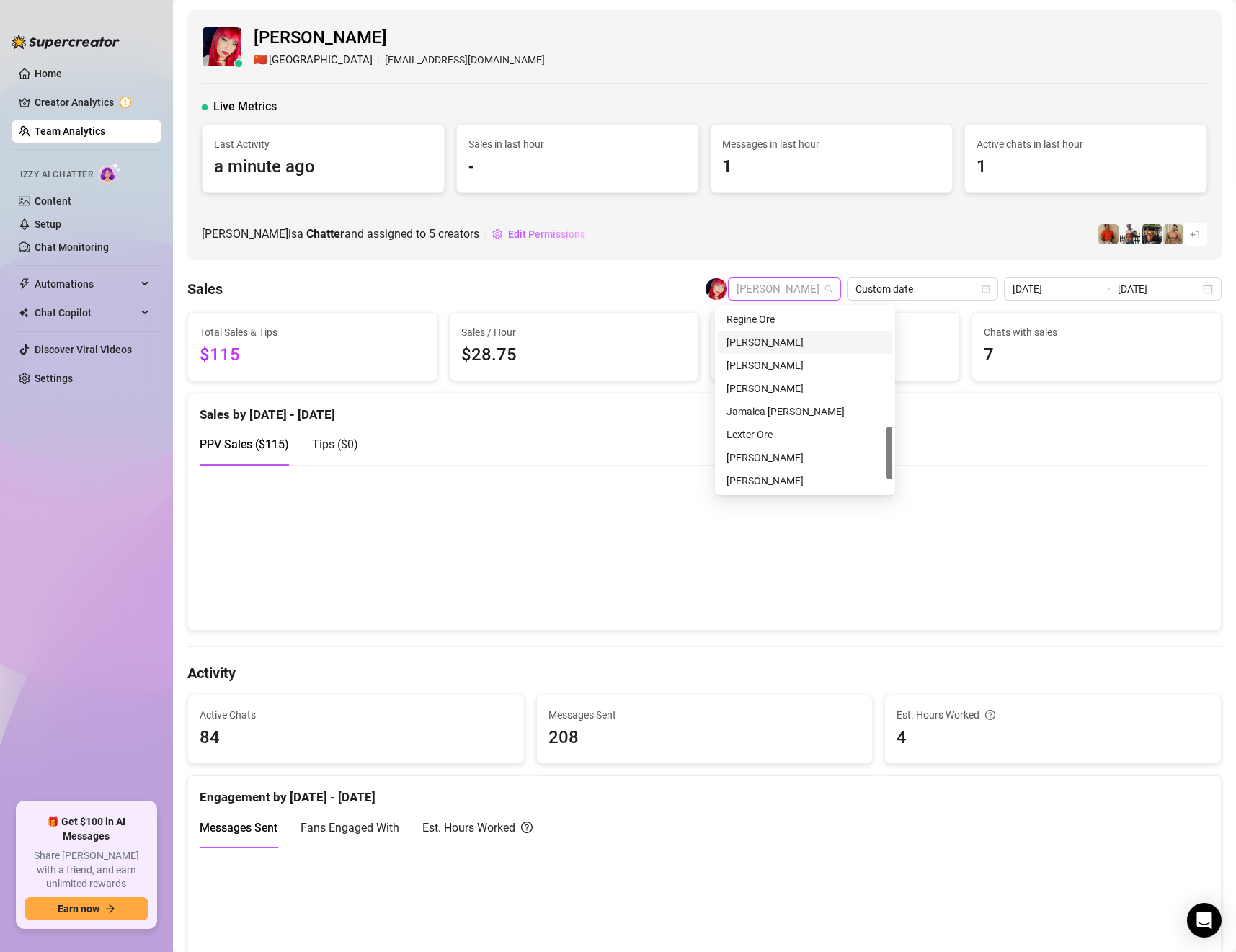
click at [782, 343] on div "[PERSON_NAME]" at bounding box center [804, 342] width 157 height 16
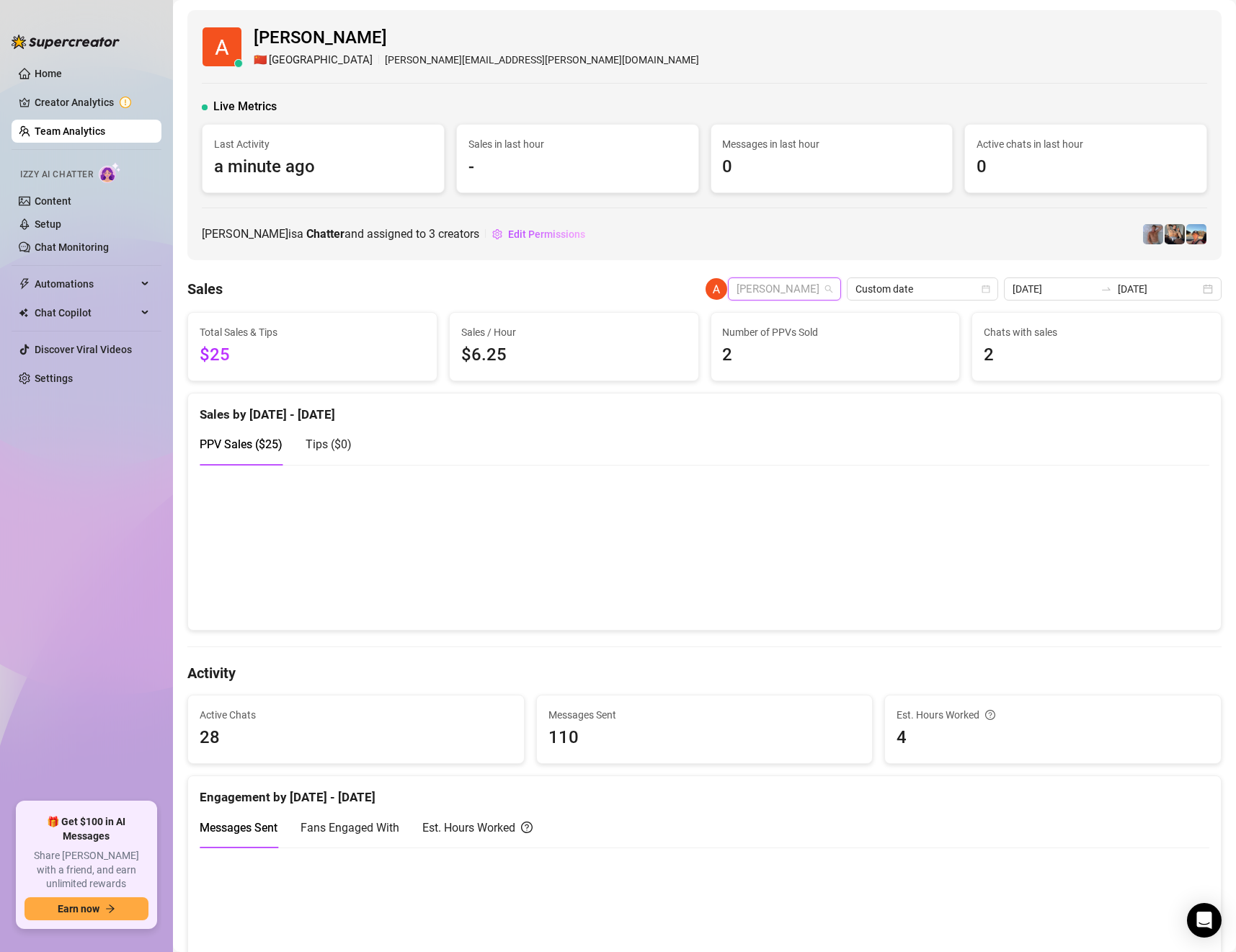
click at [789, 296] on span "[PERSON_NAME]" at bounding box center [784, 289] width 96 height 22
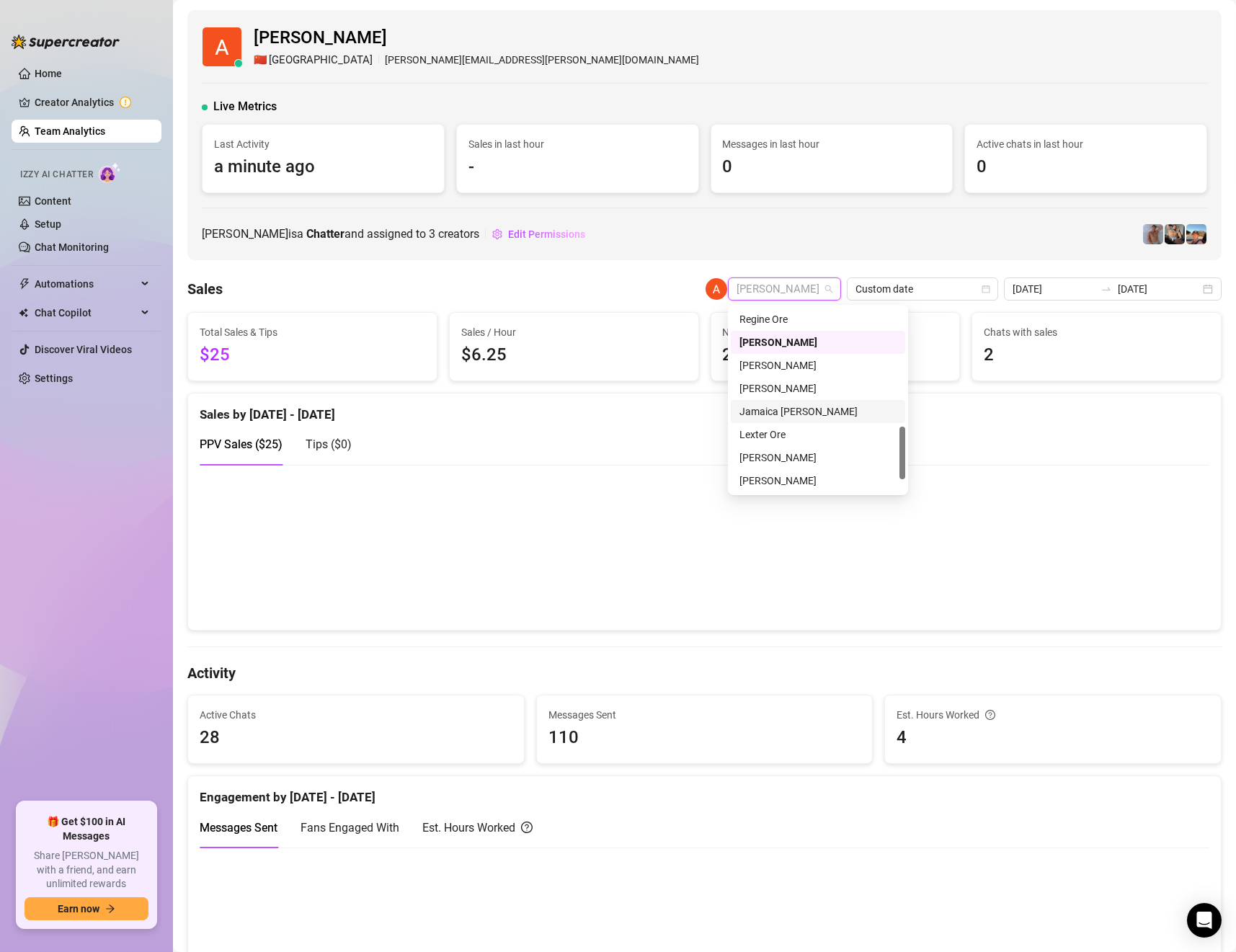
click at [783, 407] on div "Jamaica [PERSON_NAME]" at bounding box center [818, 411] width 157 height 16
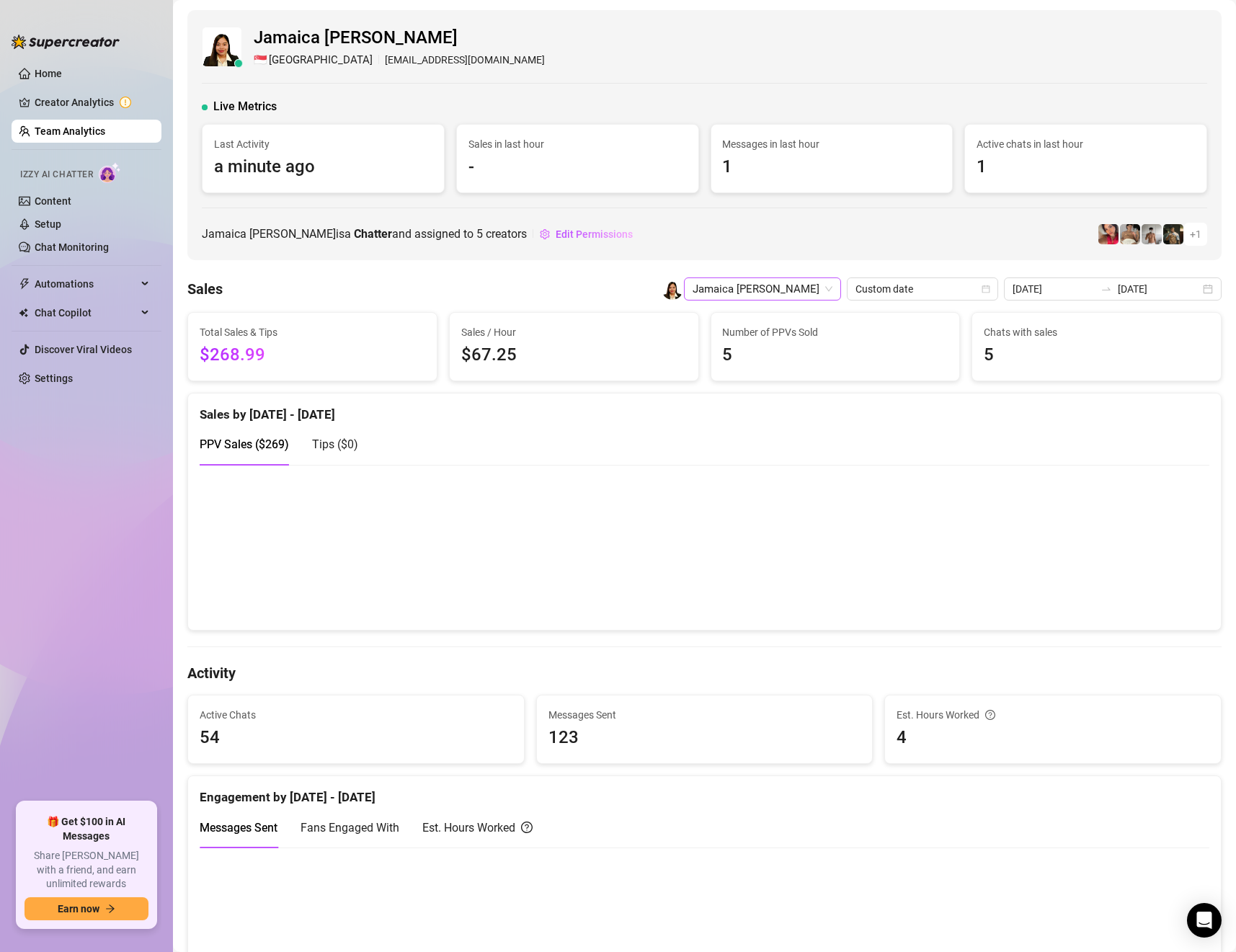
click at [763, 294] on span "Jamaica [PERSON_NAME]" at bounding box center [762, 289] width 140 height 22
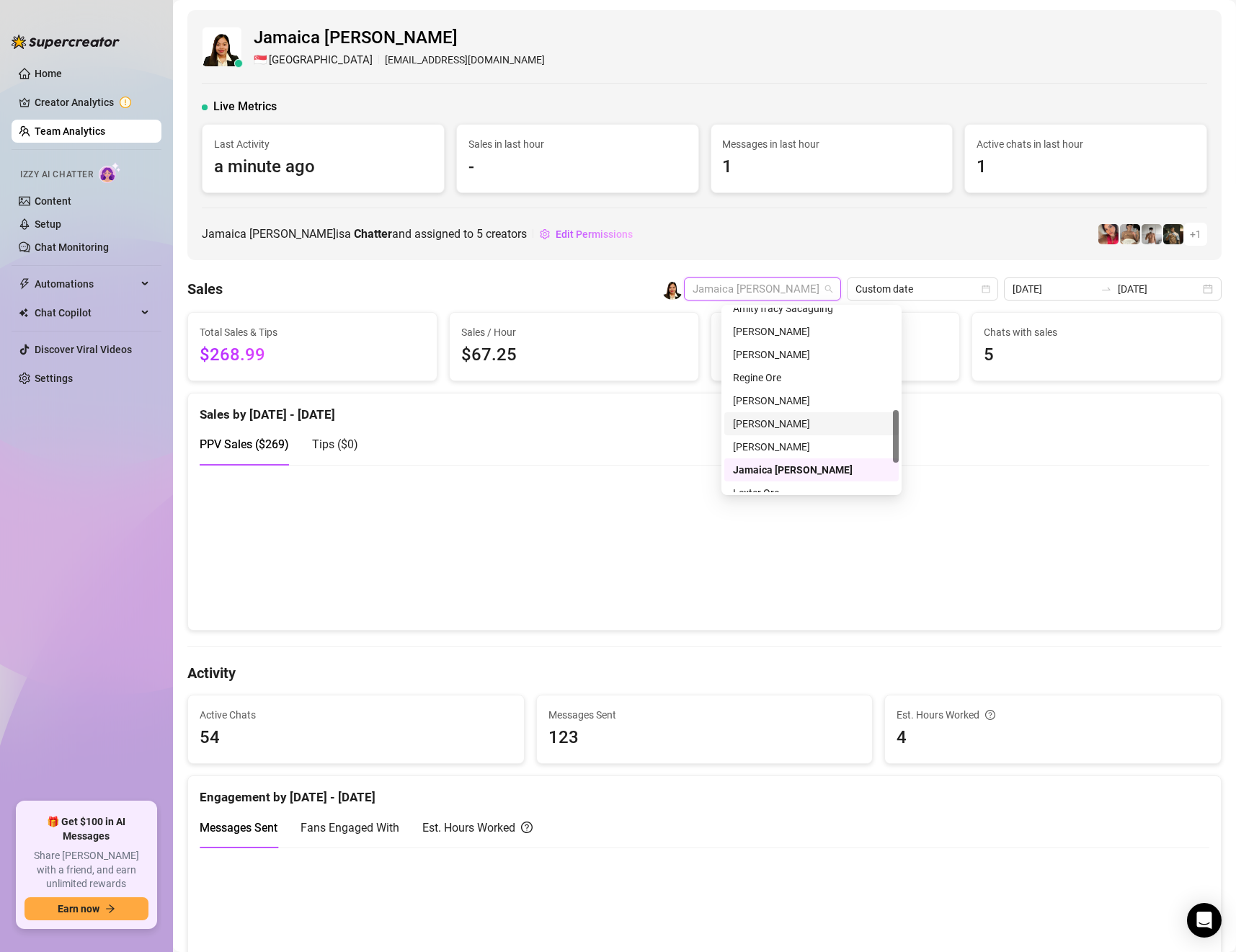
scroll to position [253, 0]
click at [778, 416] on div "AmityTracy Sacaguing" at bounding box center [811, 412] width 157 height 16
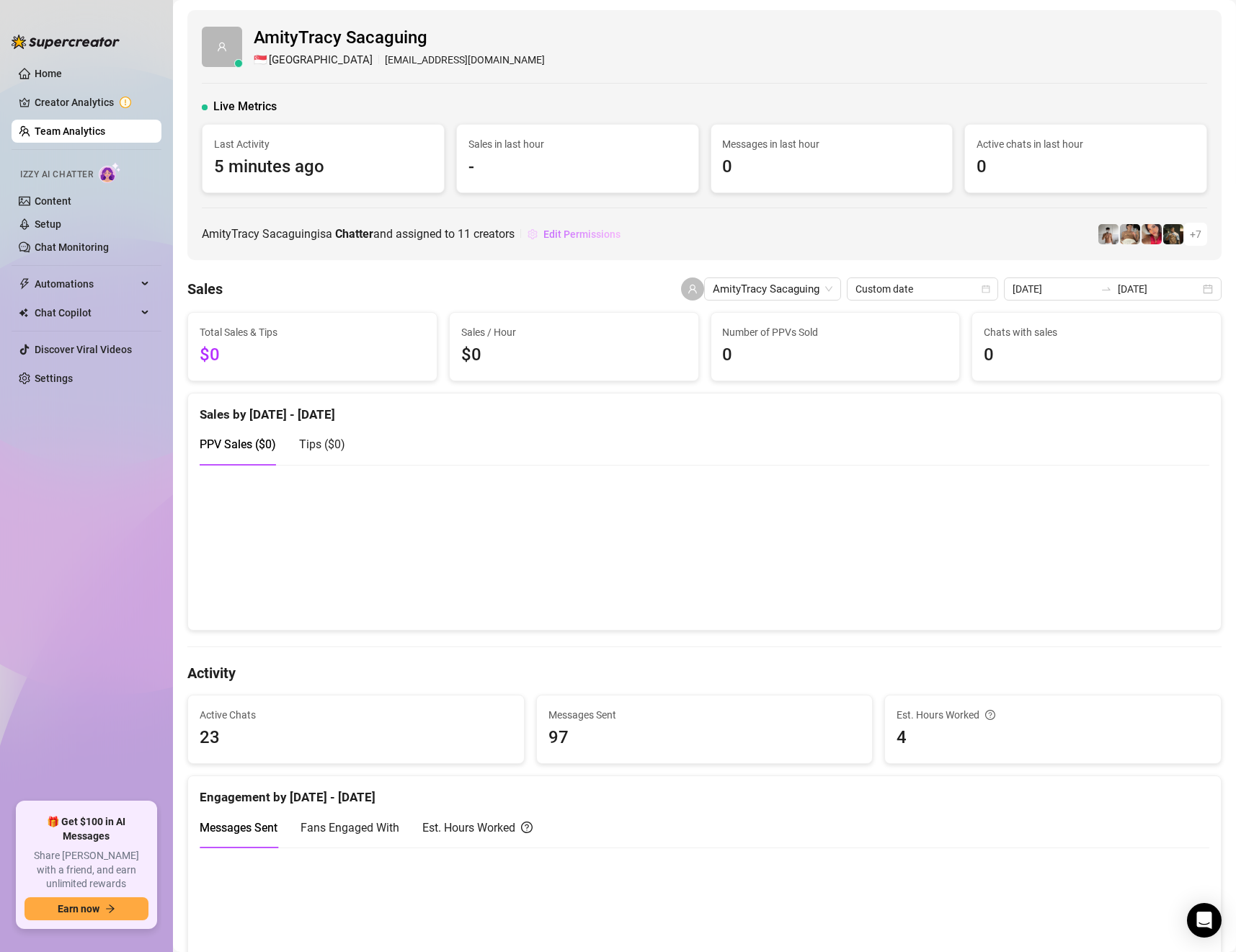
click at [586, 232] on span "Edit Permissions" at bounding box center [582, 234] width 77 height 12
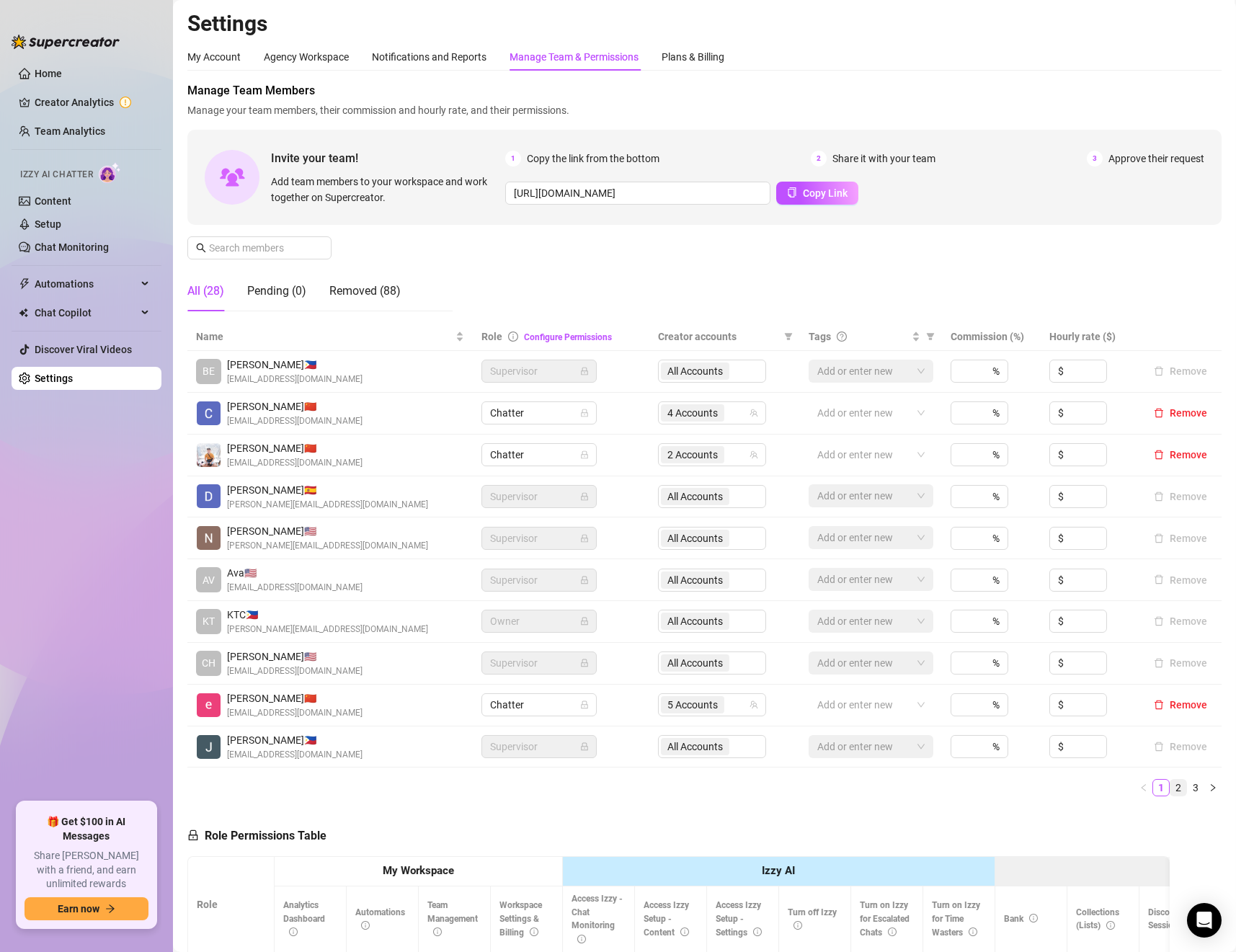
click at [1171, 792] on link "2" at bounding box center [1178, 787] width 16 height 16
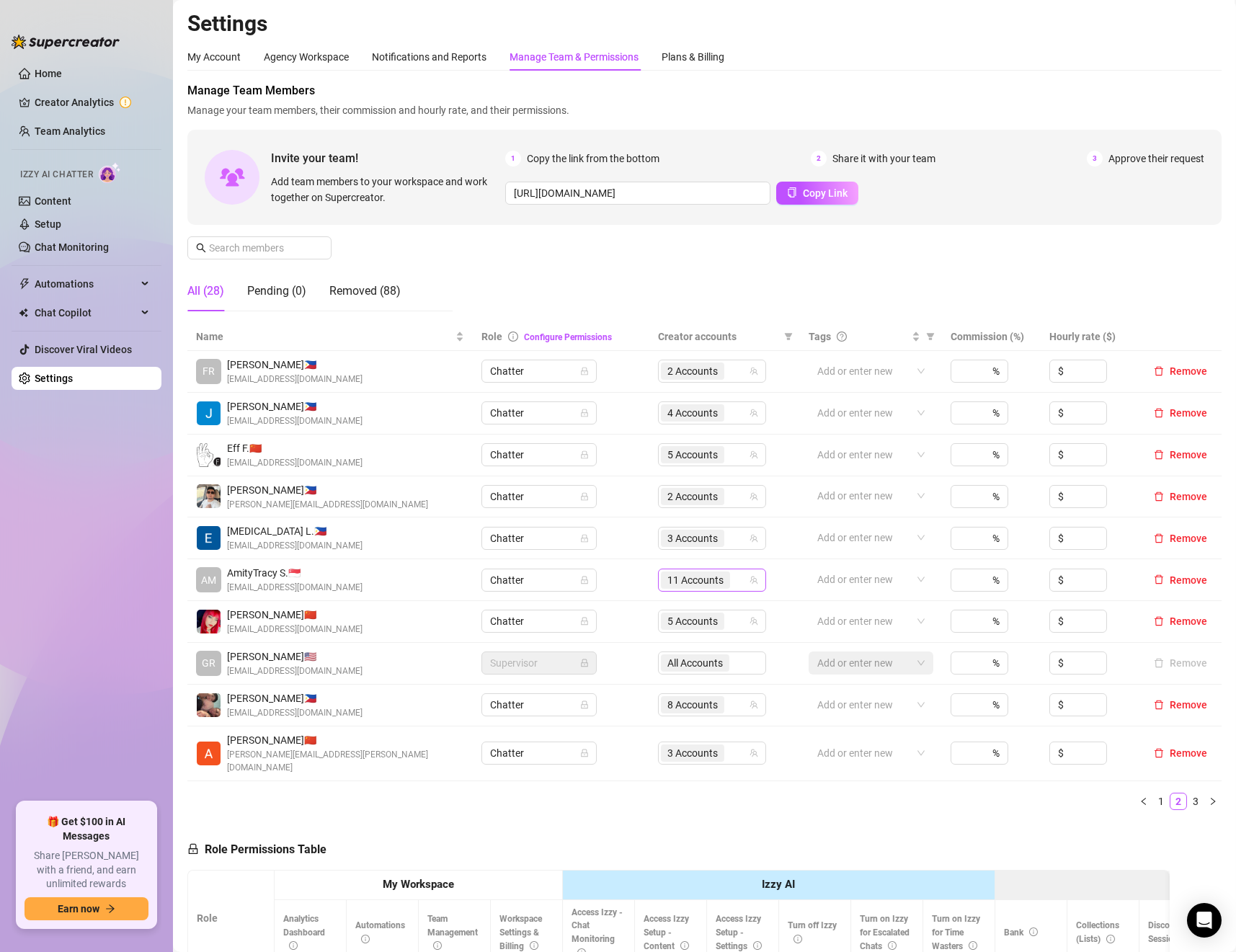
click at [675, 585] on span "11 Accounts" at bounding box center [695, 580] width 56 height 16
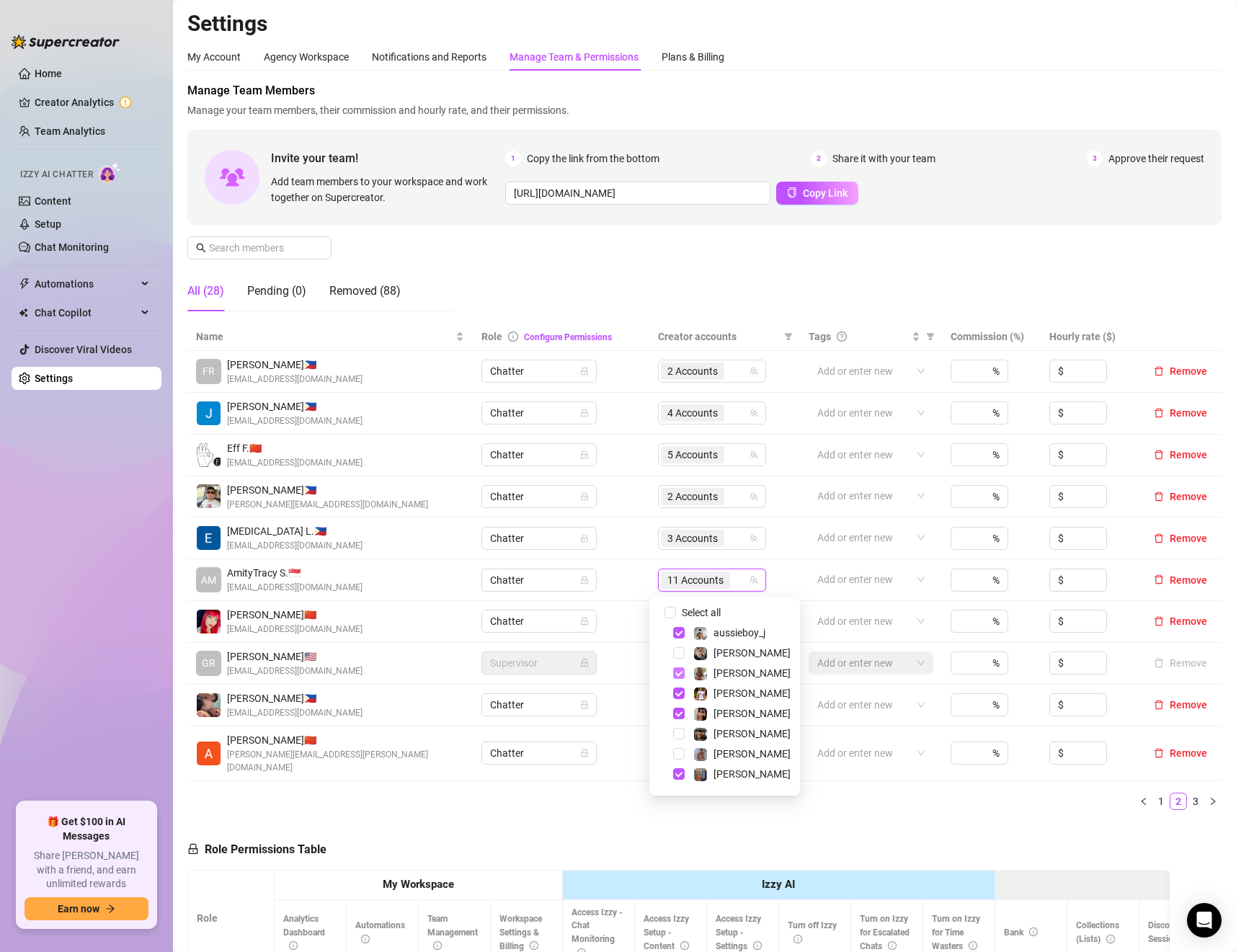
click at [680, 676] on span "Select tree node" at bounding box center [679, 673] width 12 height 12
click at [675, 715] on span "Select tree node" at bounding box center [679, 714] width 12 height 12
click at [678, 774] on span "Select tree node" at bounding box center [679, 774] width 12 height 12
click at [676, 711] on span "Select tree node" at bounding box center [679, 711] width 12 height 12
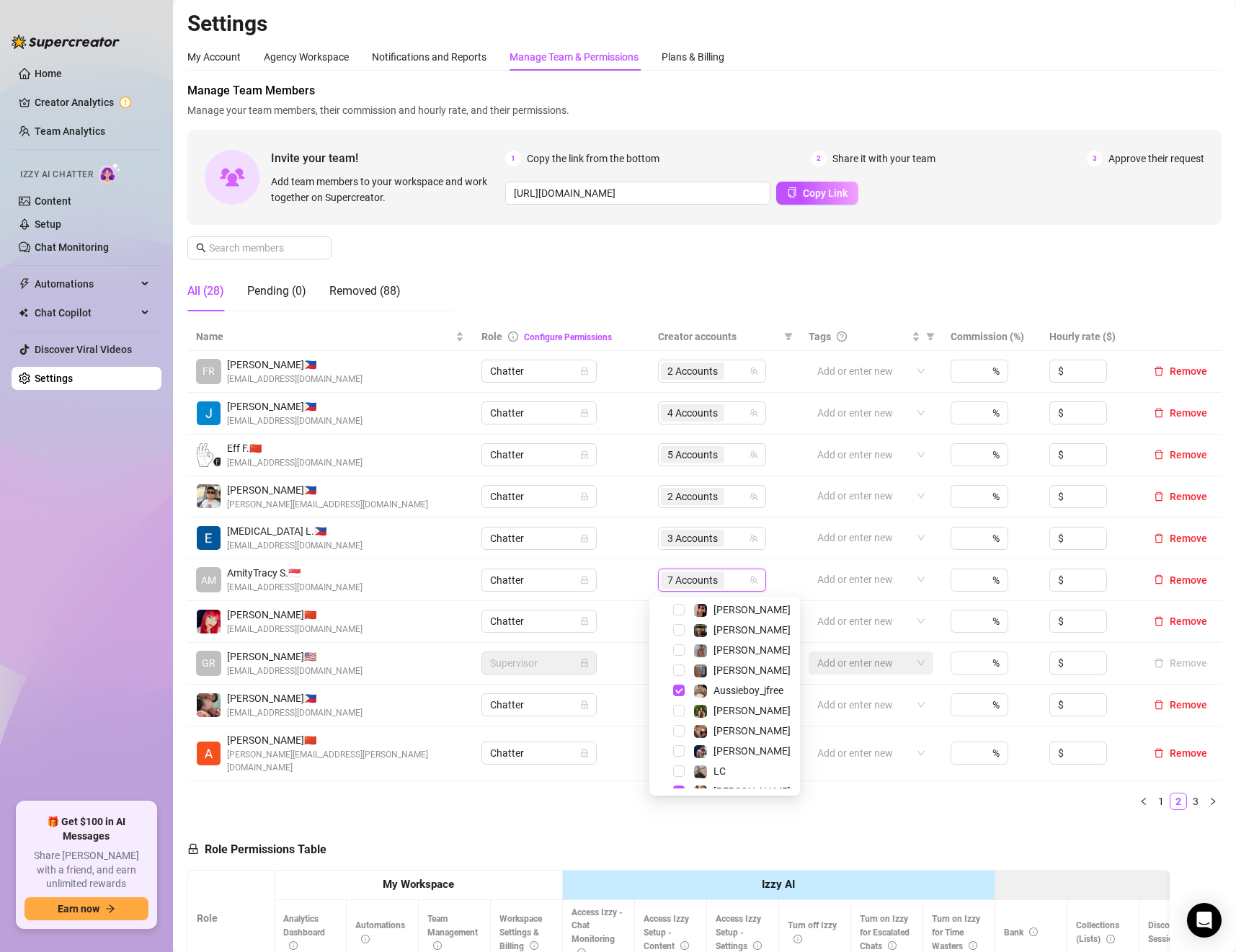
scroll to position [311, 0]
click at [862, 792] on ul "1 2 3" at bounding box center [704, 801] width 1034 height 18
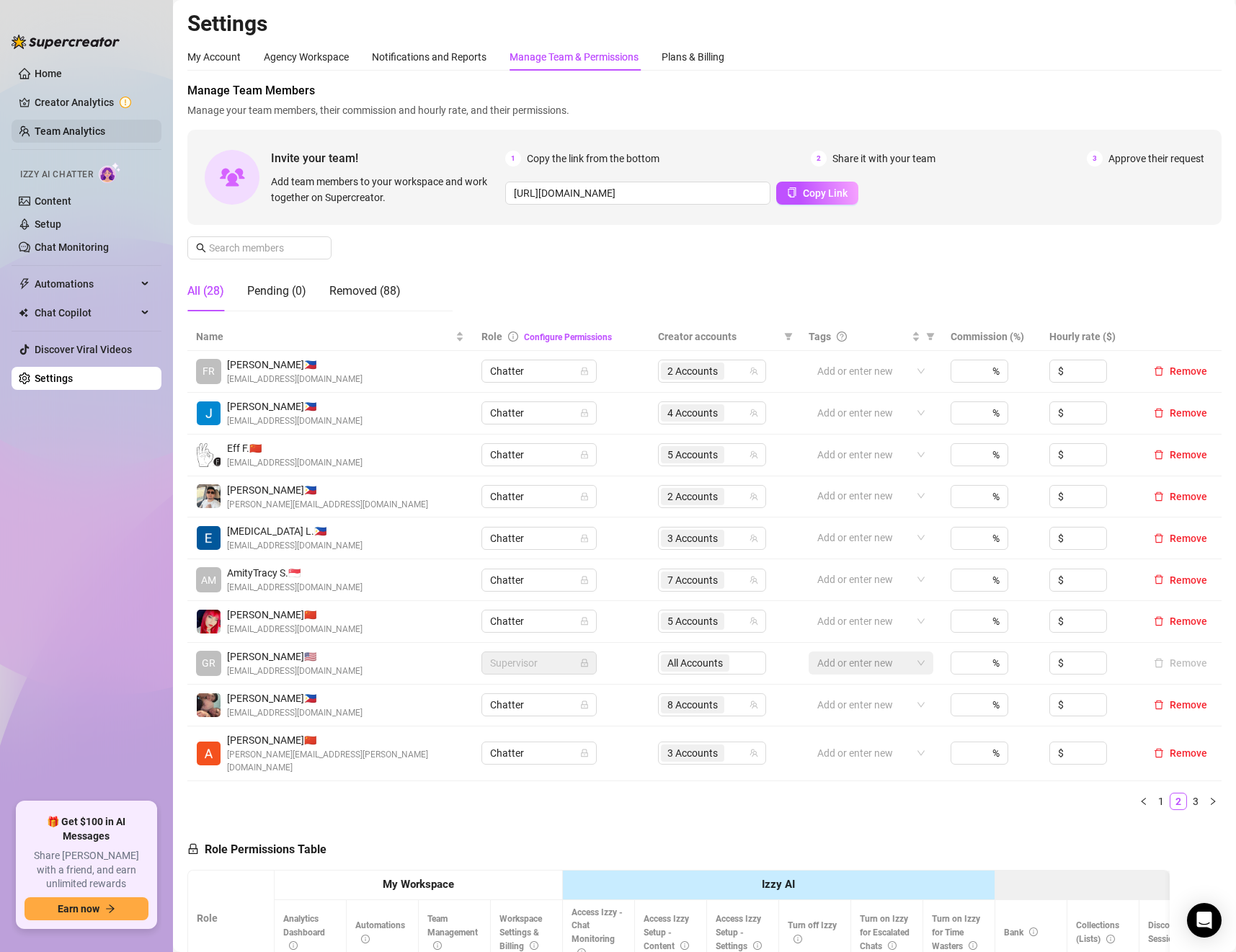
click at [96, 125] on link "Team Analytics" at bounding box center [70, 131] width 71 height 12
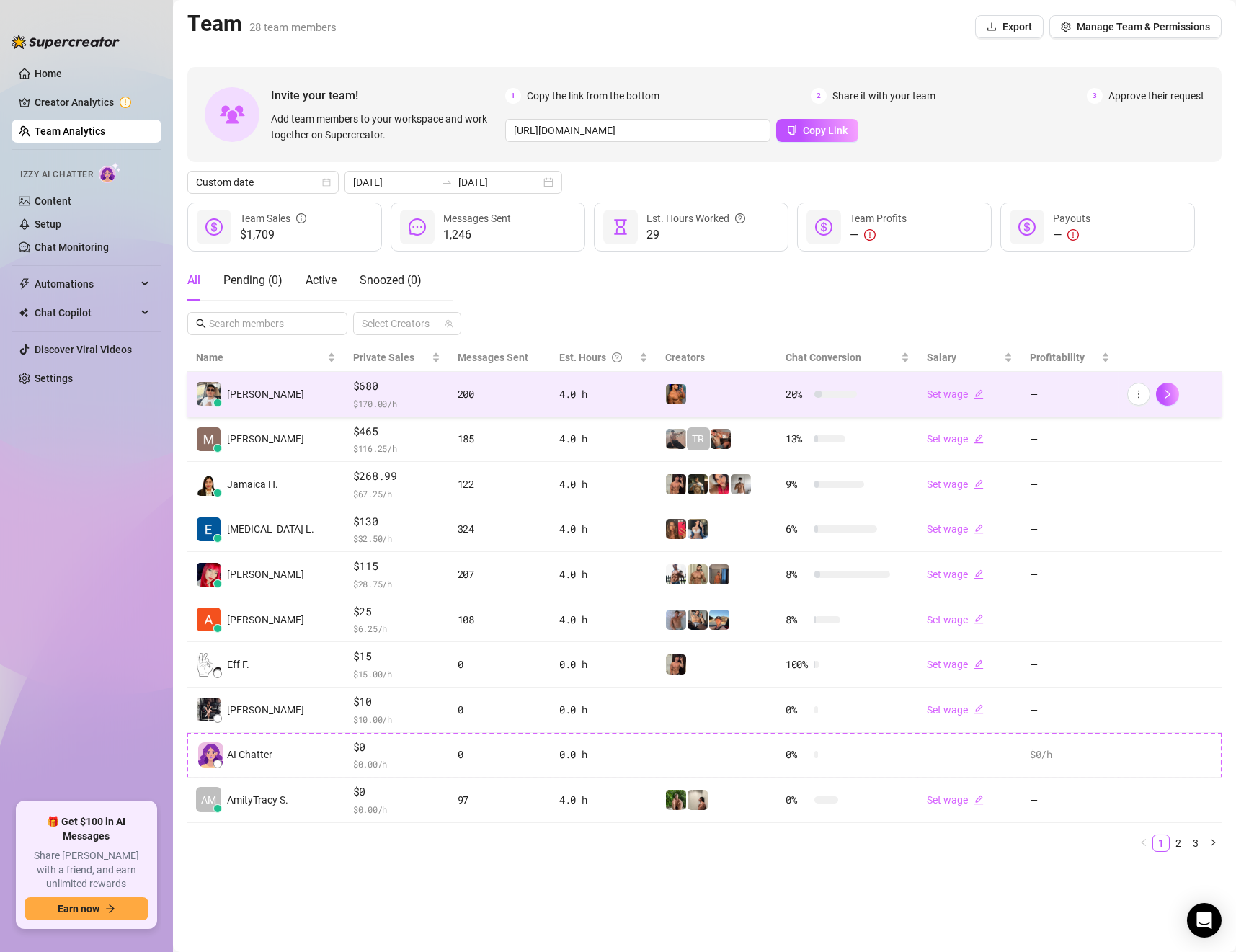
click at [375, 390] on span "$680" at bounding box center [397, 386] width 87 height 18
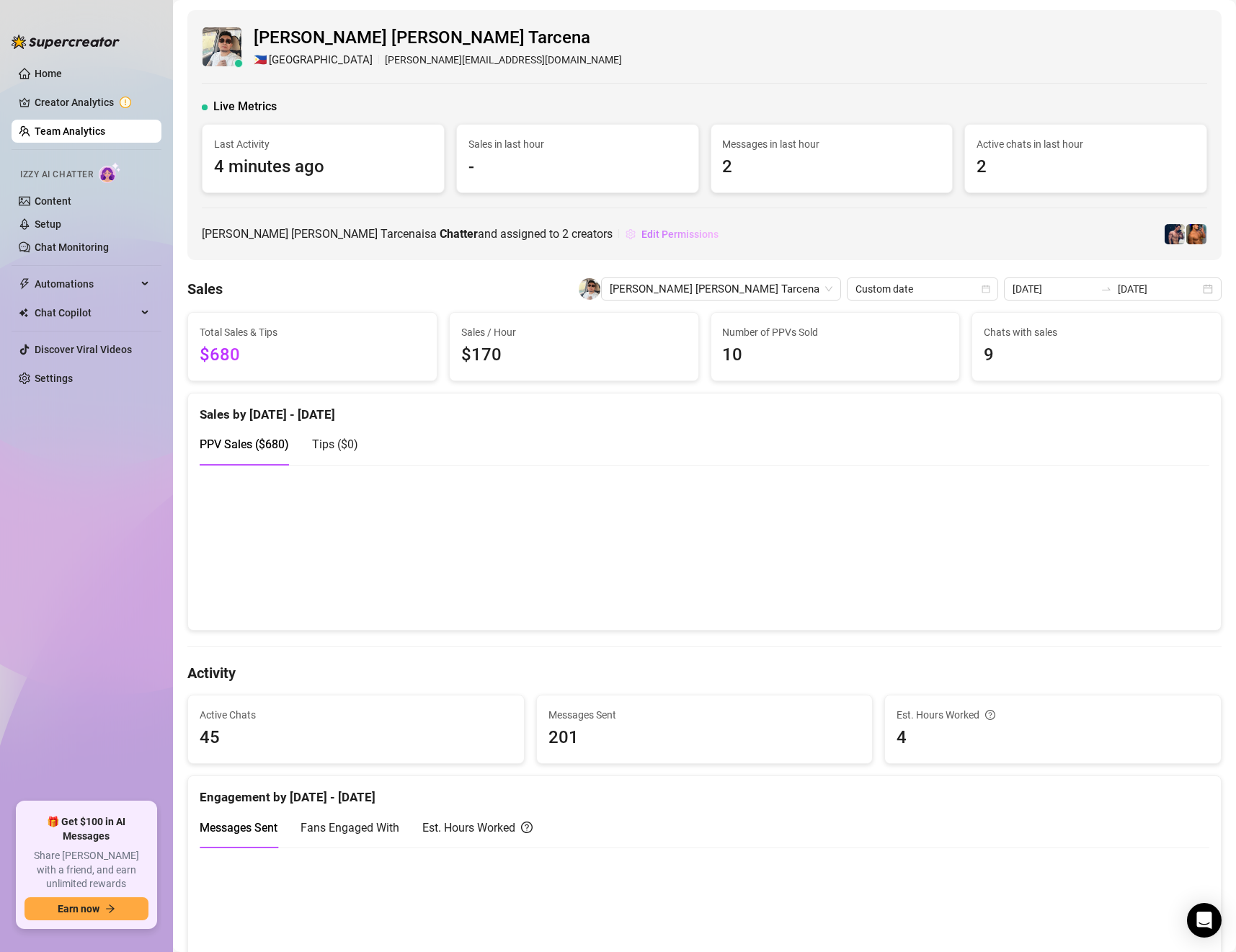
click at [642, 232] on span "Edit Permissions" at bounding box center [680, 234] width 77 height 12
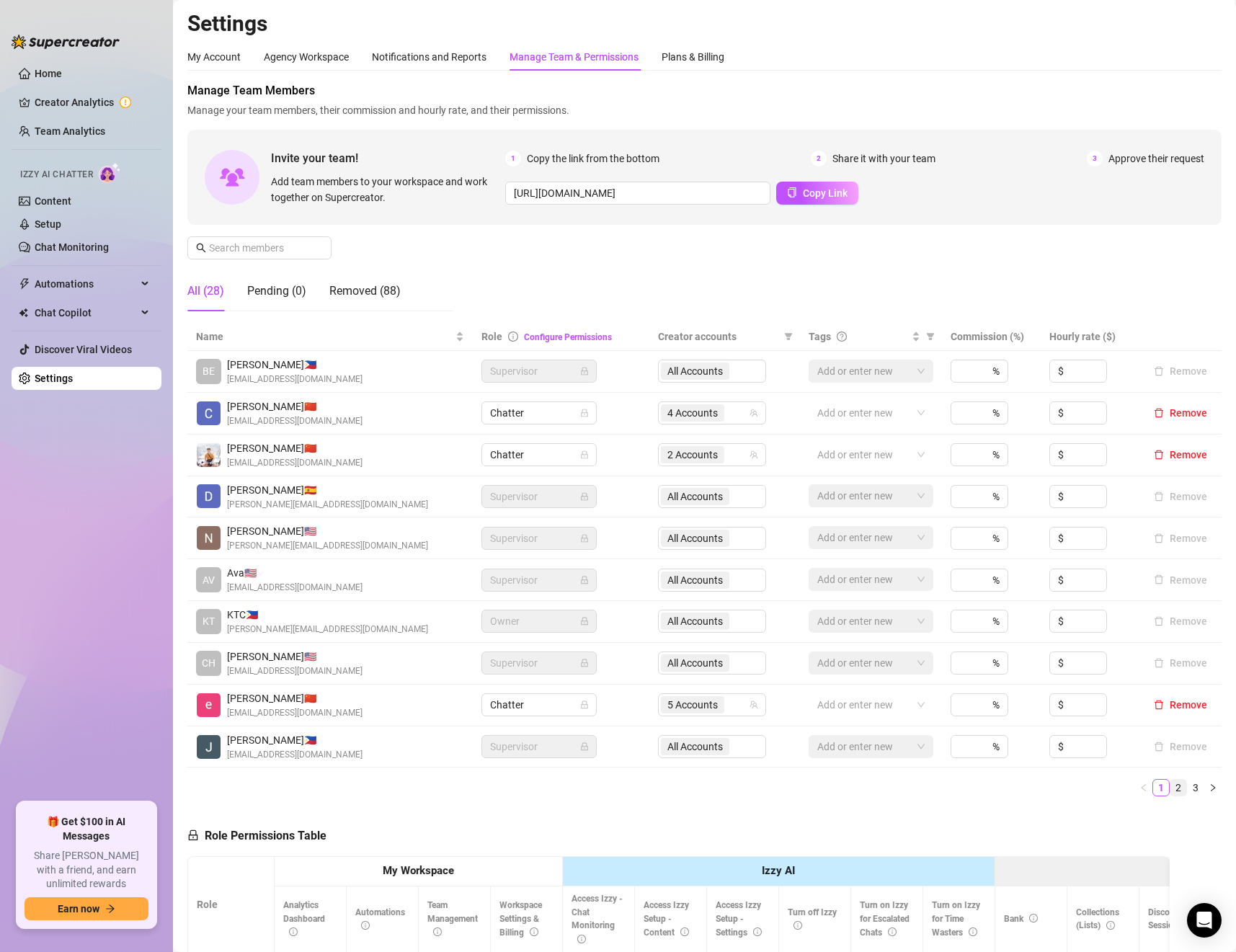
click at [1171, 789] on link "2" at bounding box center [1178, 787] width 16 height 16
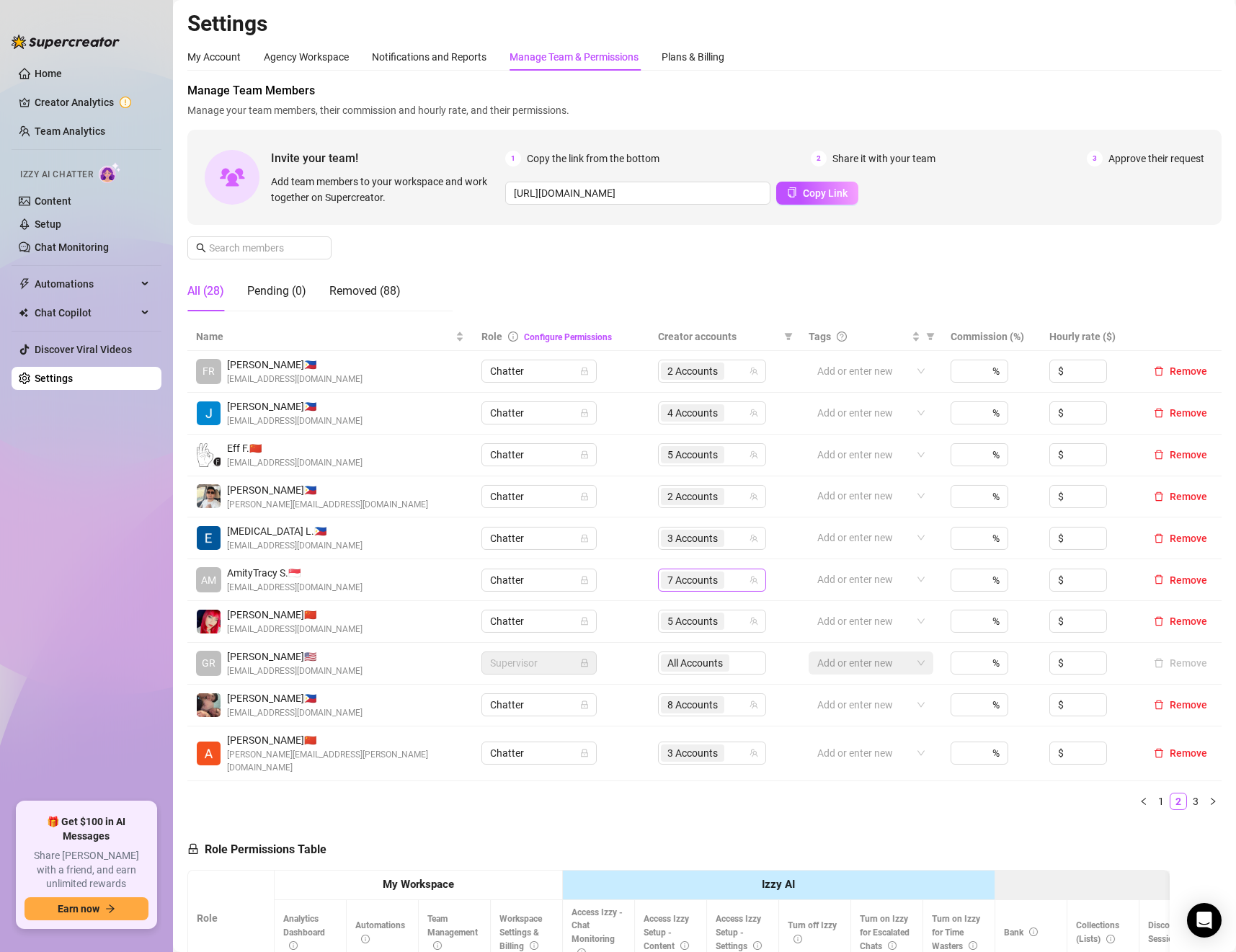
click at [678, 583] on span "7 Accounts" at bounding box center [693, 580] width 50 height 16
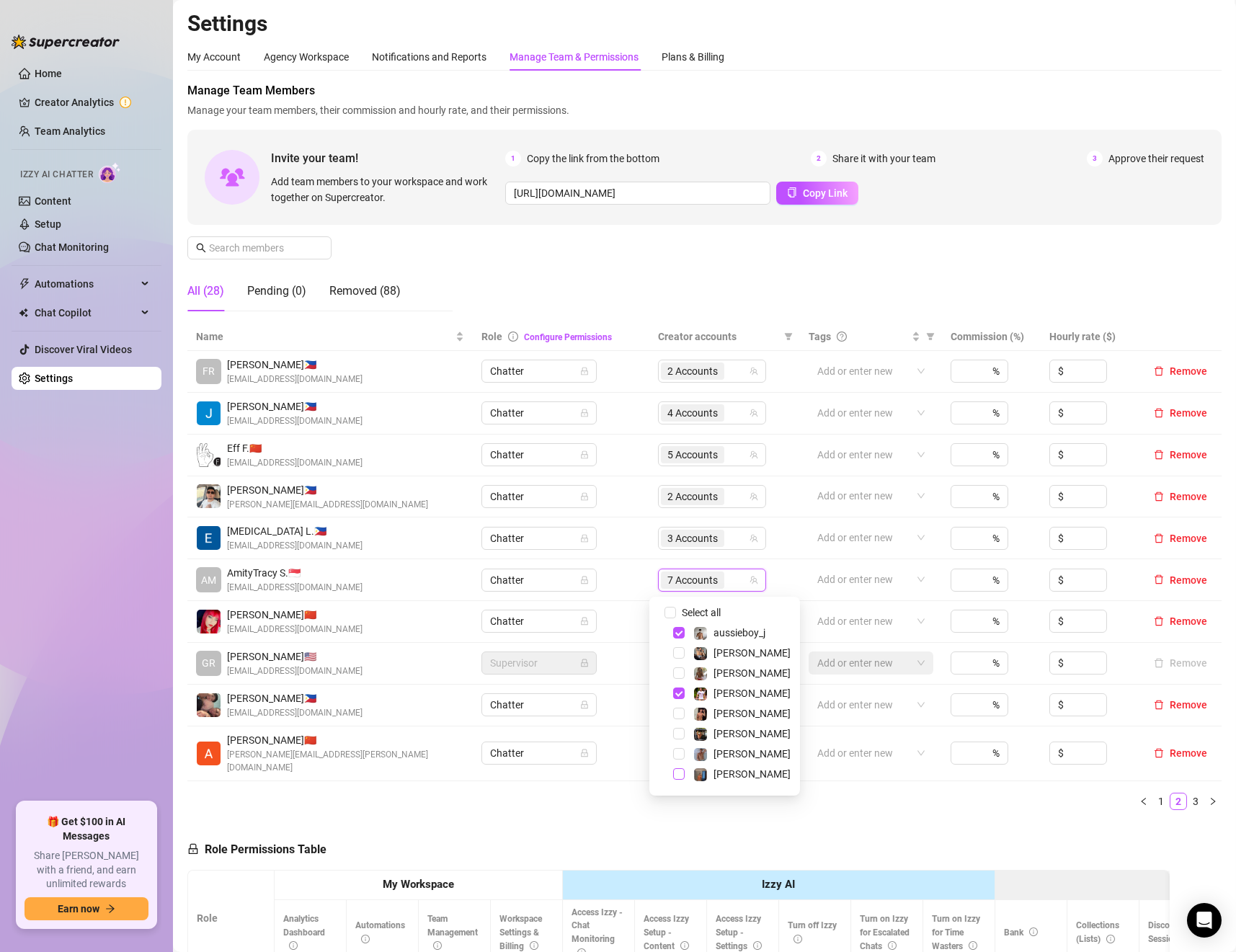
click at [680, 772] on span "Select tree node" at bounding box center [679, 774] width 12 height 12
click at [680, 765] on span "Select tree node" at bounding box center [679, 768] width 12 height 12
click at [982, 796] on ul "1 2 3" at bounding box center [704, 801] width 1034 height 18
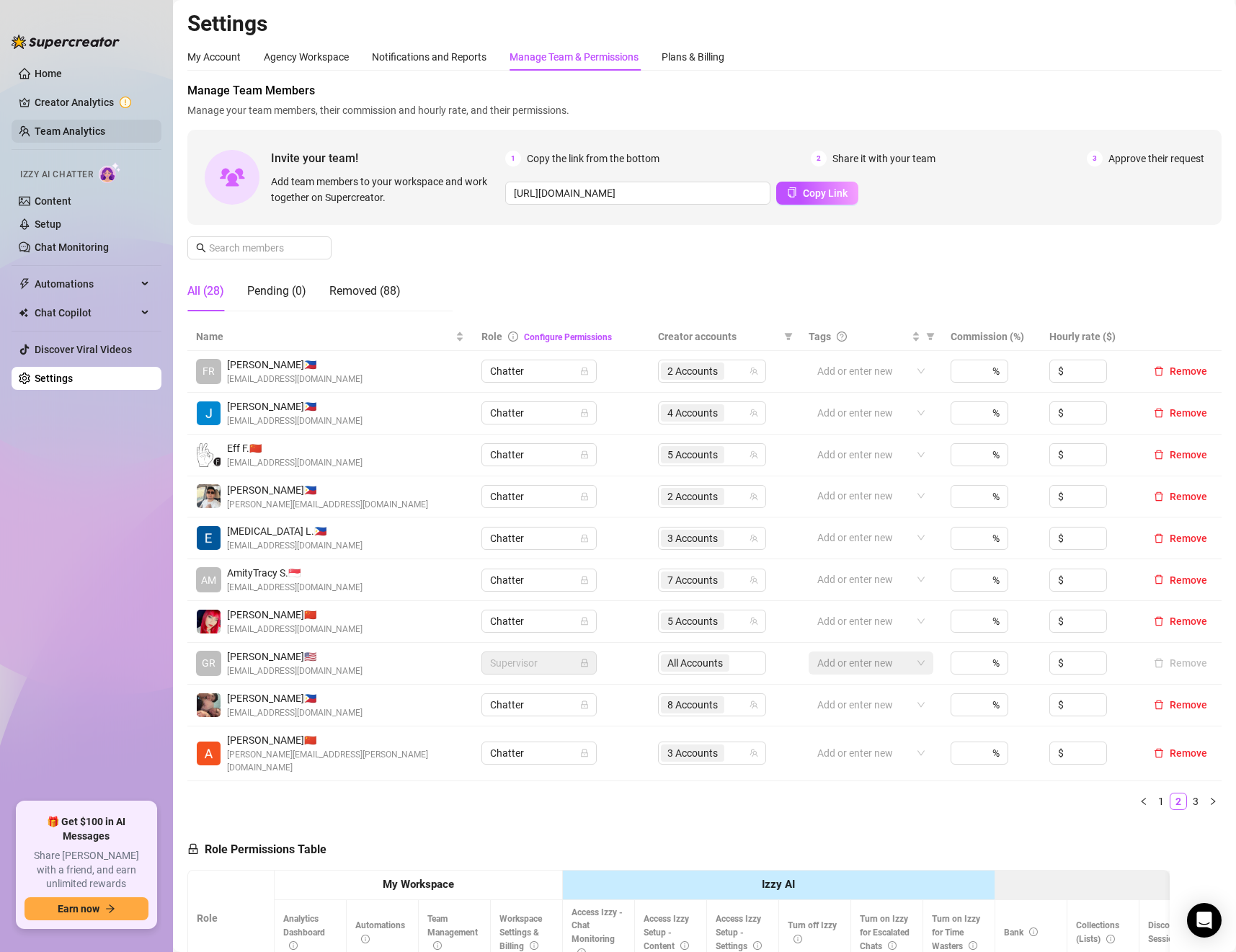
click at [65, 128] on link "Team Analytics" at bounding box center [70, 131] width 71 height 12
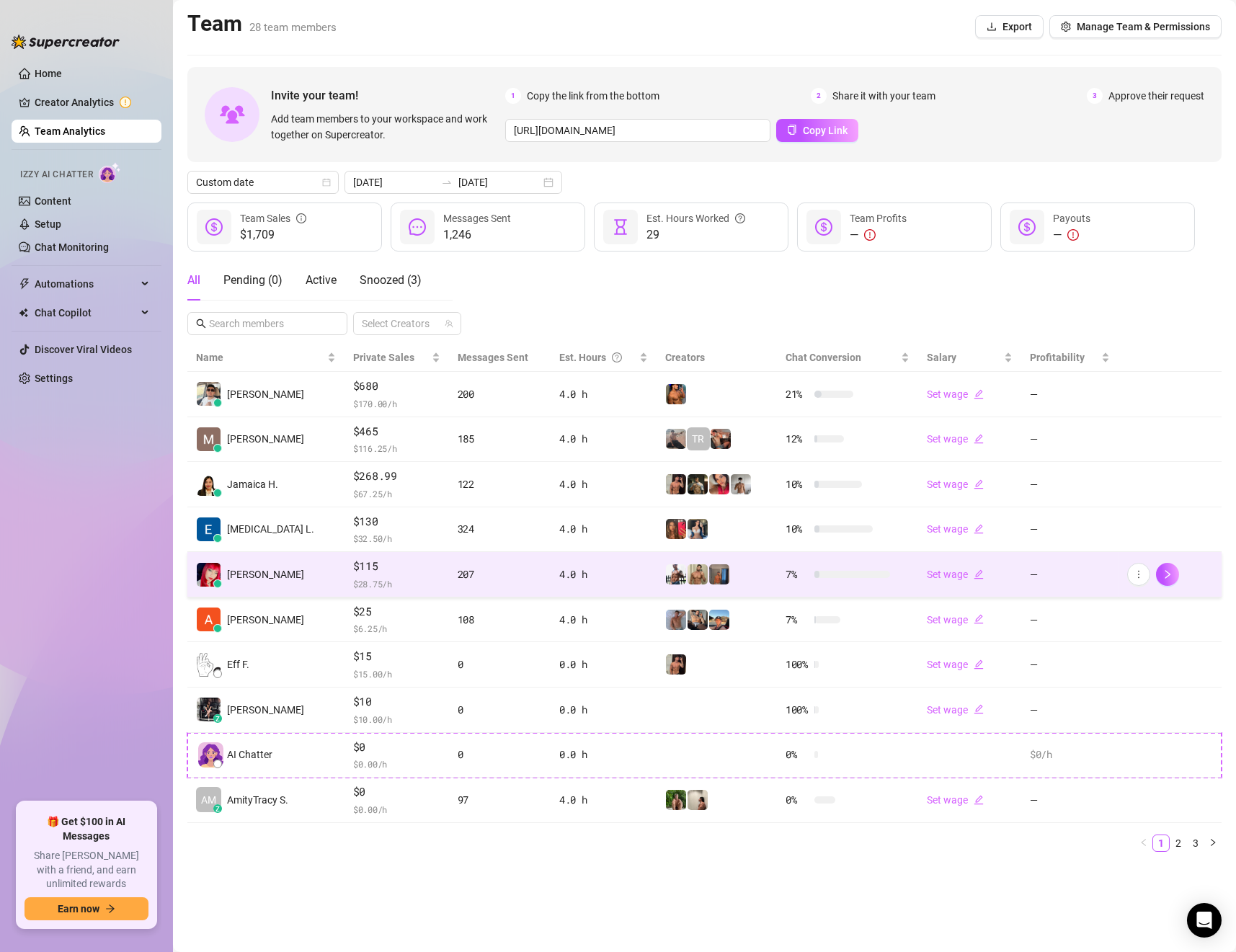
click at [263, 590] on td "[PERSON_NAME]" at bounding box center [265, 575] width 157 height 45
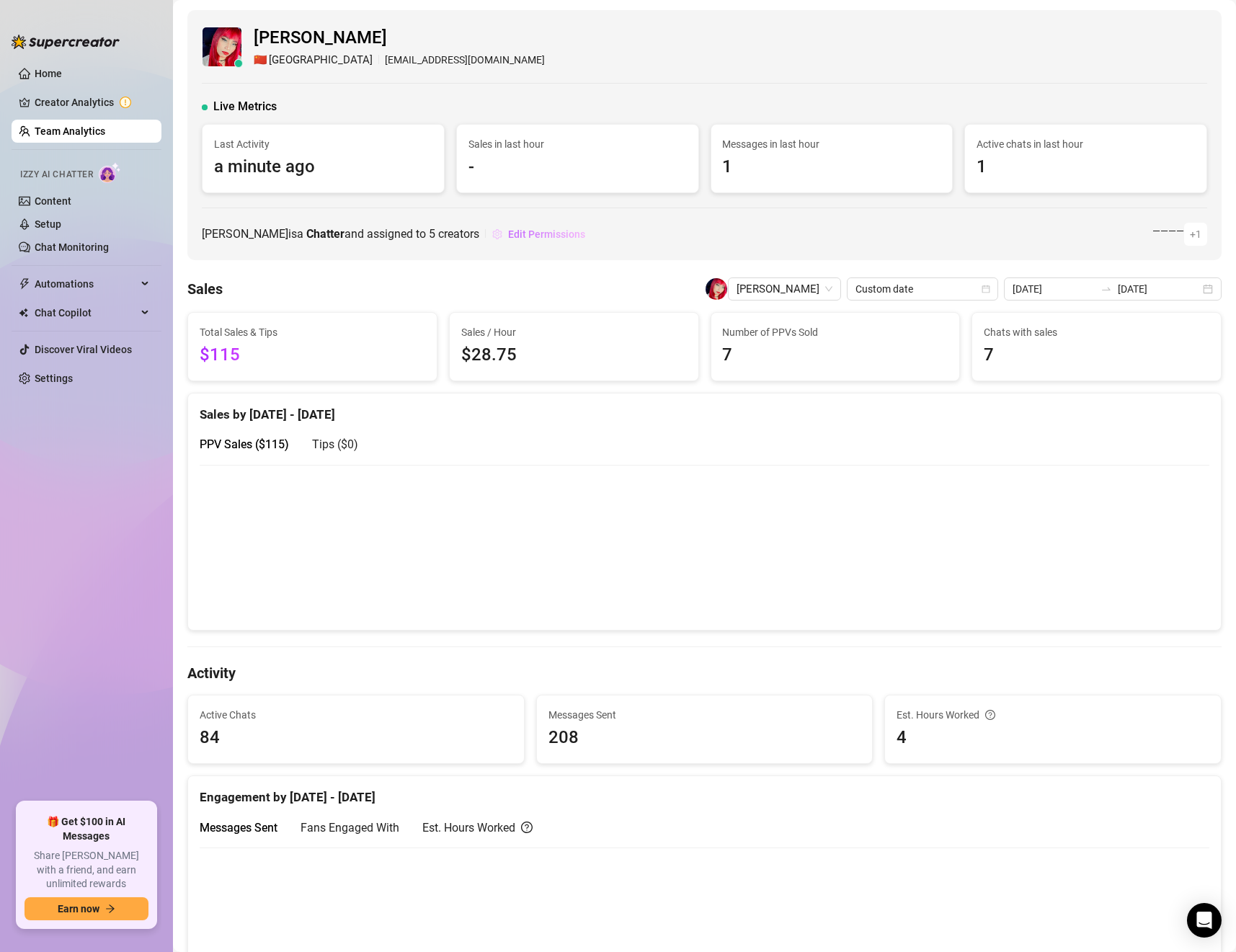
click at [569, 234] on span "Edit Permissions" at bounding box center [547, 234] width 77 height 12
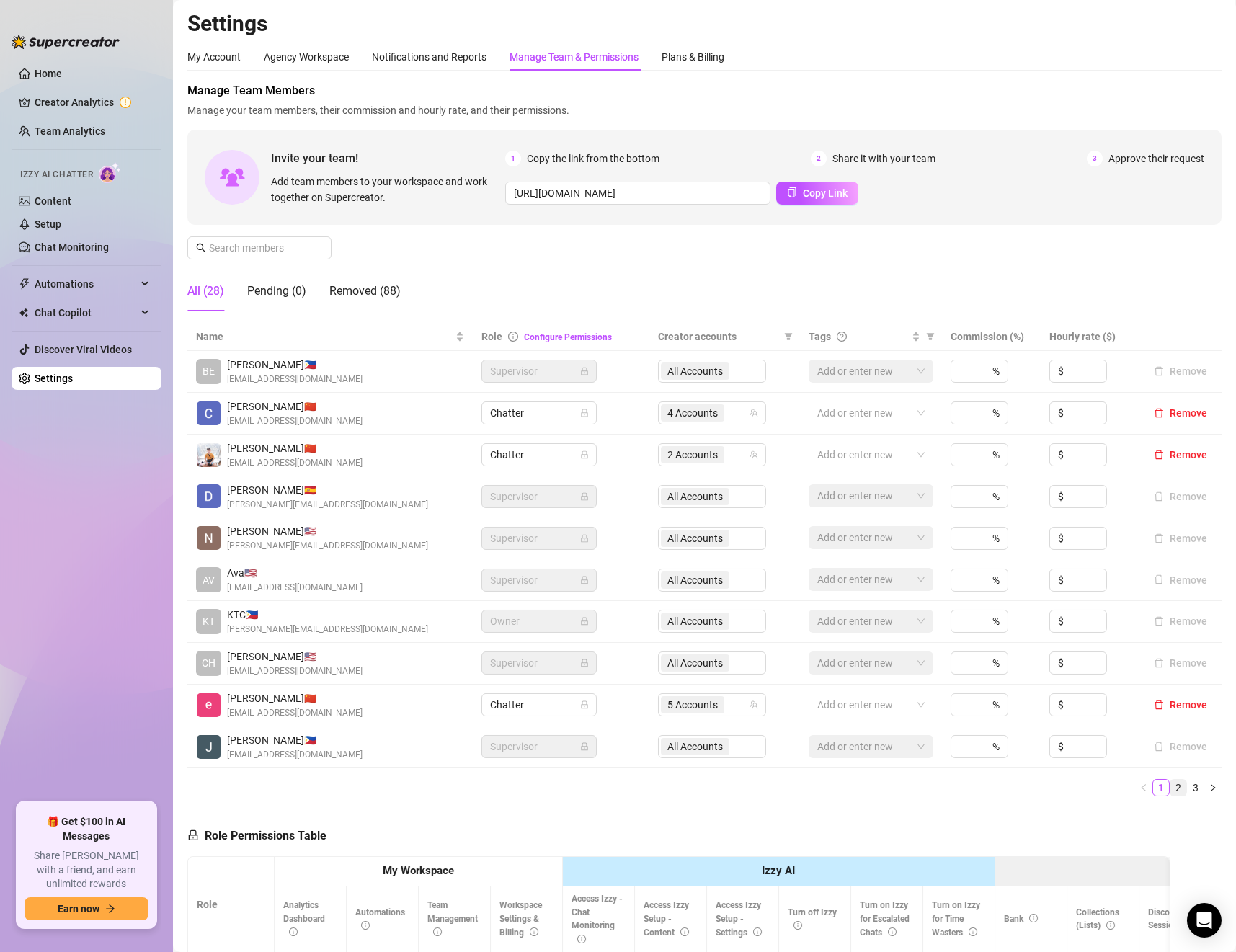
click at [1171, 787] on link "2" at bounding box center [1178, 787] width 16 height 16
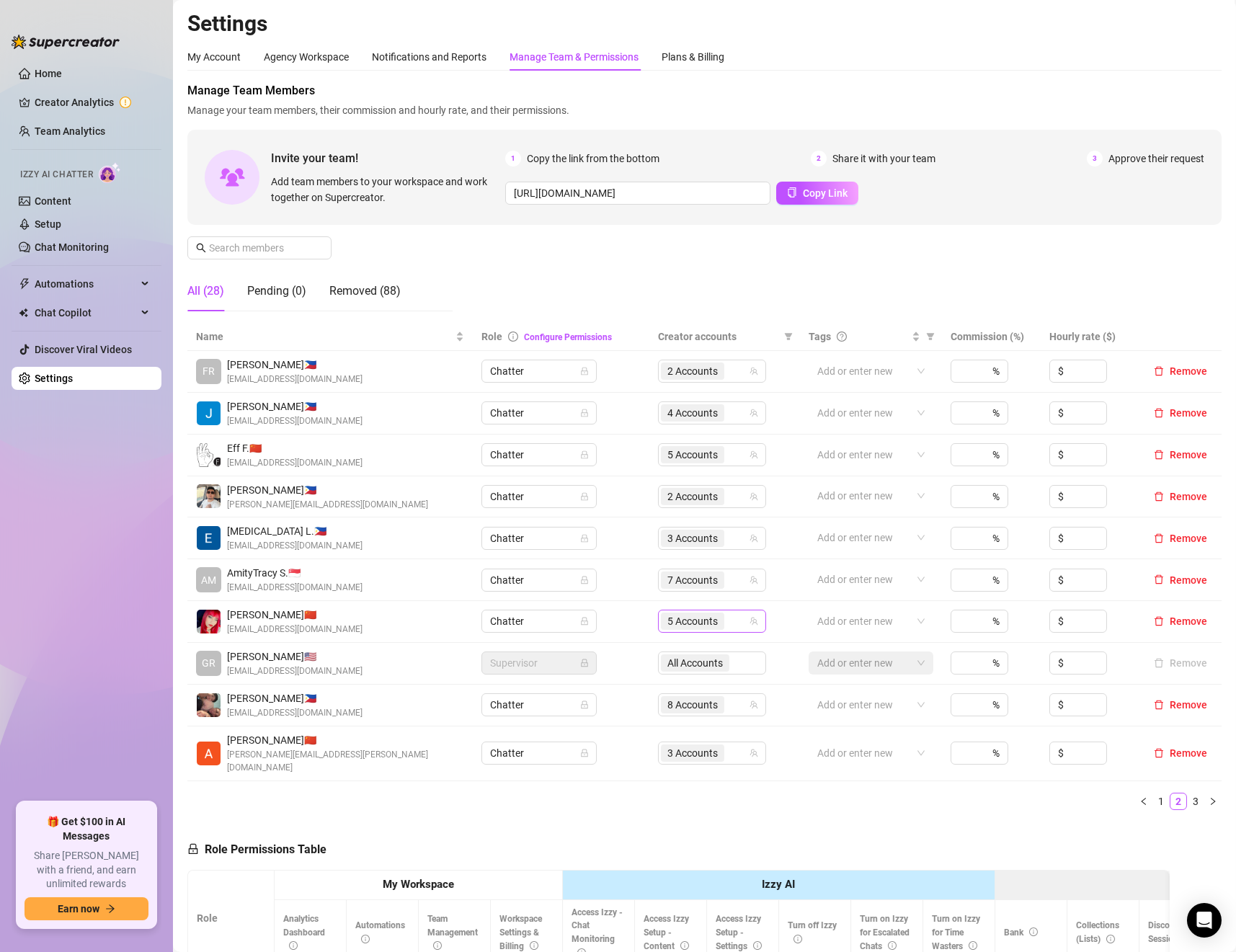
click at [685, 629] on span "5 Accounts" at bounding box center [693, 621] width 50 height 16
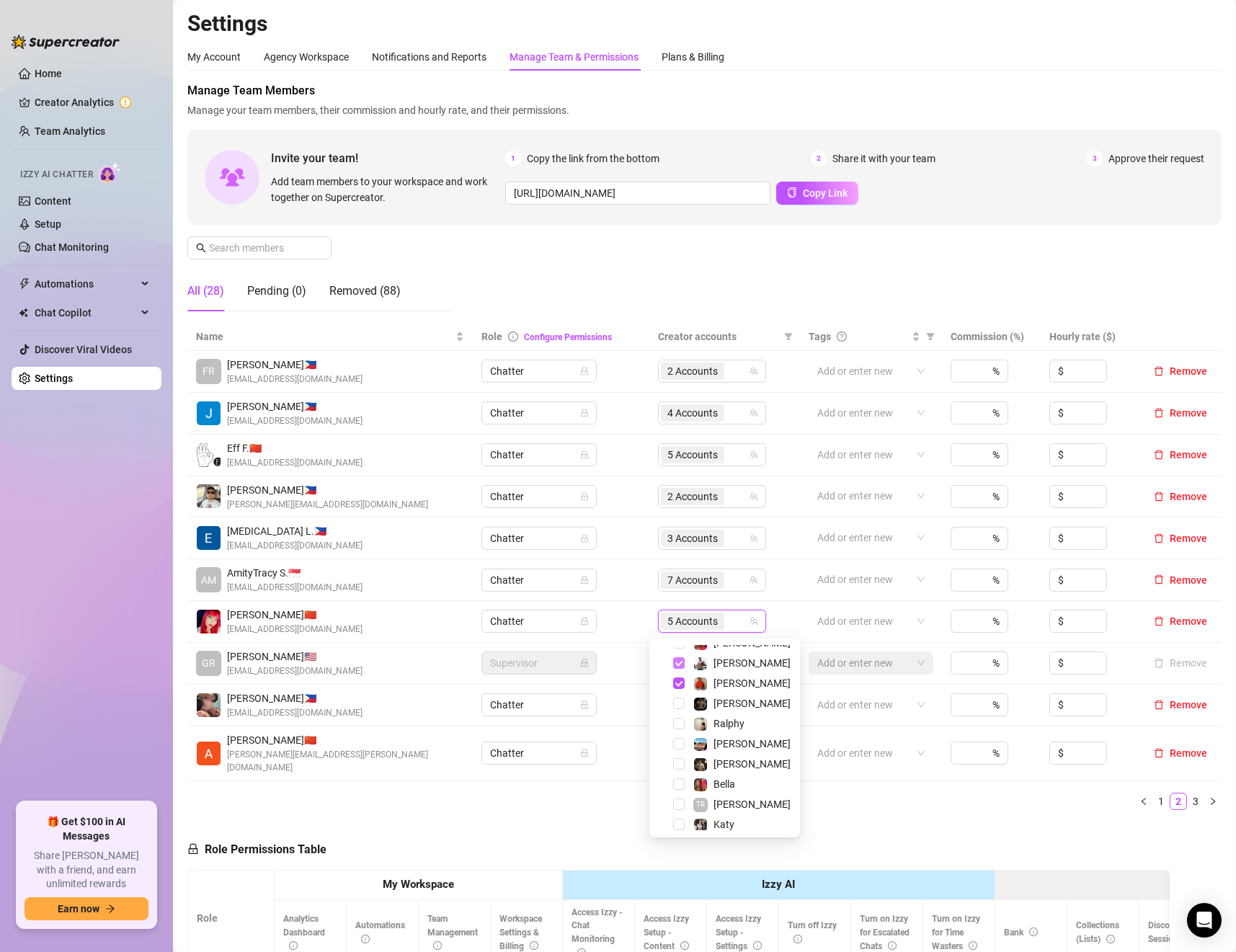
scroll to position [359, 0]
click at [685, 815] on div "Mo" at bounding box center [725, 819] width 144 height 18
click at [682, 815] on span "Select tree node" at bounding box center [679, 819] width 12 height 12
click at [680, 766] on span "Select tree node" at bounding box center [679, 767] width 12 height 12
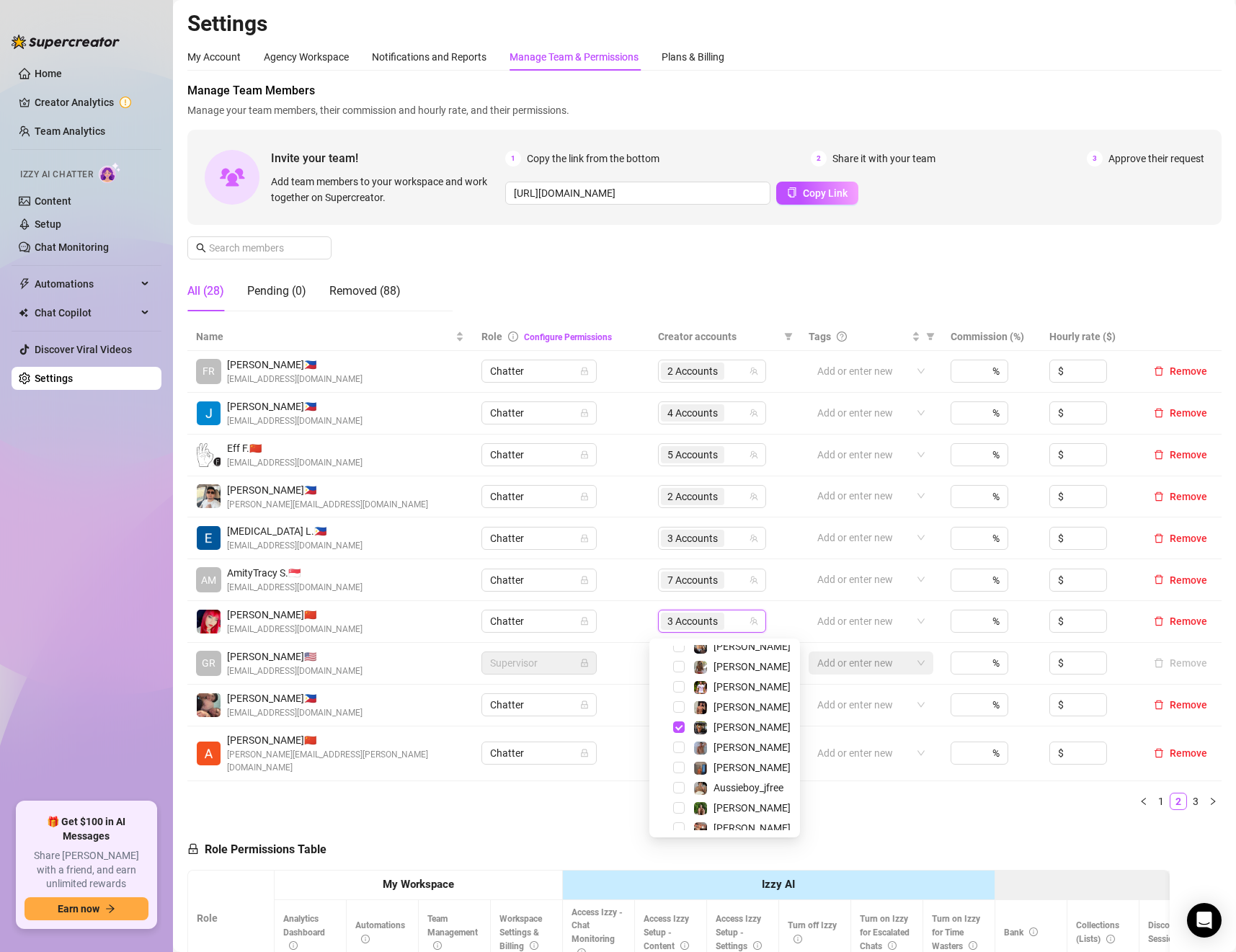
click at [950, 793] on ul "1 2 3" at bounding box center [704, 801] width 1034 height 18
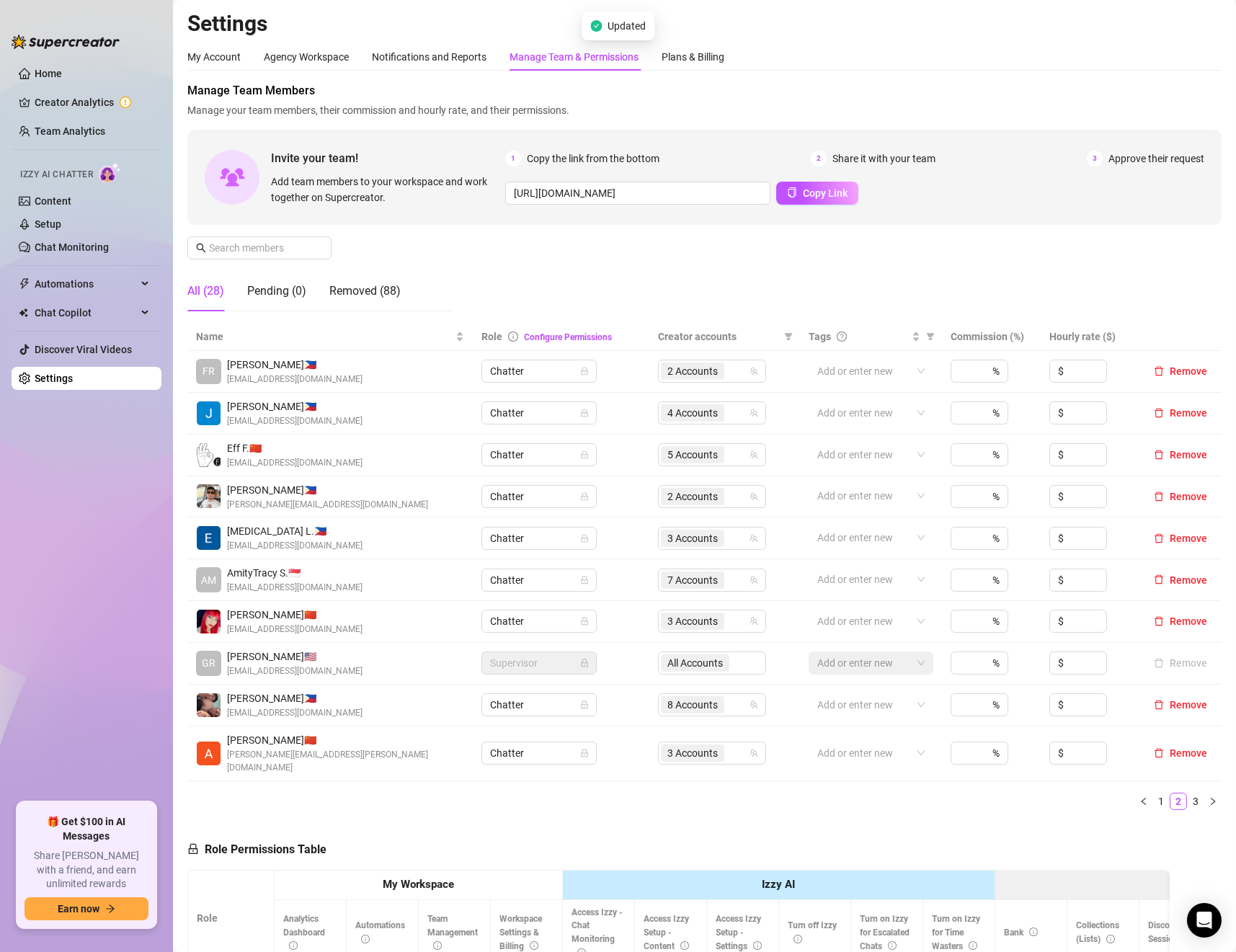
click at [53, 118] on ul "Home Creator Analytics Team Analytics Izzy AI Chatter Content Setup Chat Monito…" at bounding box center [86, 426] width 150 height 740
click at [53, 131] on link "Team Analytics" at bounding box center [70, 131] width 71 height 12
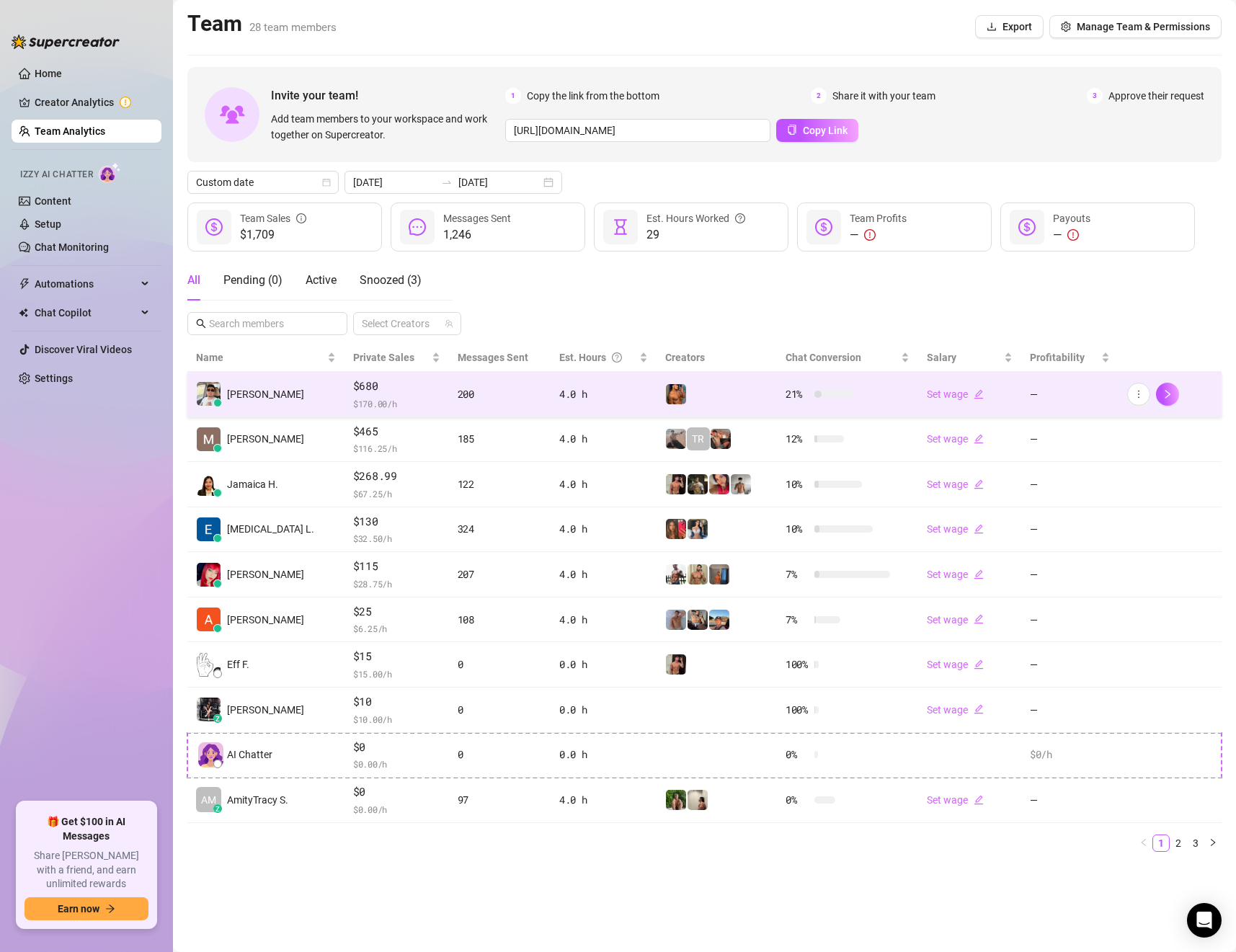
click at [287, 393] on td "[PERSON_NAME]" at bounding box center [265, 395] width 157 height 45
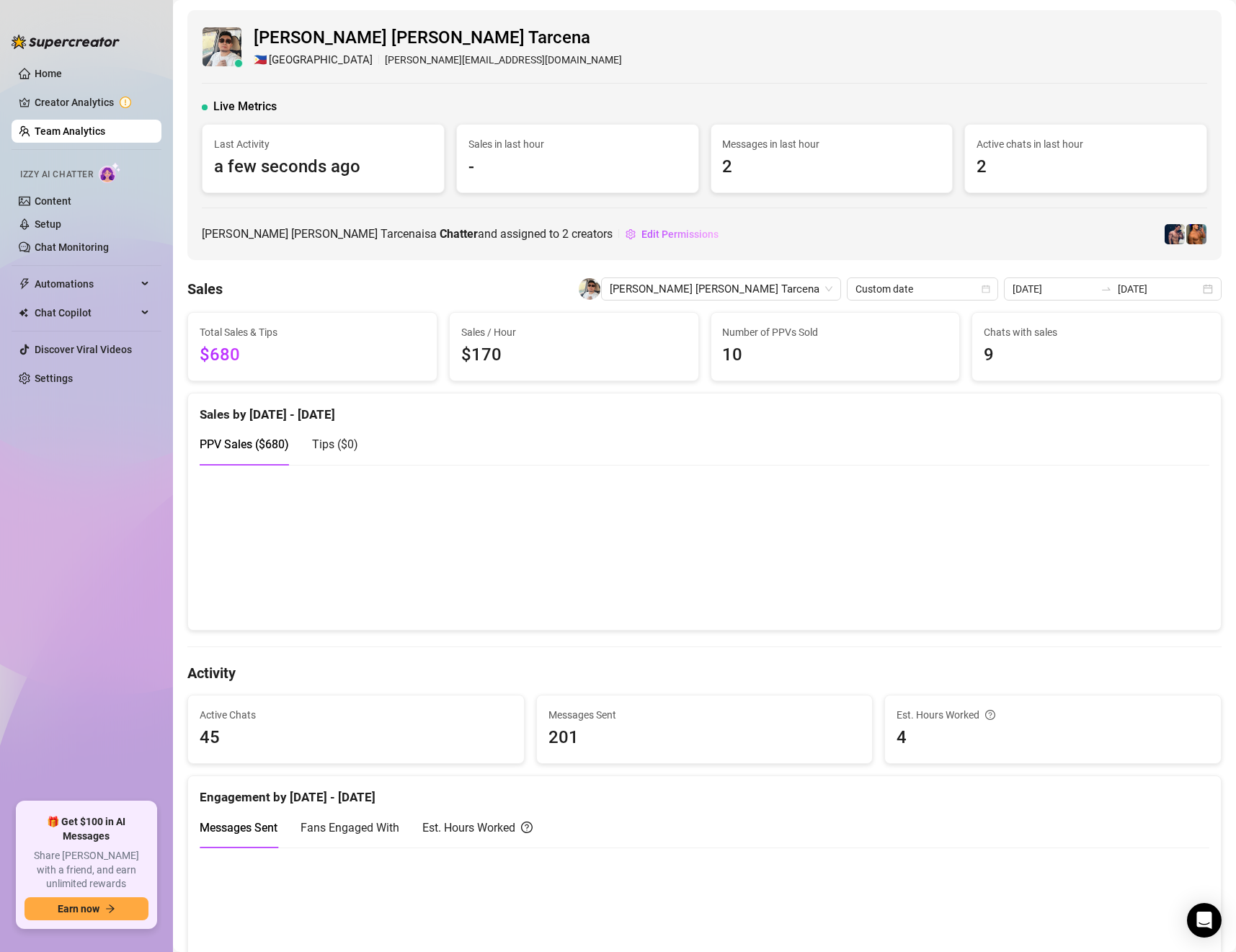
click at [542, 907] on canvas at bounding box center [695, 929] width 991 height 144
click at [642, 230] on span "Edit Permissions" at bounding box center [680, 234] width 77 height 12
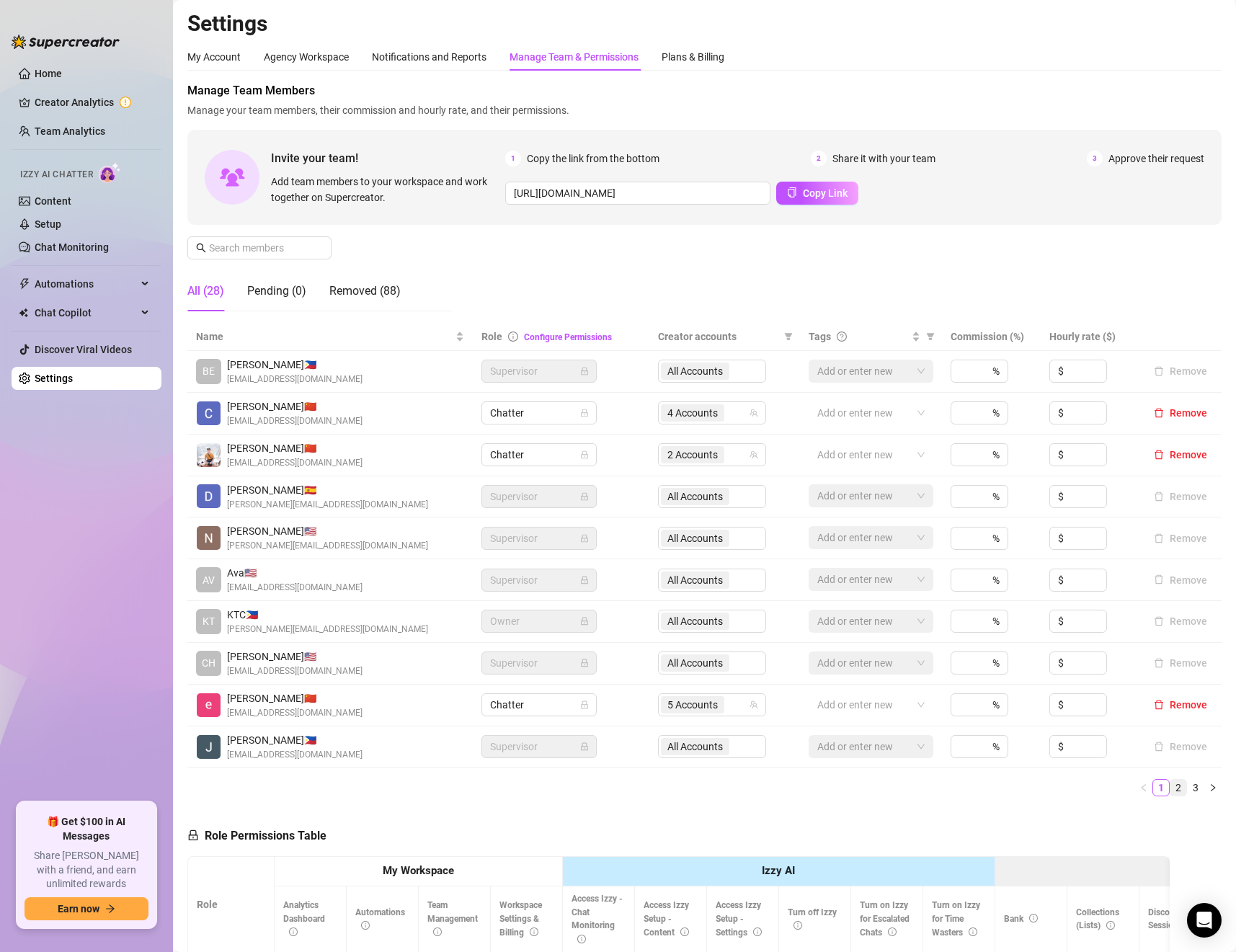
click at [1171, 789] on link "2" at bounding box center [1178, 787] width 16 height 16
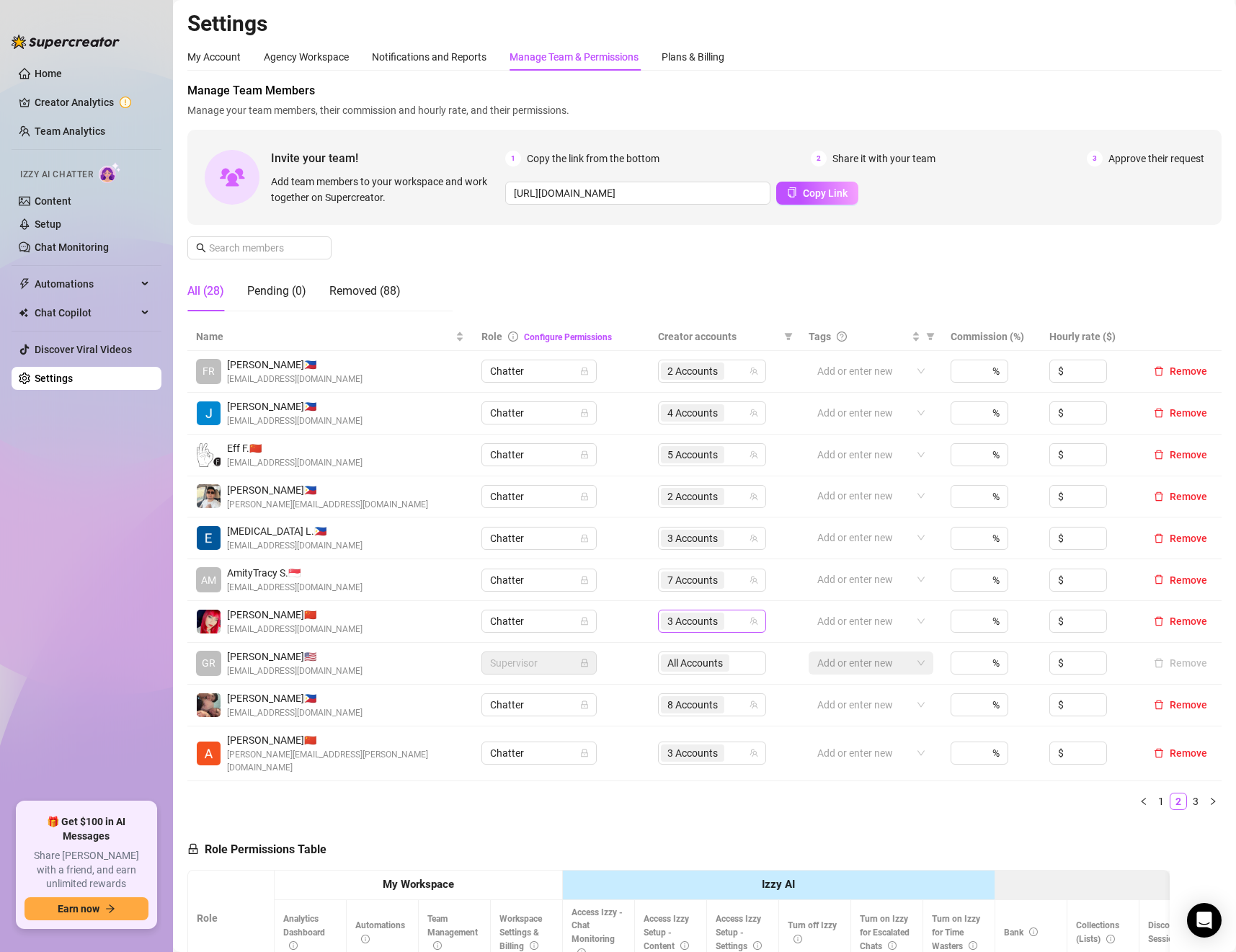
click at [694, 626] on span "3 Accounts" at bounding box center [693, 621] width 50 height 16
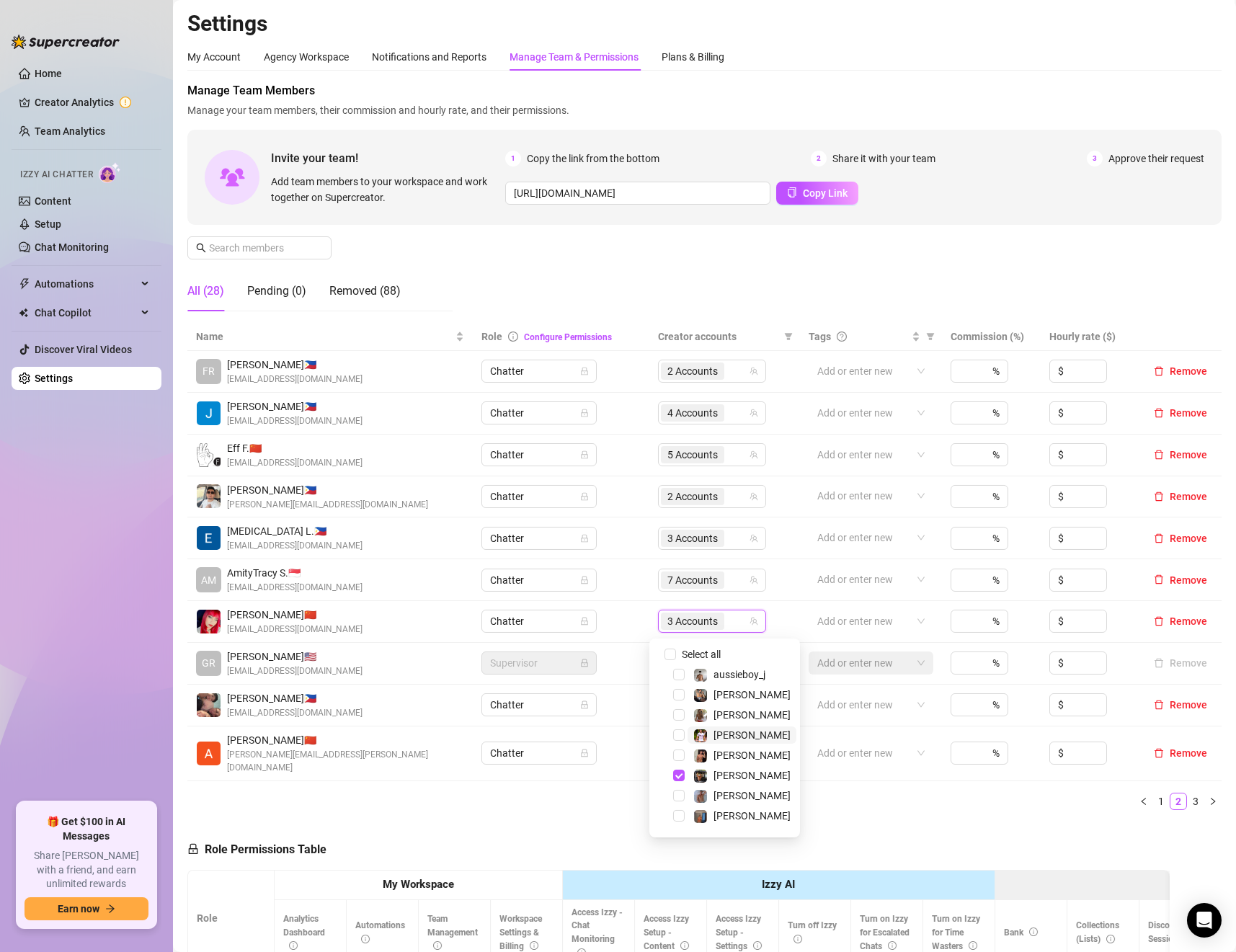
scroll to position [104, 0]
click at [680, 711] on span "Select tree node" at bounding box center [679, 712] width 12 height 12
click at [682, 817] on span "Select tree node" at bounding box center [679, 819] width 12 height 12
click at [878, 803] on div "Name Role Configure Permissions Creator accounts Tags Commission (%) Hourly rat…" at bounding box center [704, 573] width 1034 height 499
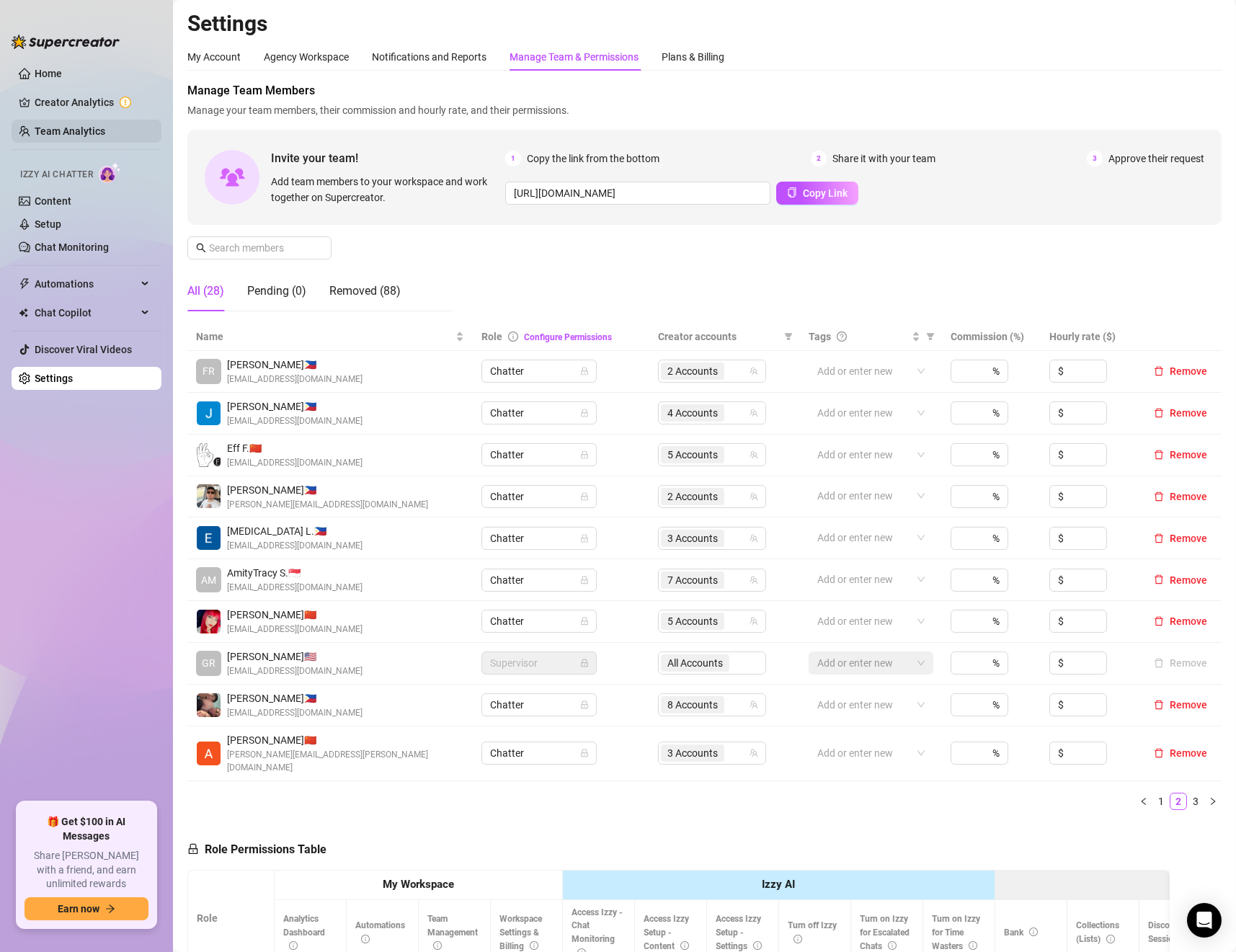
click at [93, 131] on link "Team Analytics" at bounding box center [70, 131] width 71 height 12
